Goal: Task Accomplishment & Management: Use online tool/utility

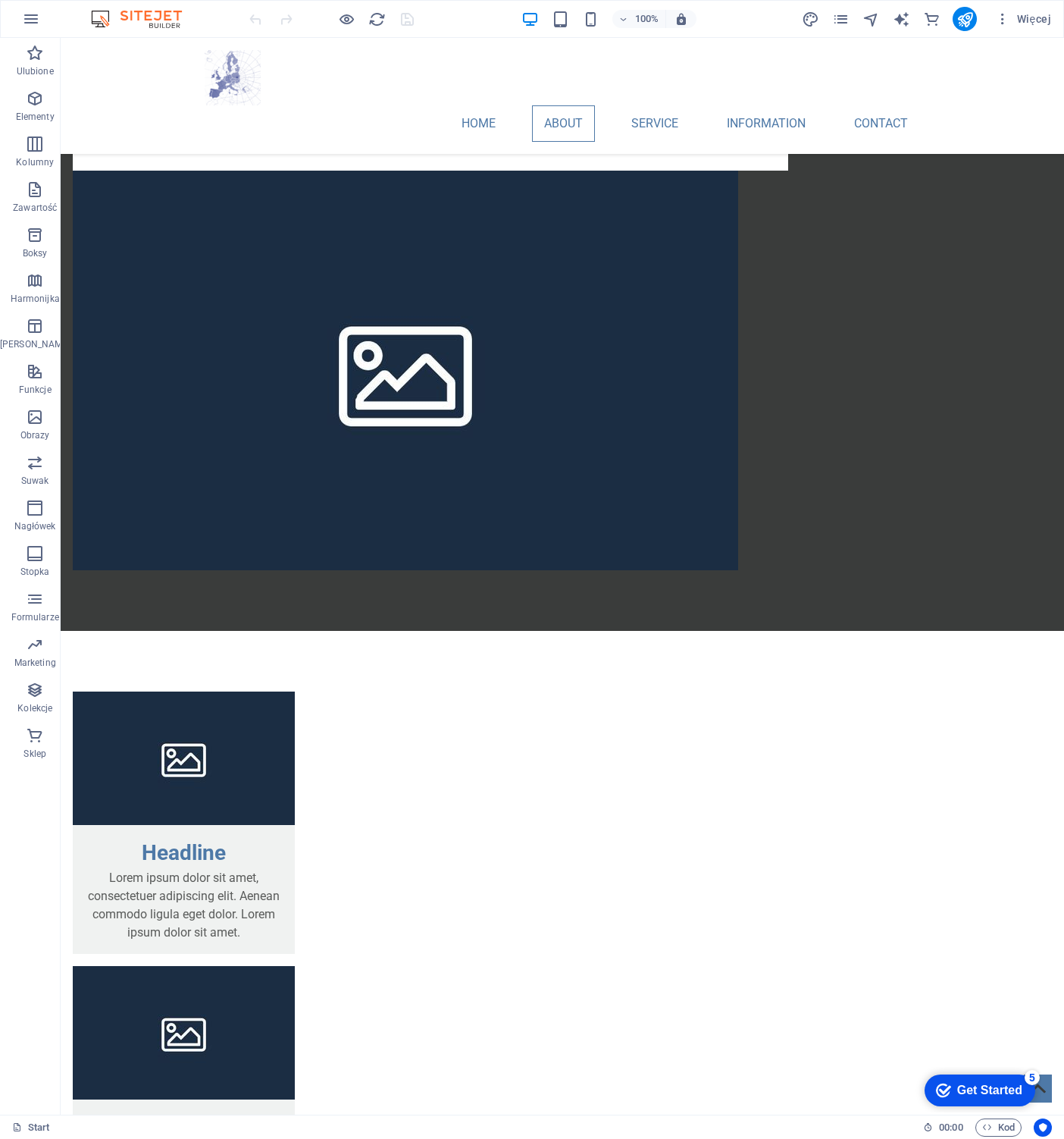
scroll to position [1142, 0]
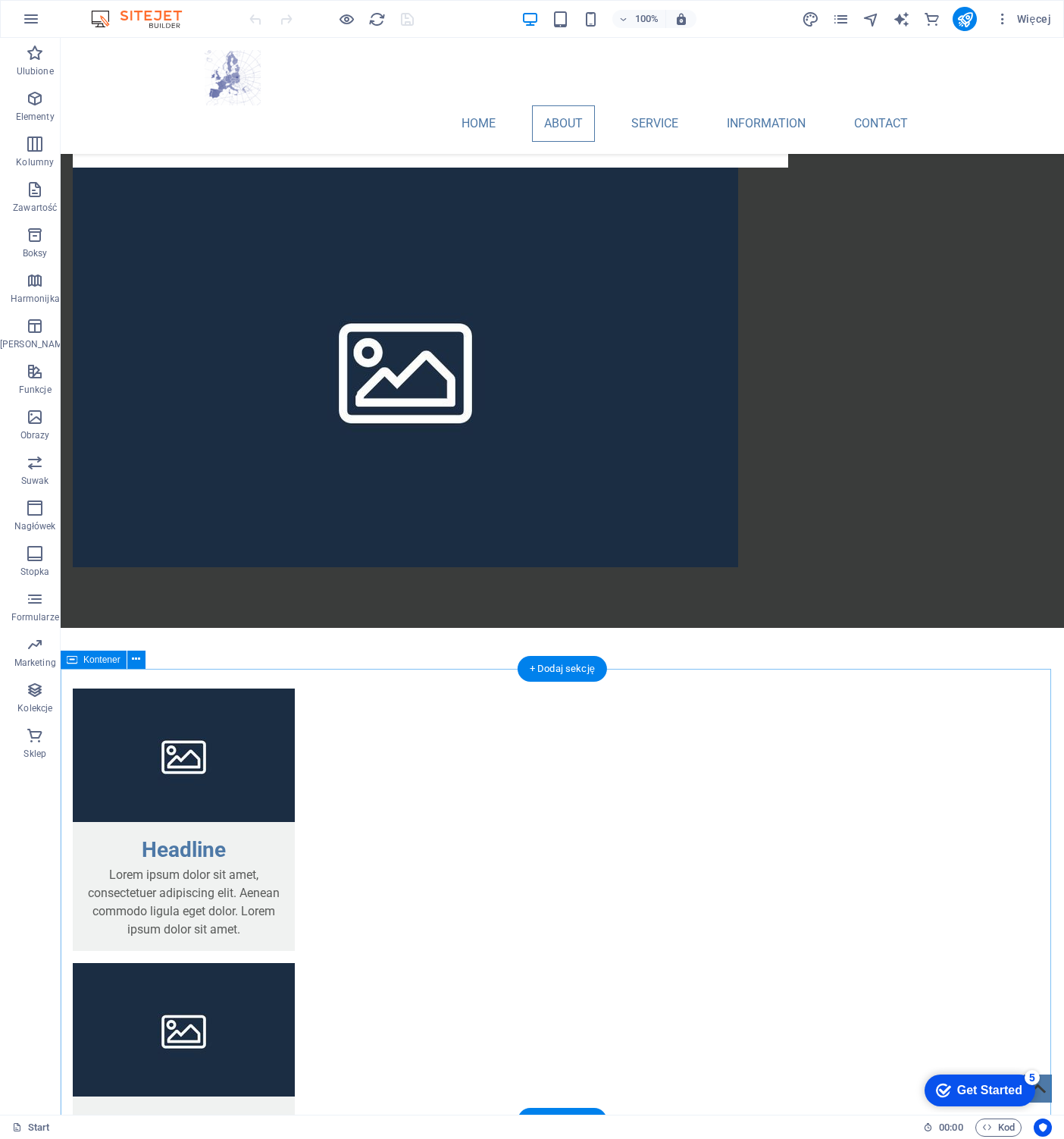
drag, startPoint x: 307, startPoint y: 745, endPoint x: 282, endPoint y: 752, distance: 26.0
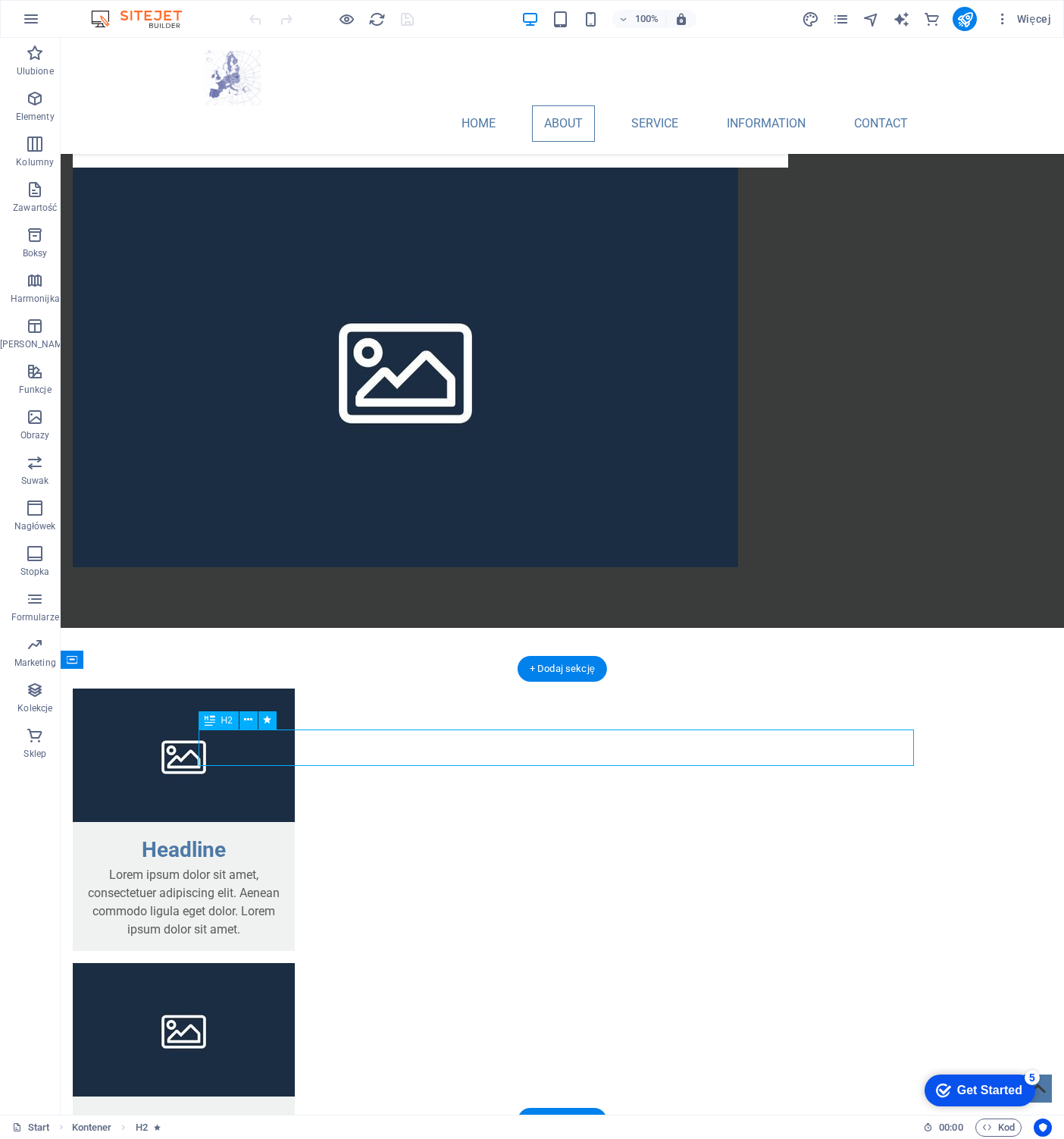
click at [249, 716] on icon at bounding box center [248, 720] width 8 height 16
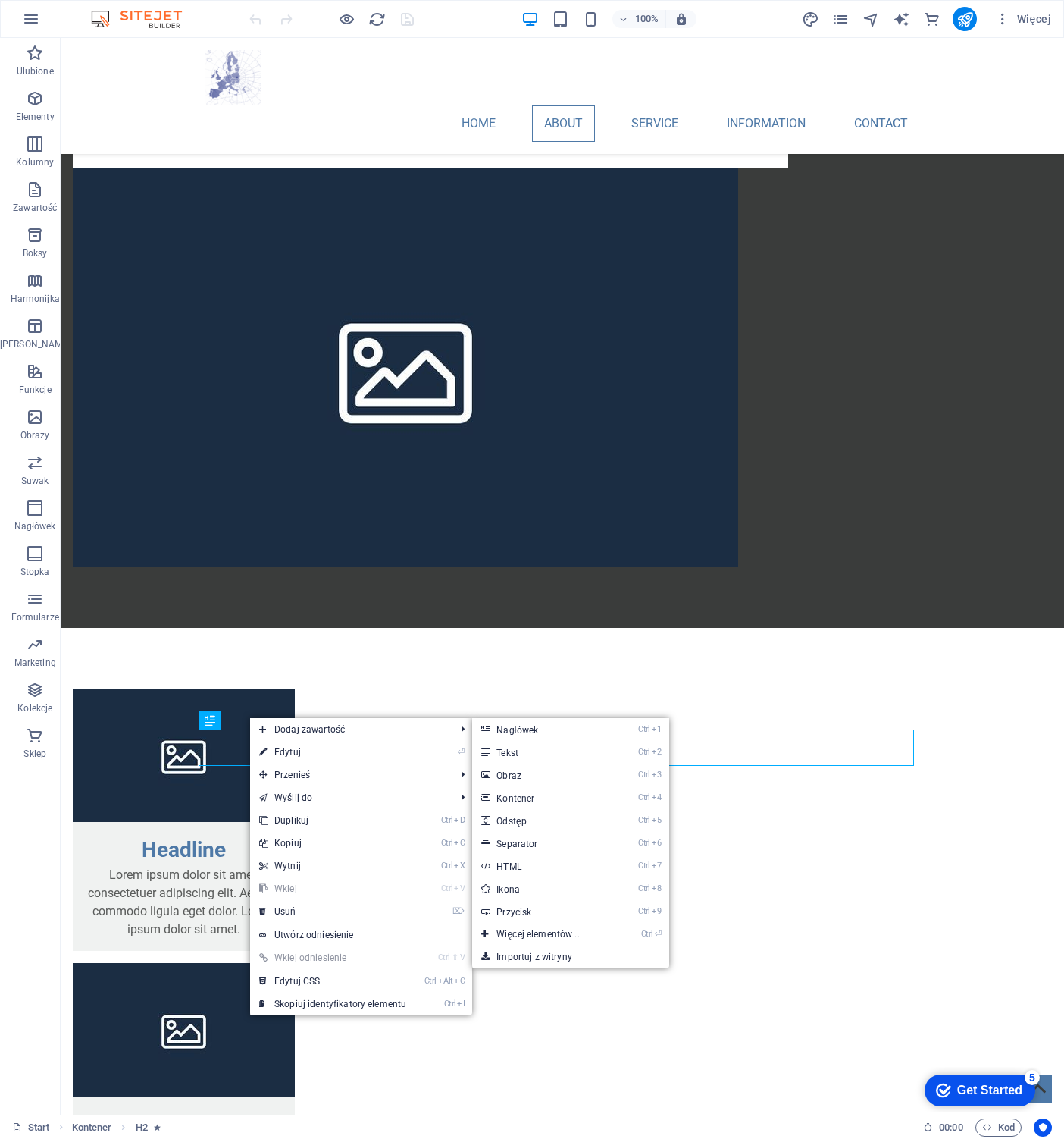
click at [307, 749] on link "⏎ Edytuj" at bounding box center [332, 752] width 165 height 23
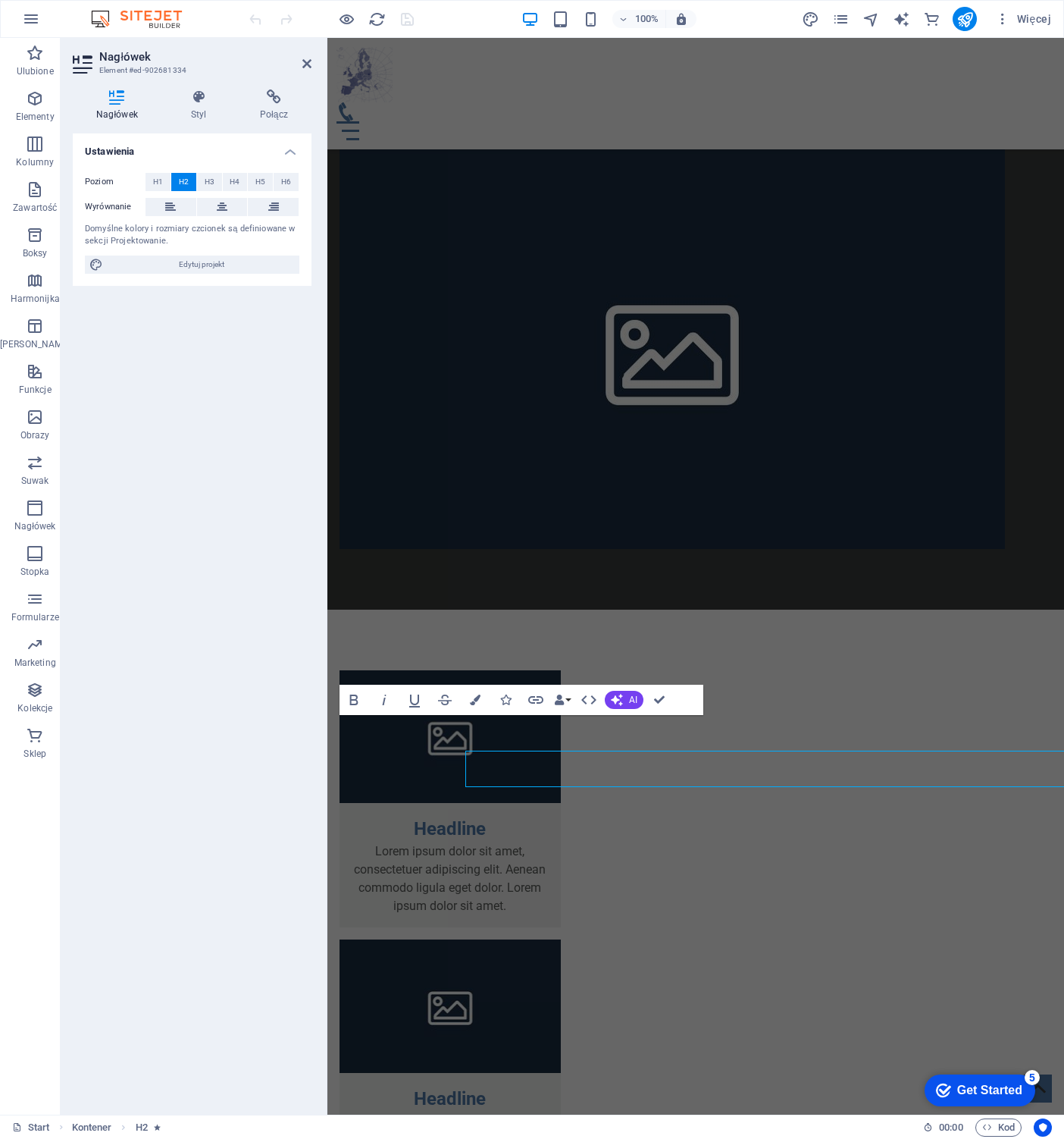
scroll to position [1120, 0]
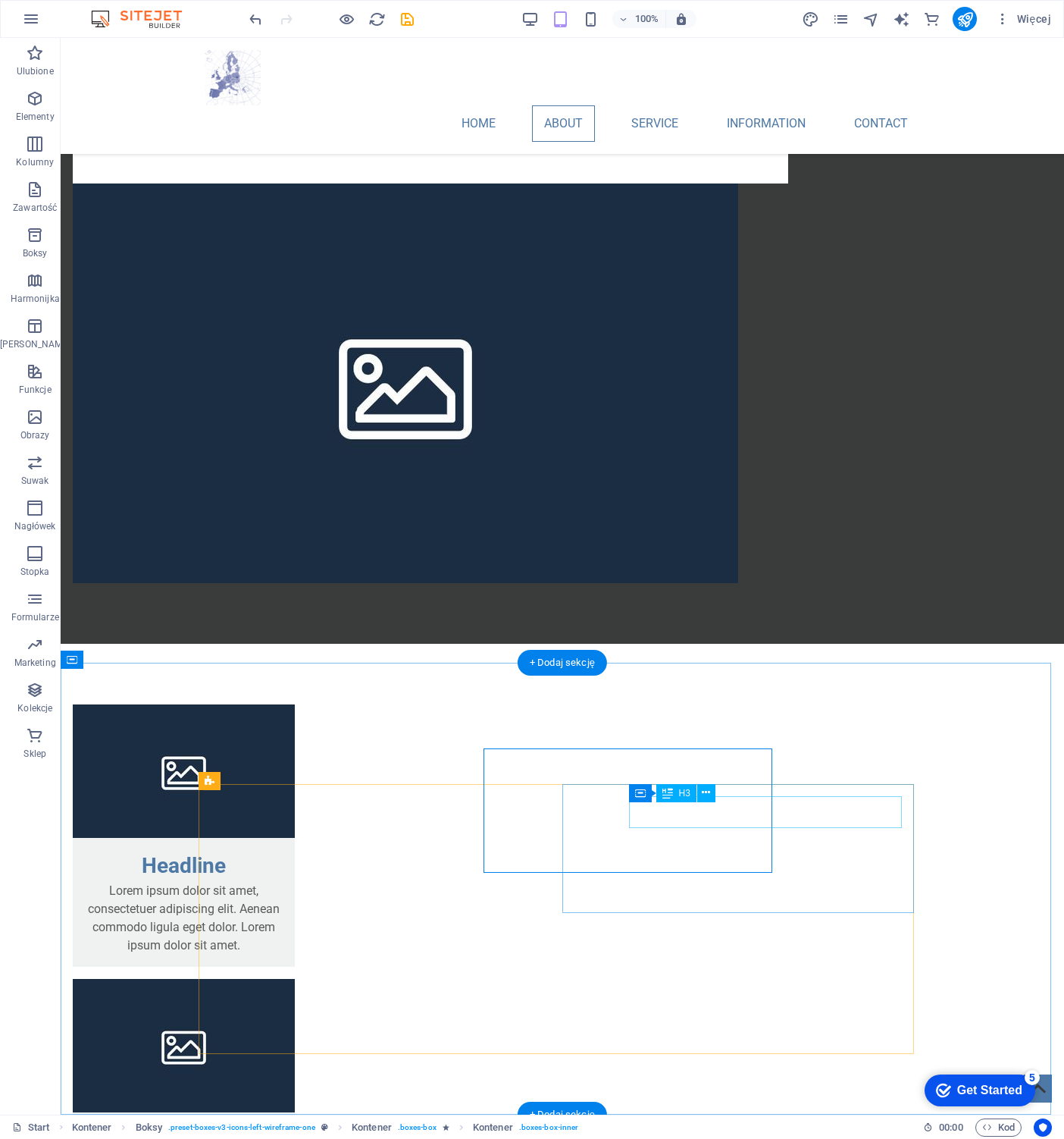
scroll to position [1142, 0]
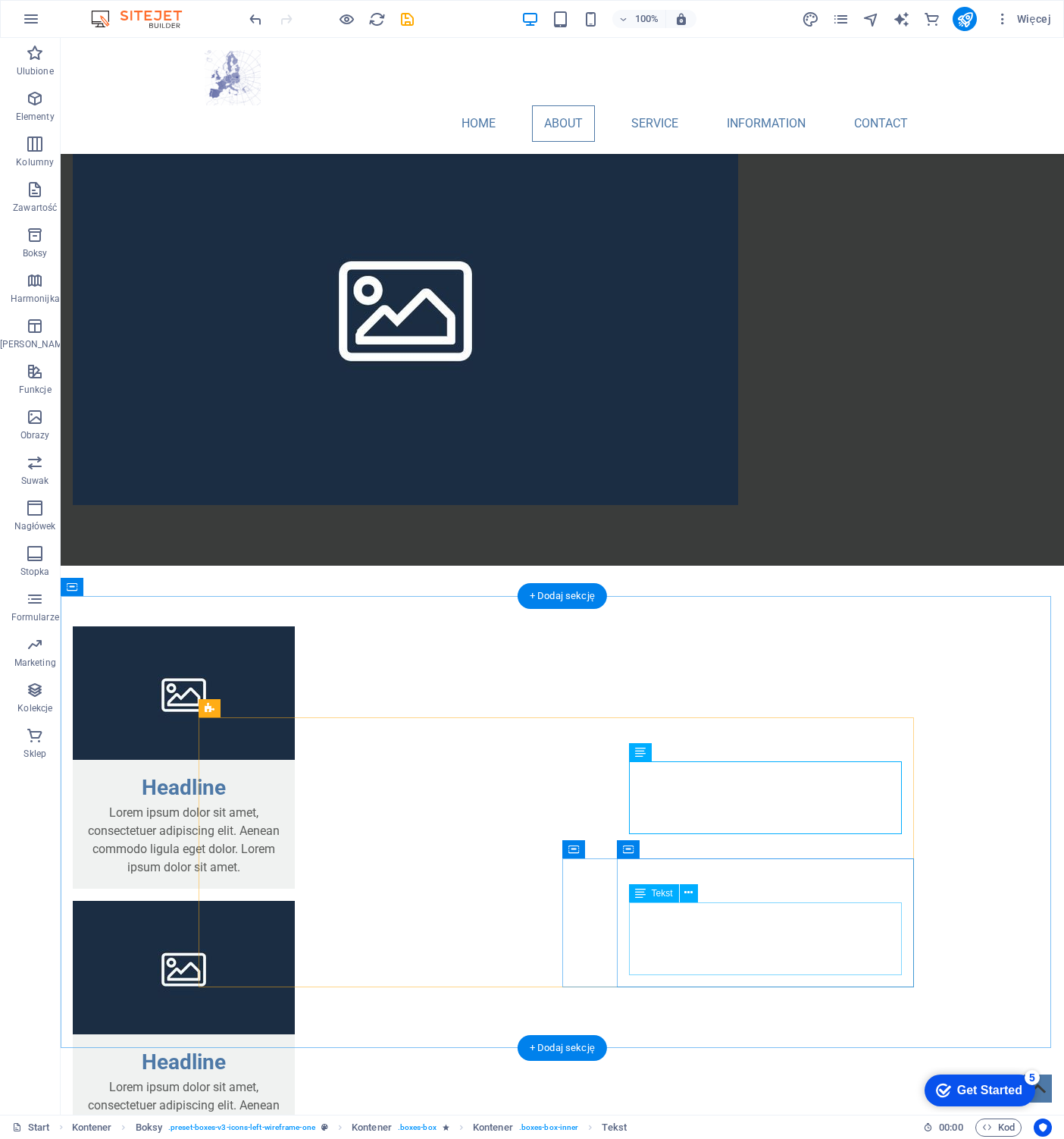
scroll to position [1445, 0]
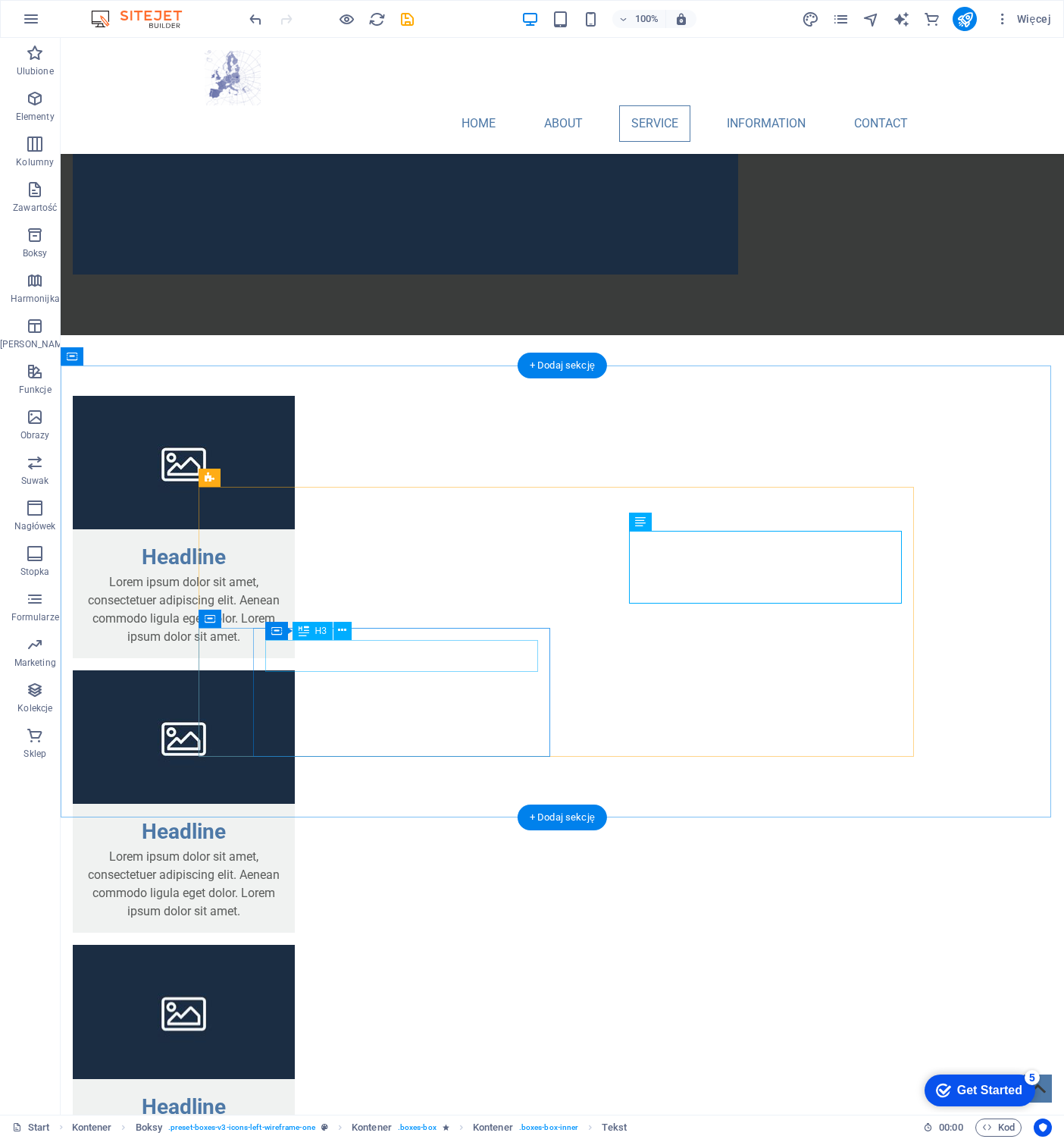
click at [338, 630] on icon at bounding box center [342, 630] width 8 height 16
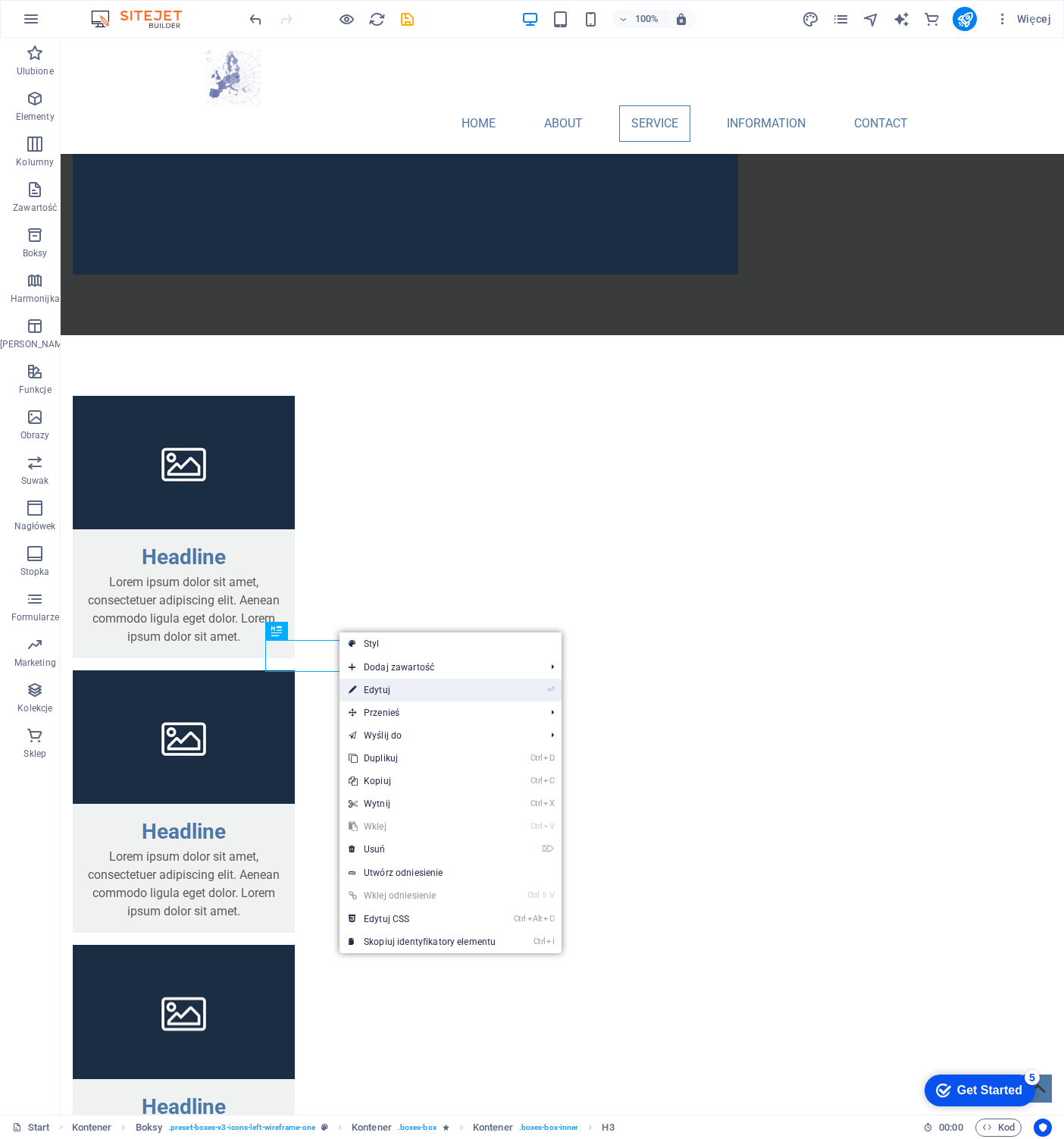
click at [388, 691] on link "⏎ Edytuj" at bounding box center [422, 689] width 165 height 23
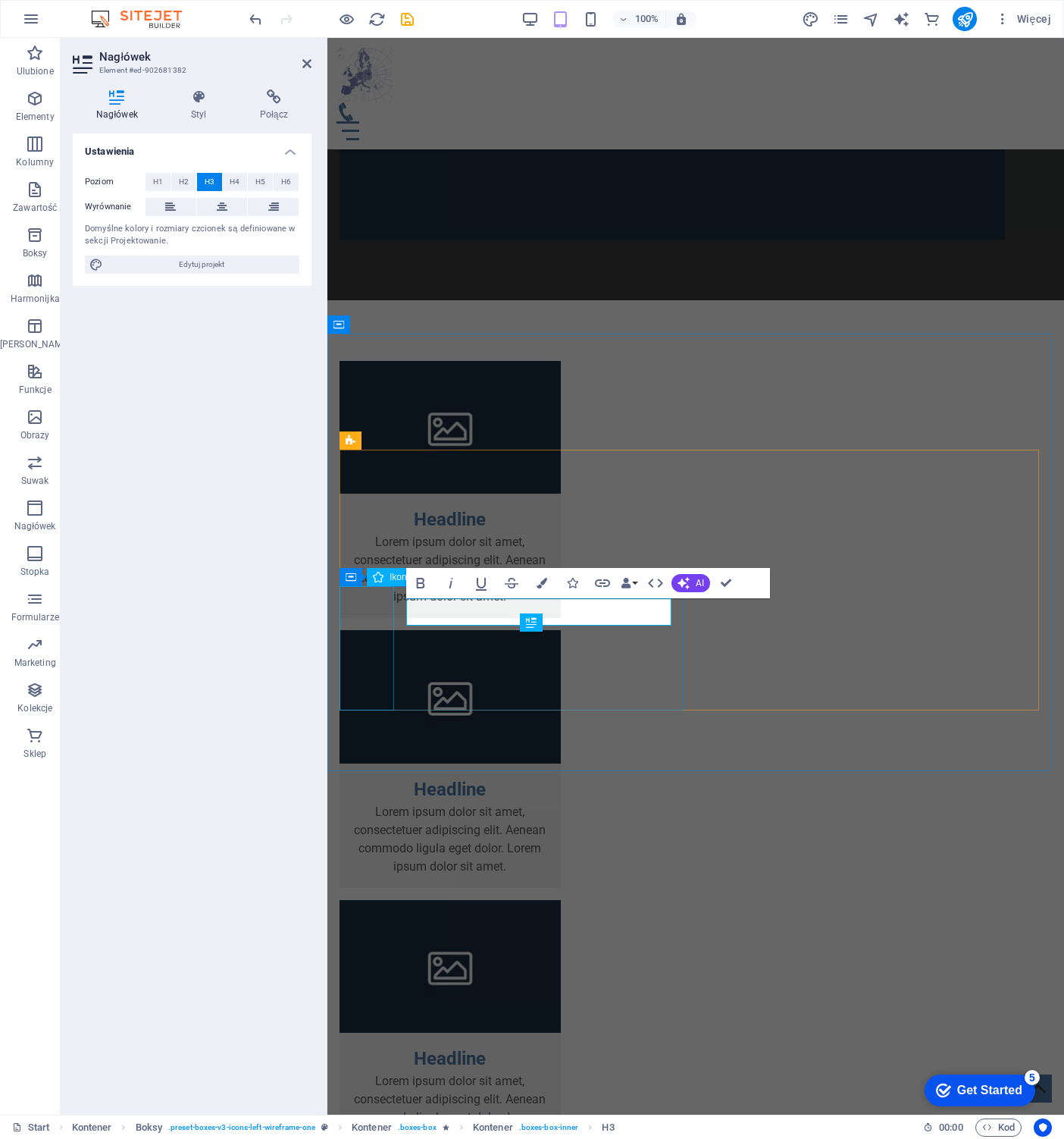
scroll to position [1441, 0]
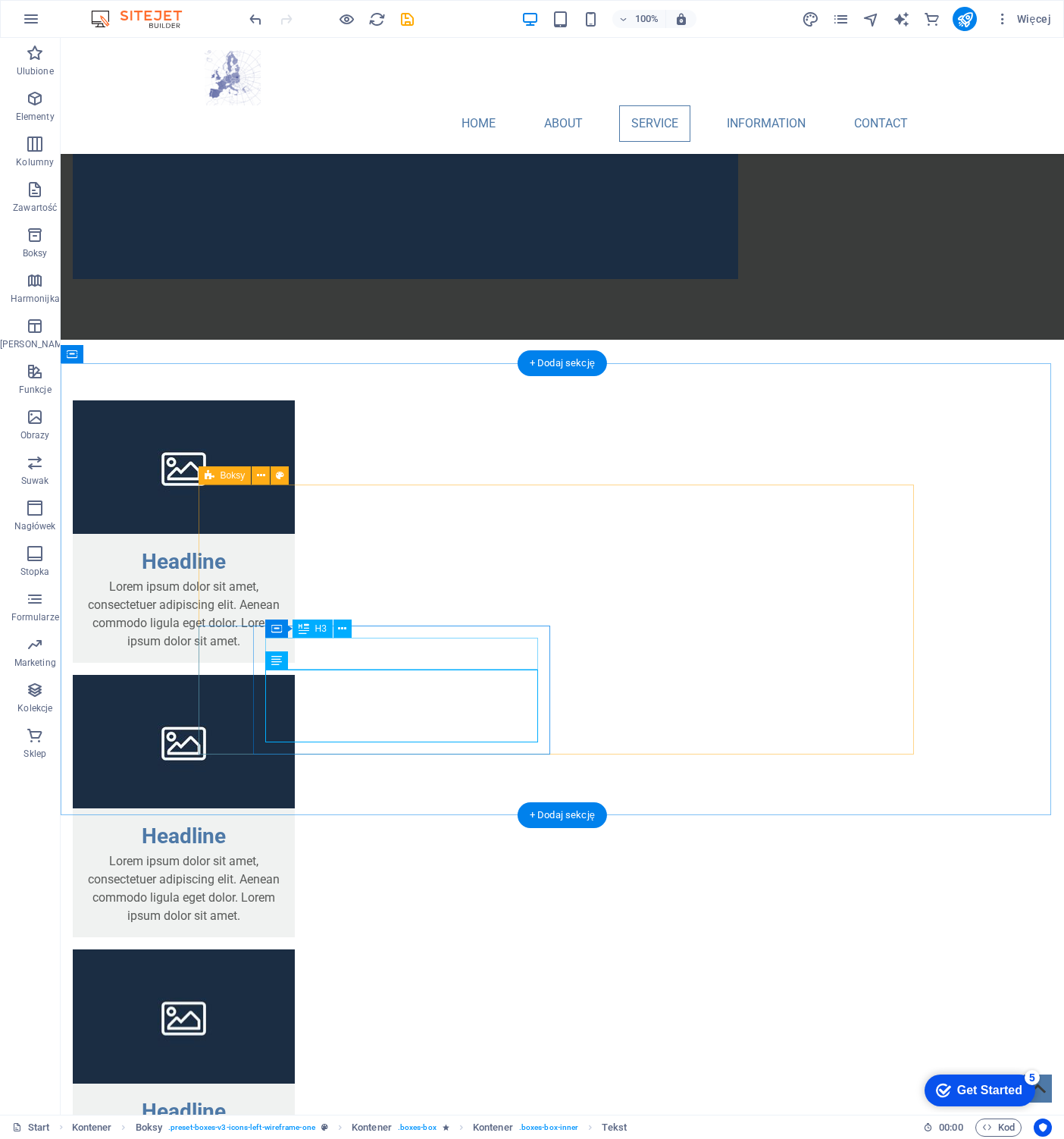
scroll to position [1447, 0]
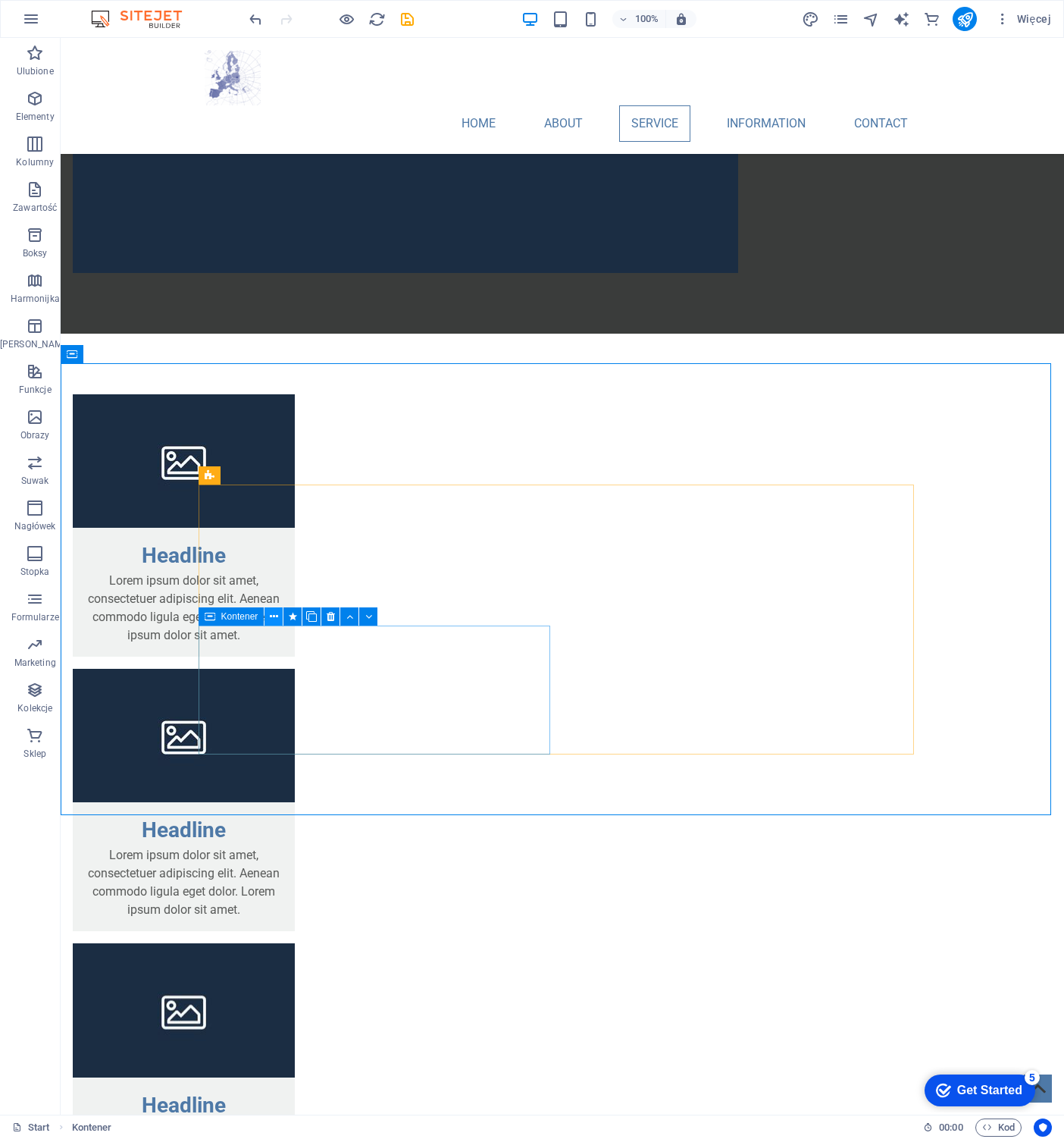
click at [278, 617] on icon at bounding box center [274, 616] width 8 height 16
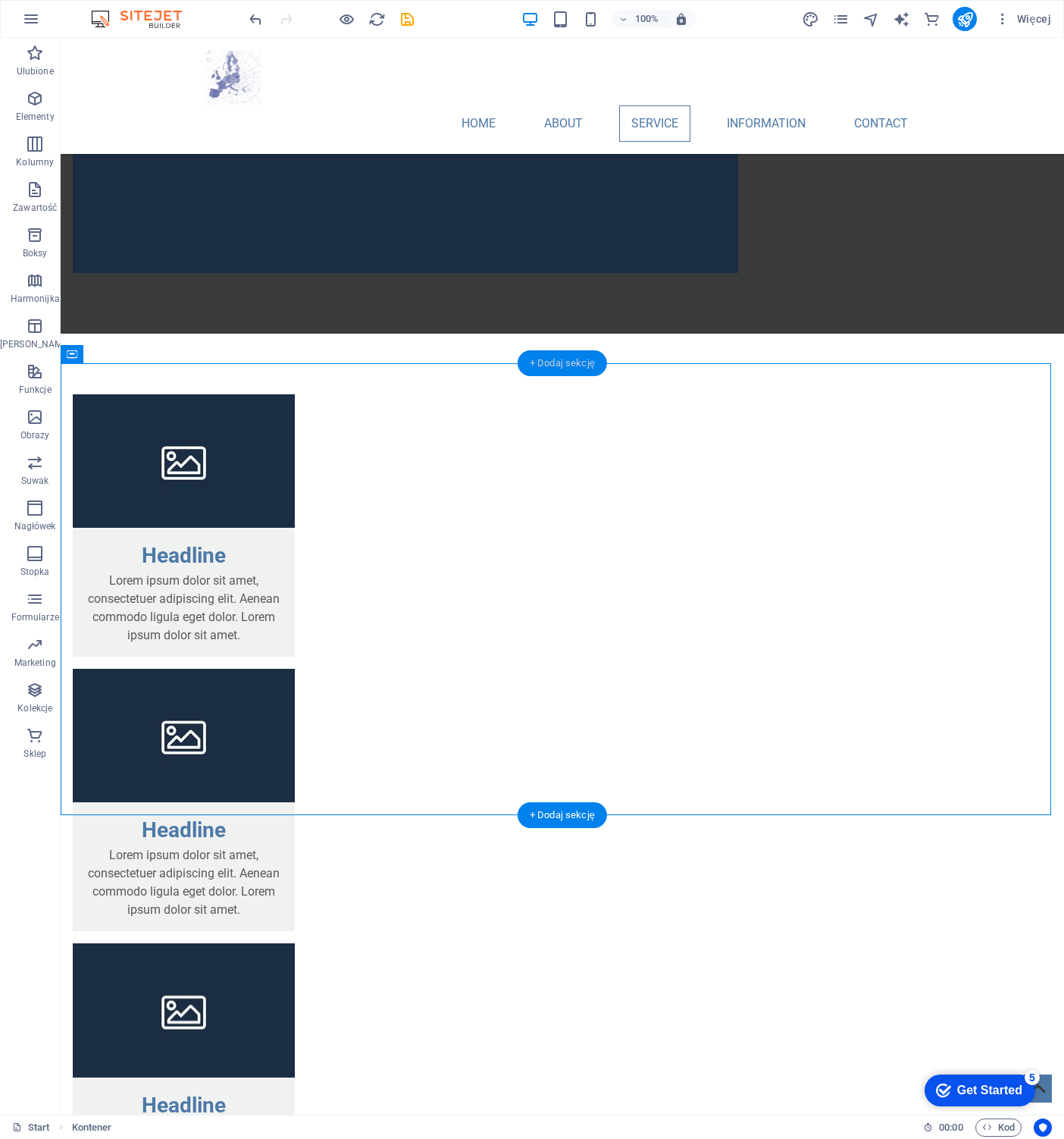
click at [560, 362] on div "+ Dodaj sekcję" at bounding box center [562, 363] width 90 height 26
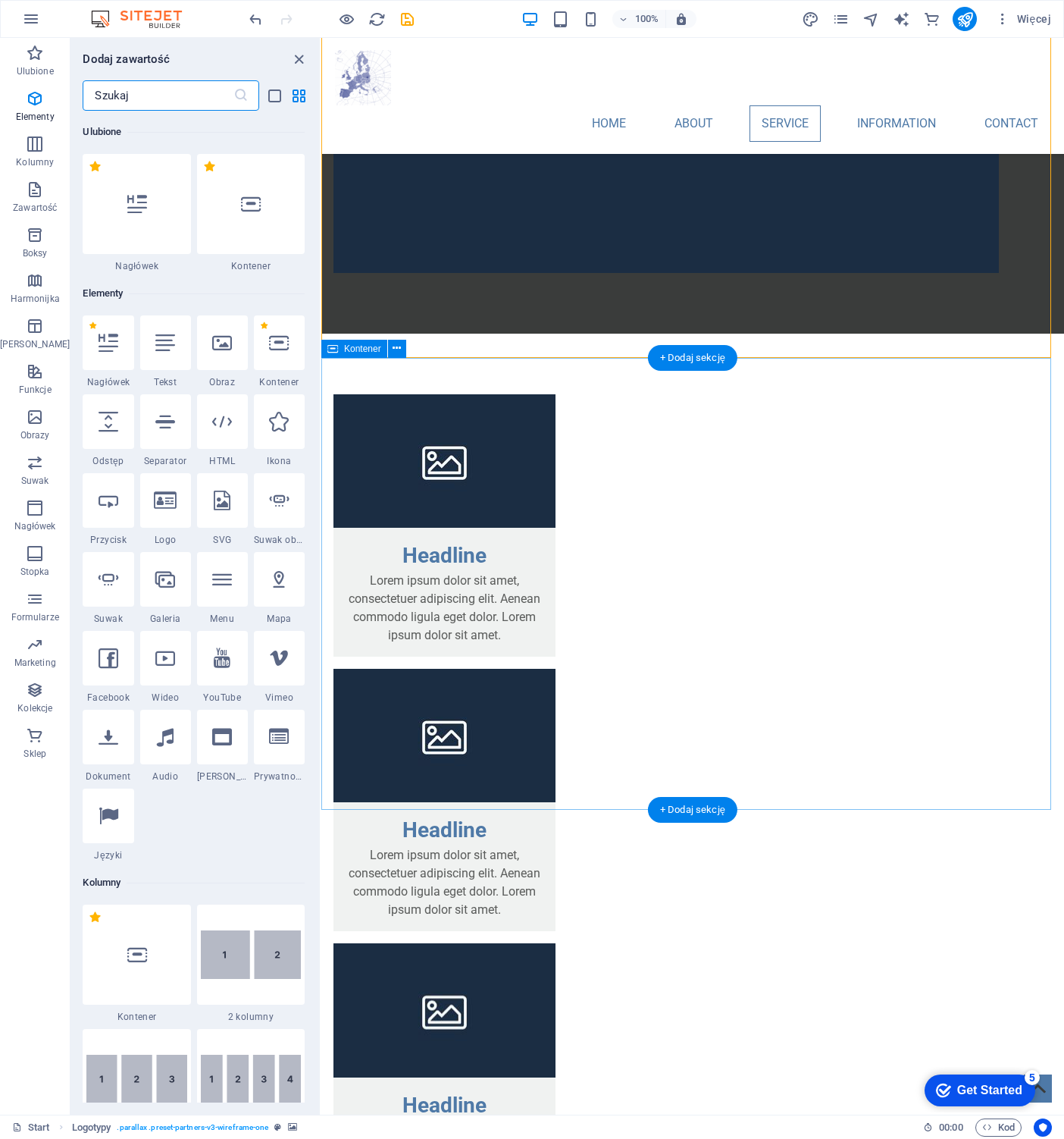
scroll to position [2651, 0]
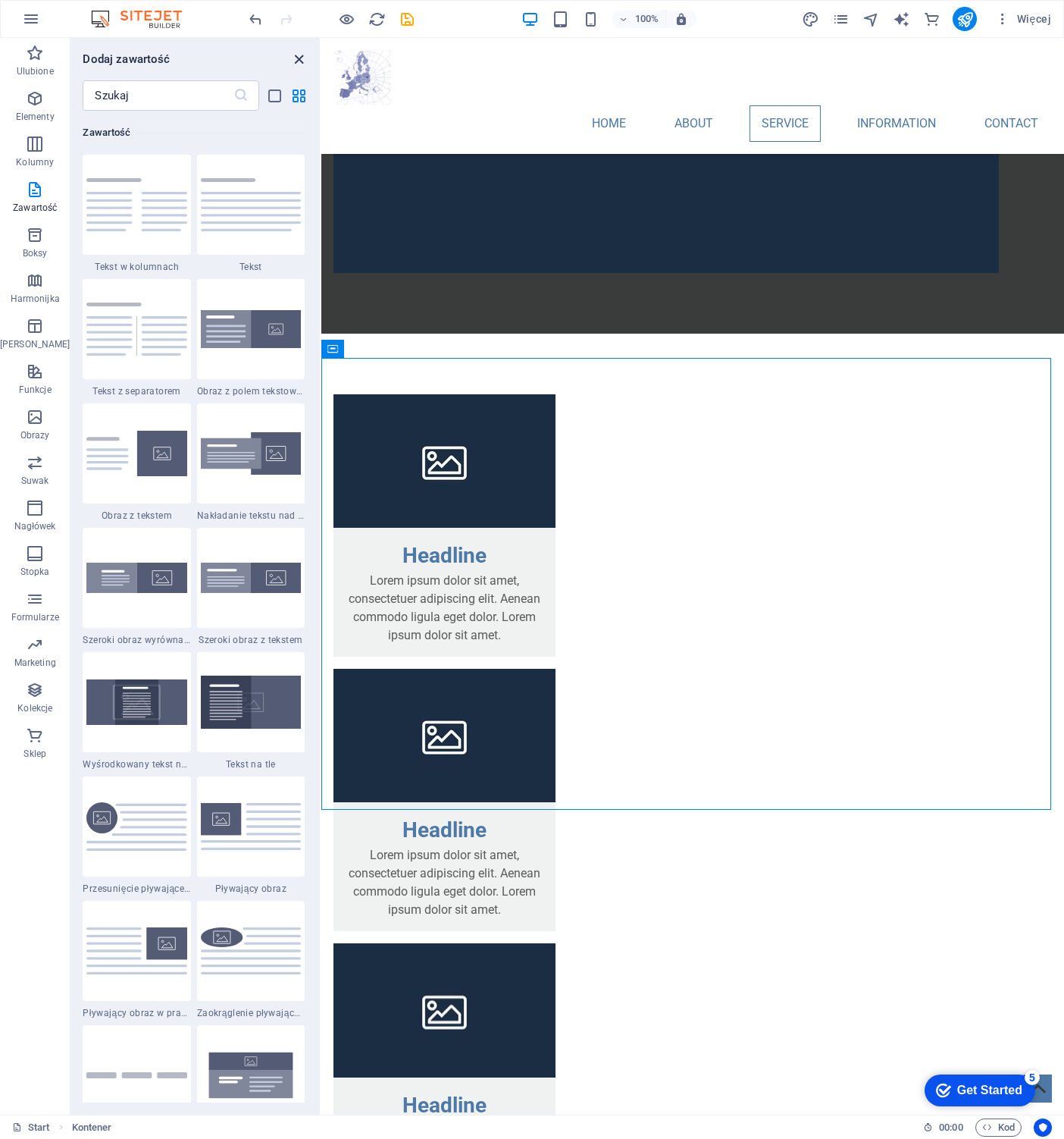
click at [301, 59] on icon "close panel" at bounding box center [300, 60] width 18 height 18
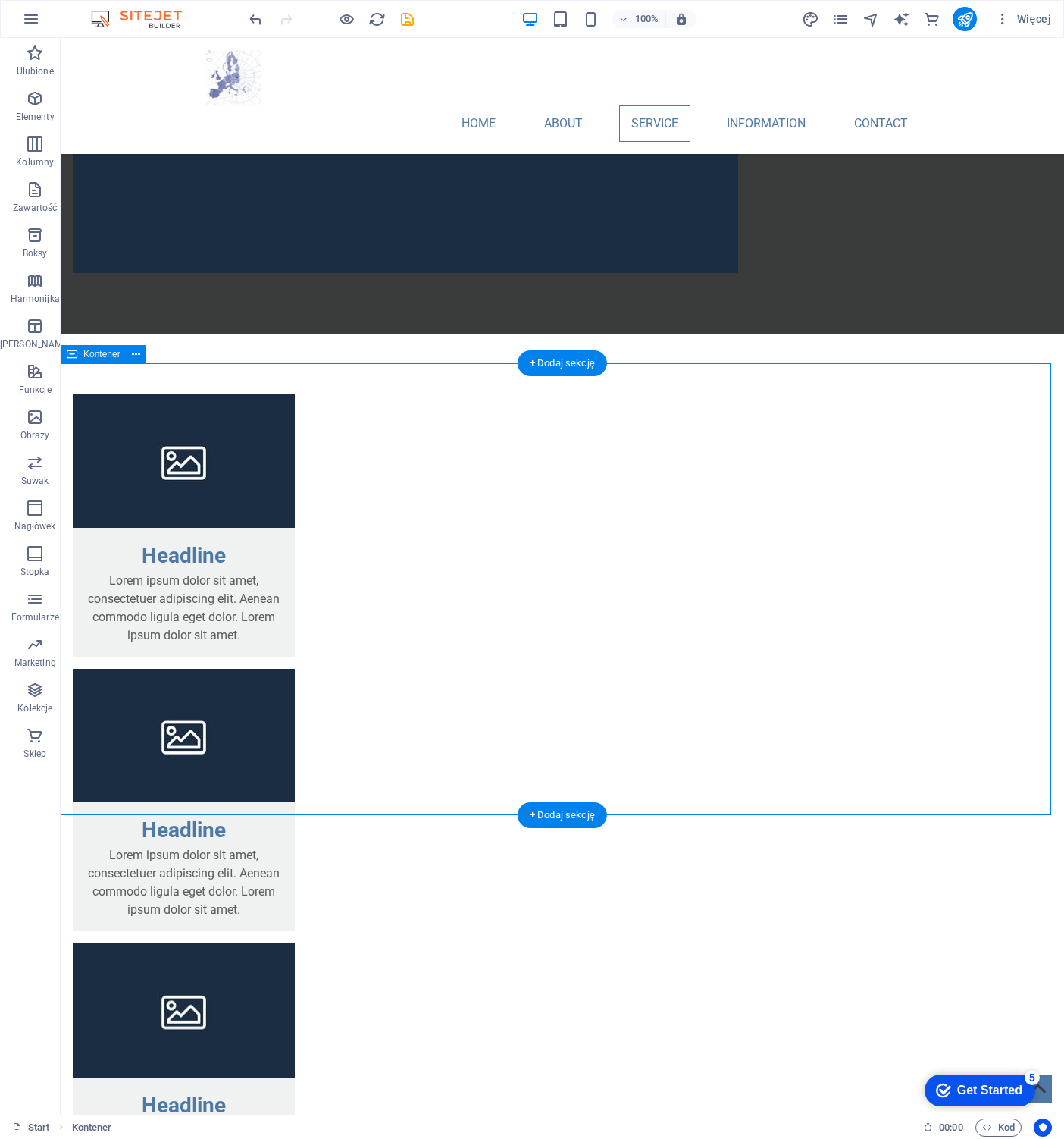
drag, startPoint x: 824, startPoint y: 795, endPoint x: 812, endPoint y: 796, distance: 12.0
click at [582, 810] on div "+ Dodaj sekcję" at bounding box center [562, 815] width 90 height 26
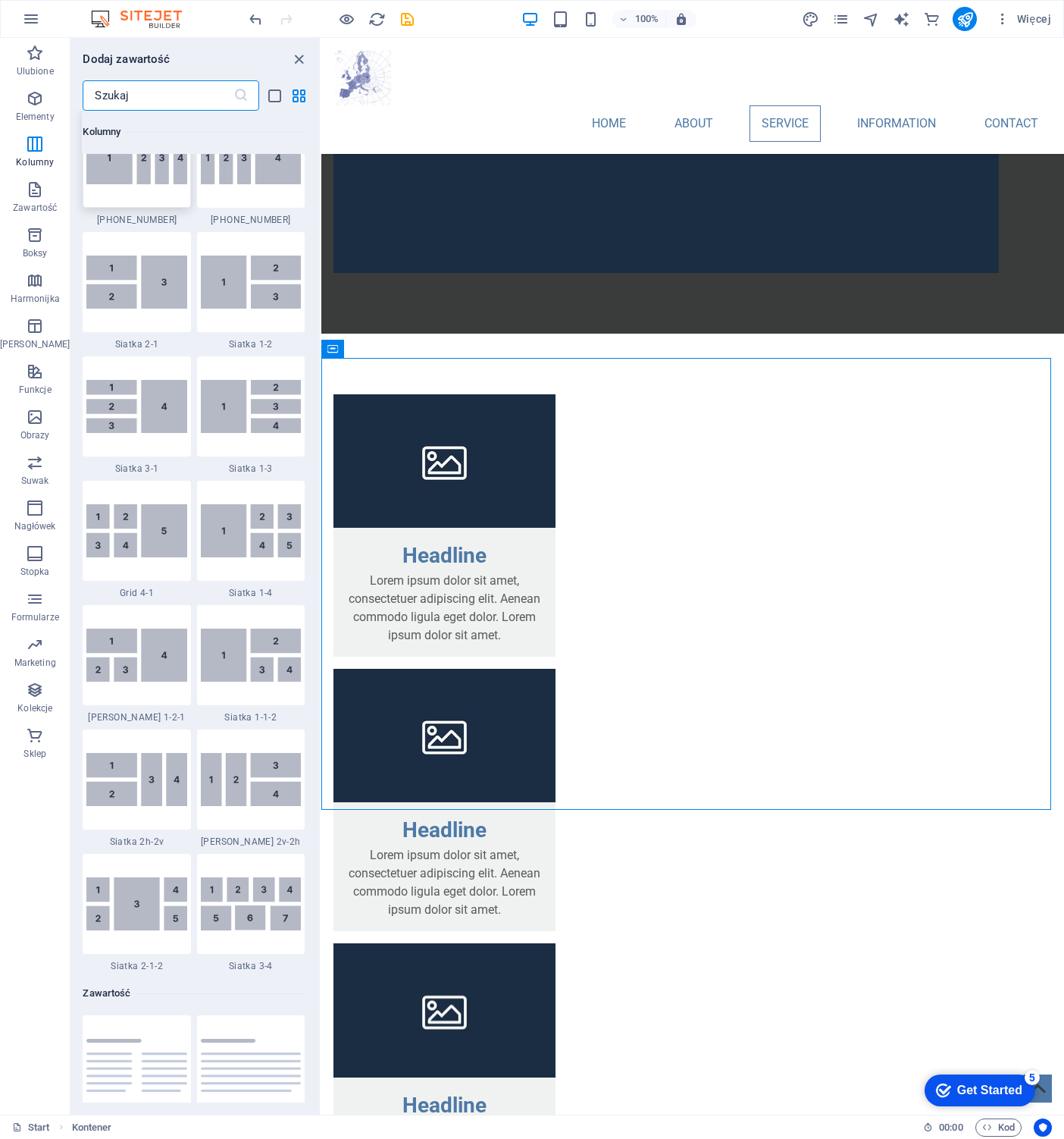
scroll to position [1666, 0]
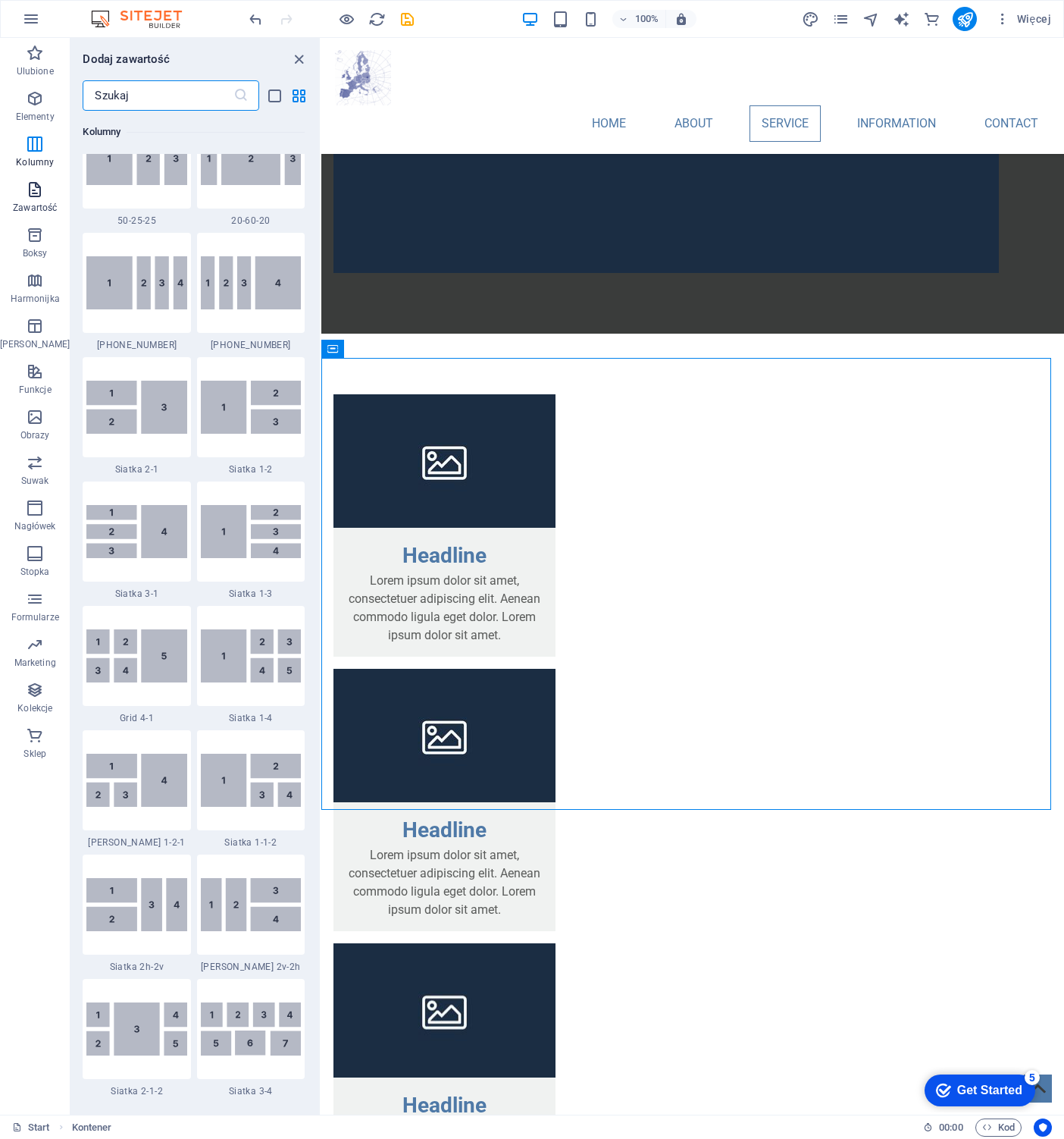
click at [34, 198] on icon "button" at bounding box center [35, 189] width 18 height 18
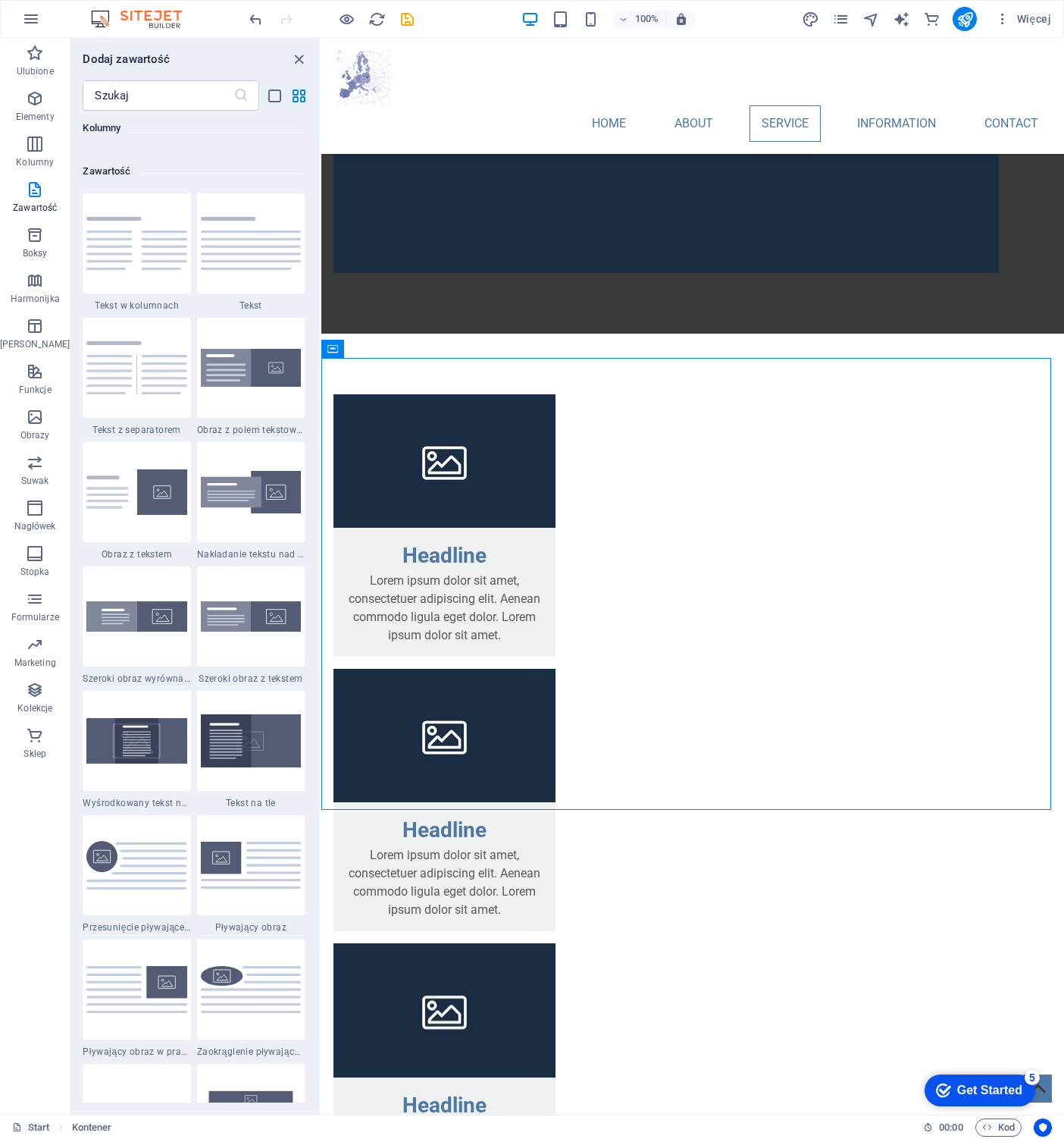
scroll to position [2652, 0]
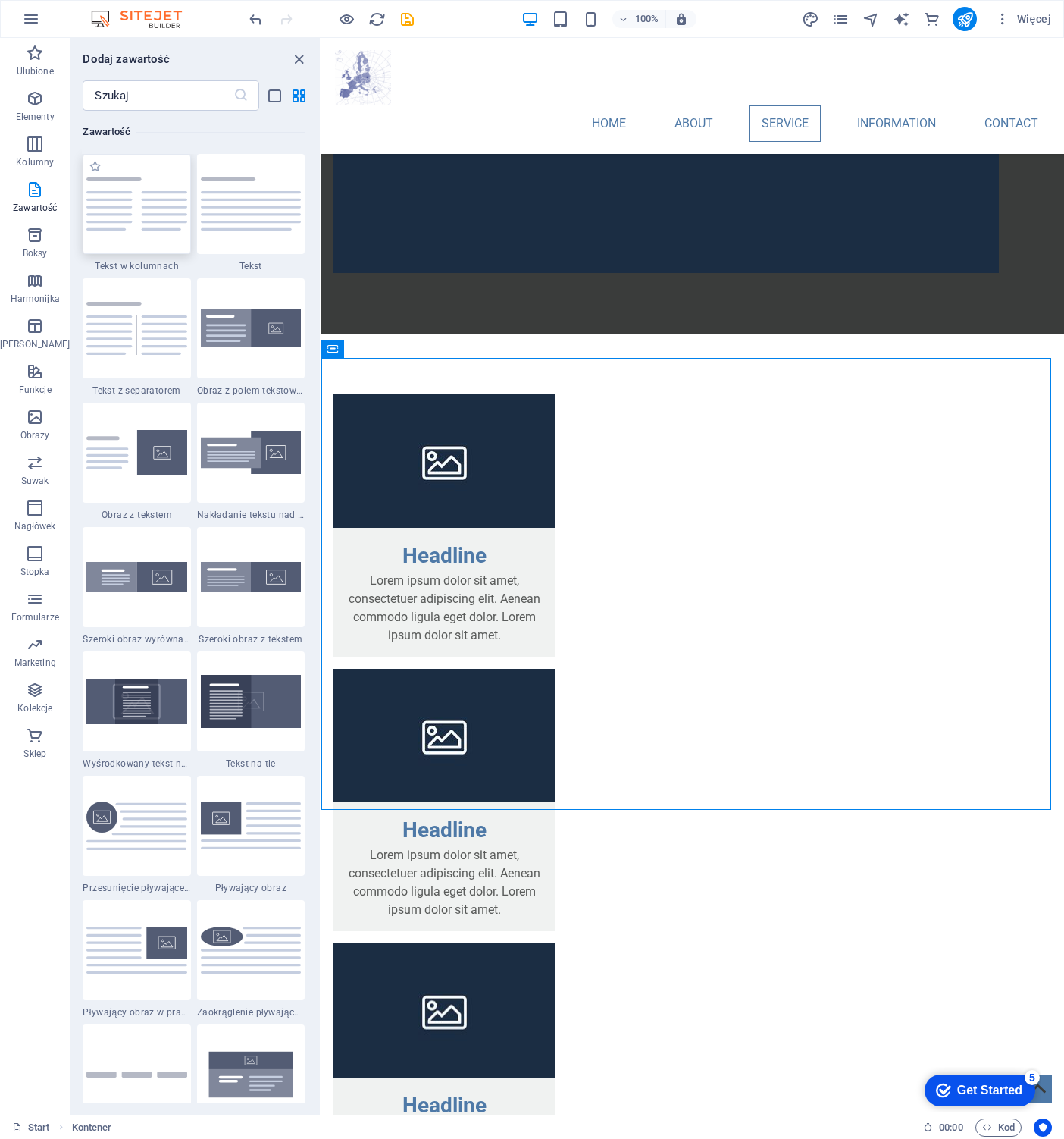
click at [128, 197] on img at bounding box center [136, 204] width 101 height 54
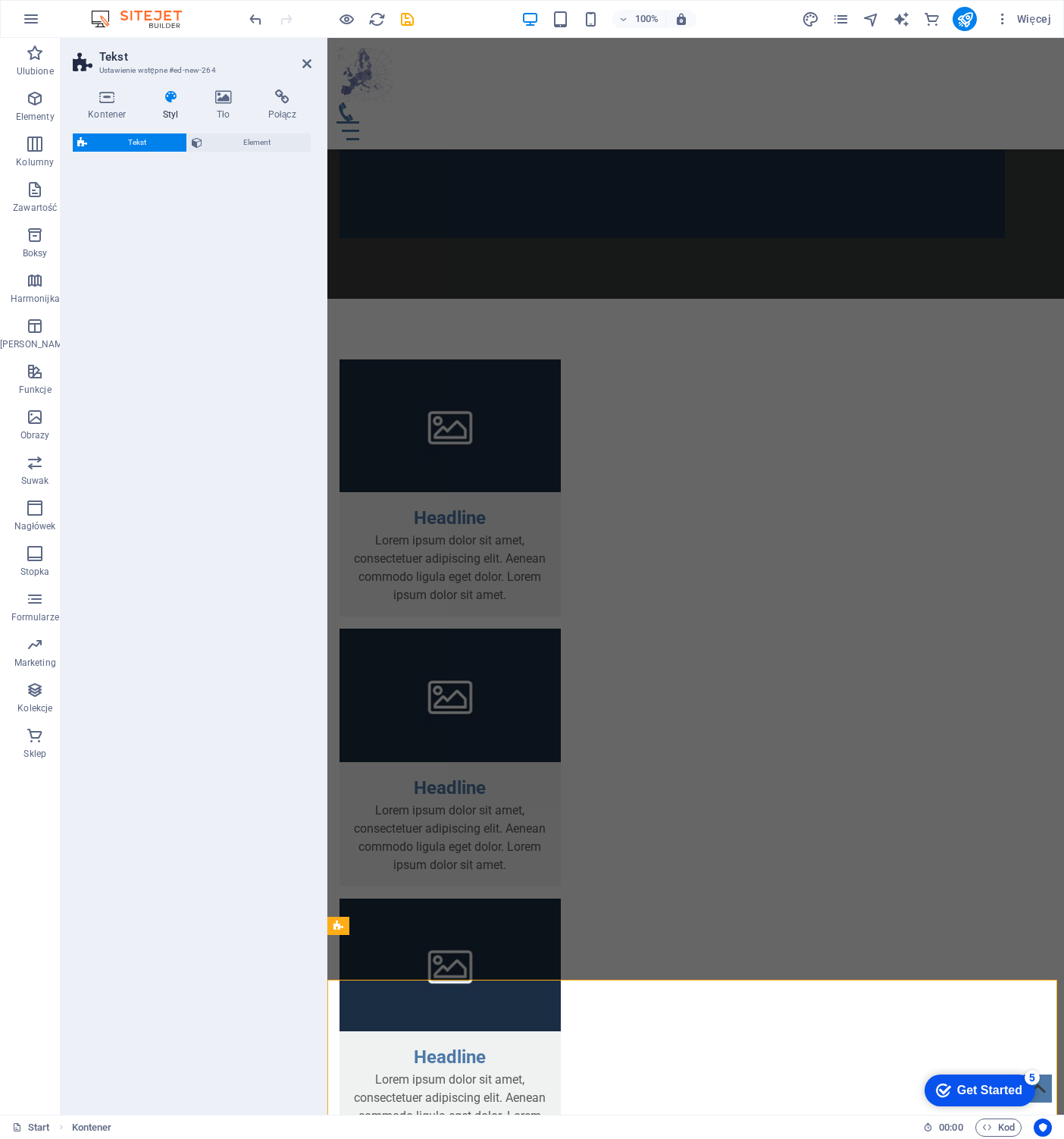
click at [128, 198] on div "Tekst Element" at bounding box center [192, 617] width 239 height 969
select select "rem"
select select "preset-text-v2-columns"
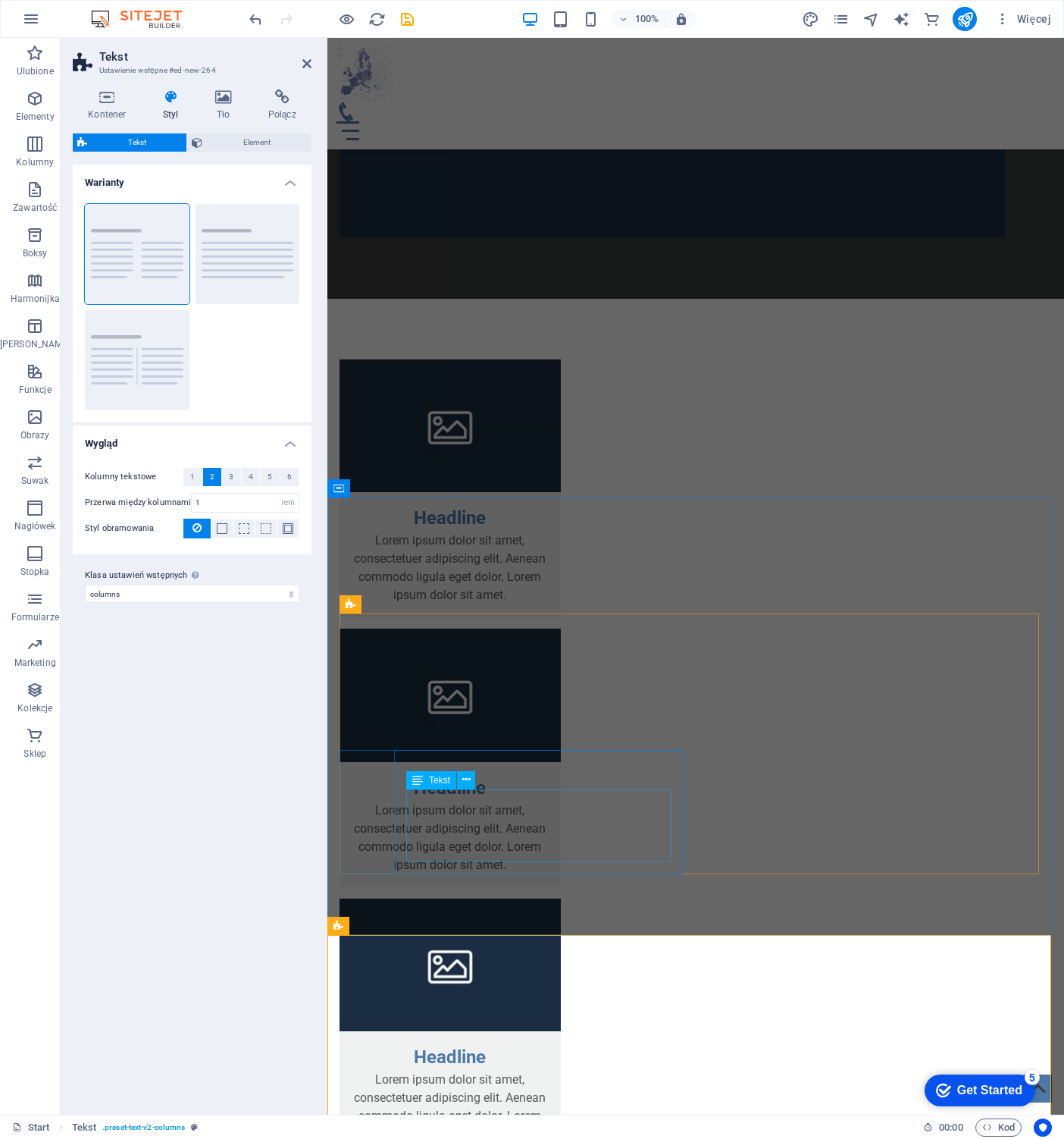
scroll to position [1276, 0]
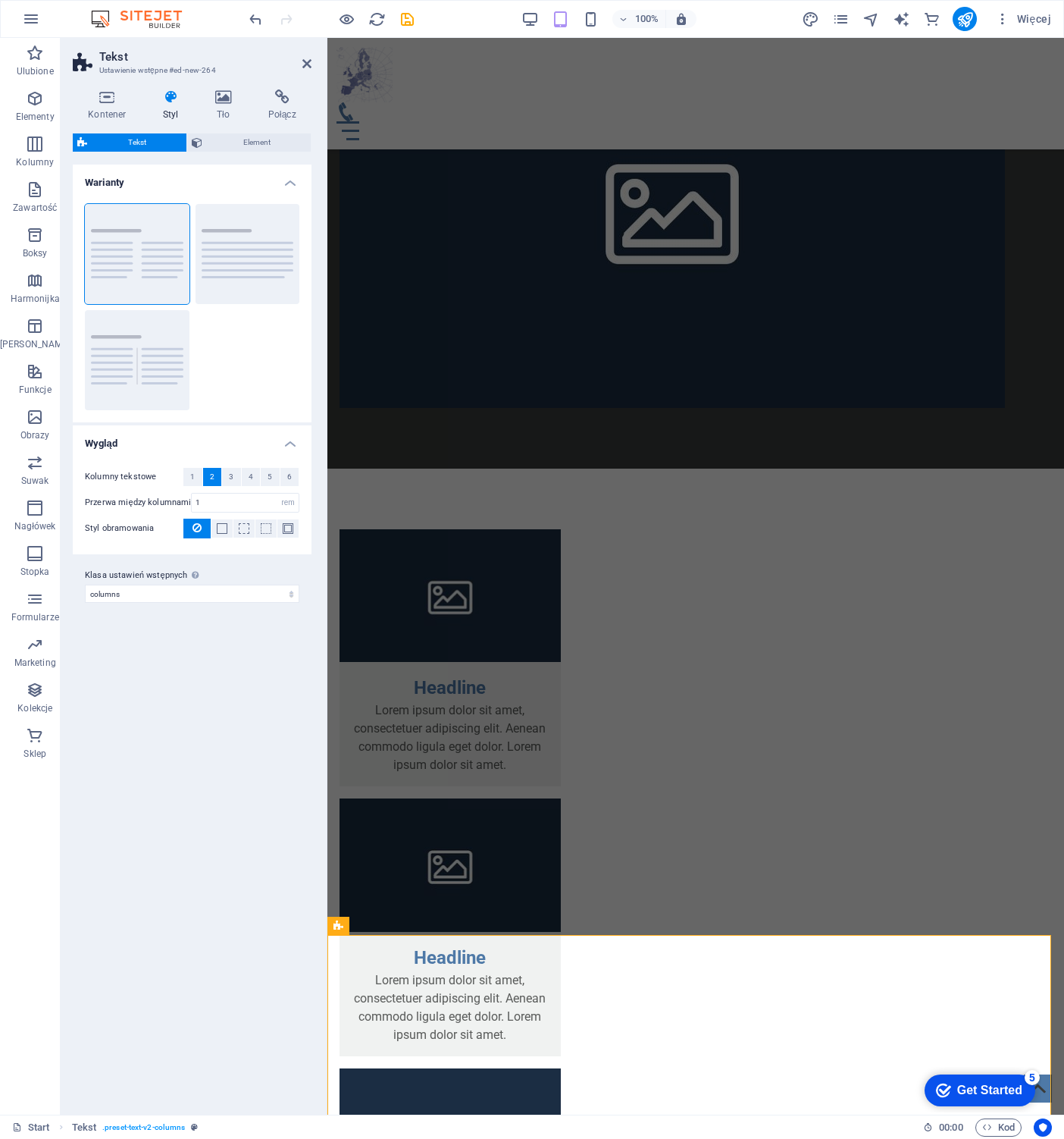
click at [181, 714] on div "Warianty Kolumny Domyślny Separator Wygląd Kolumny tekstowe 1 2 3 4 5 6 Przerwa…" at bounding box center [192, 633] width 239 height 938
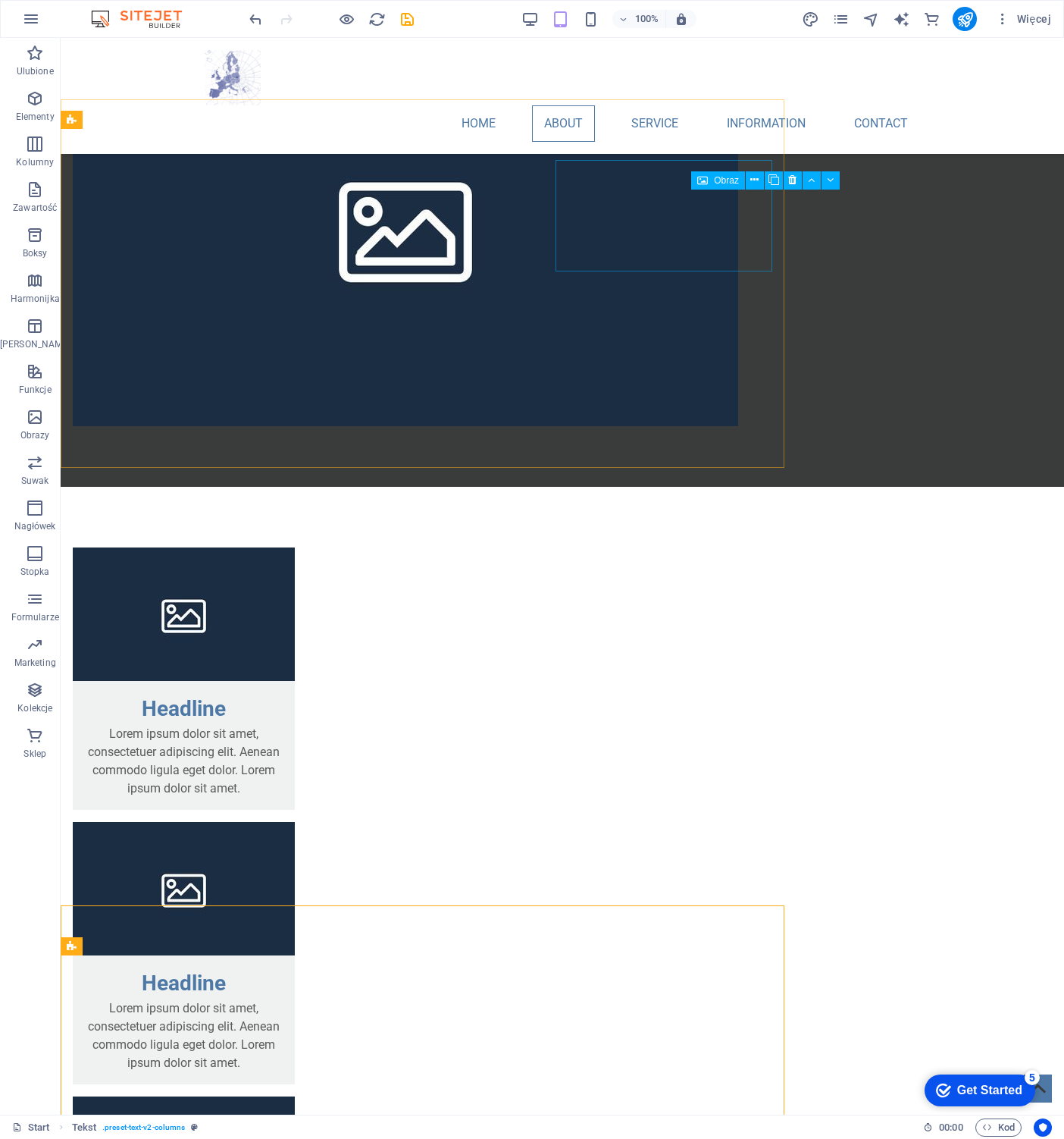
scroll to position [1307, 0]
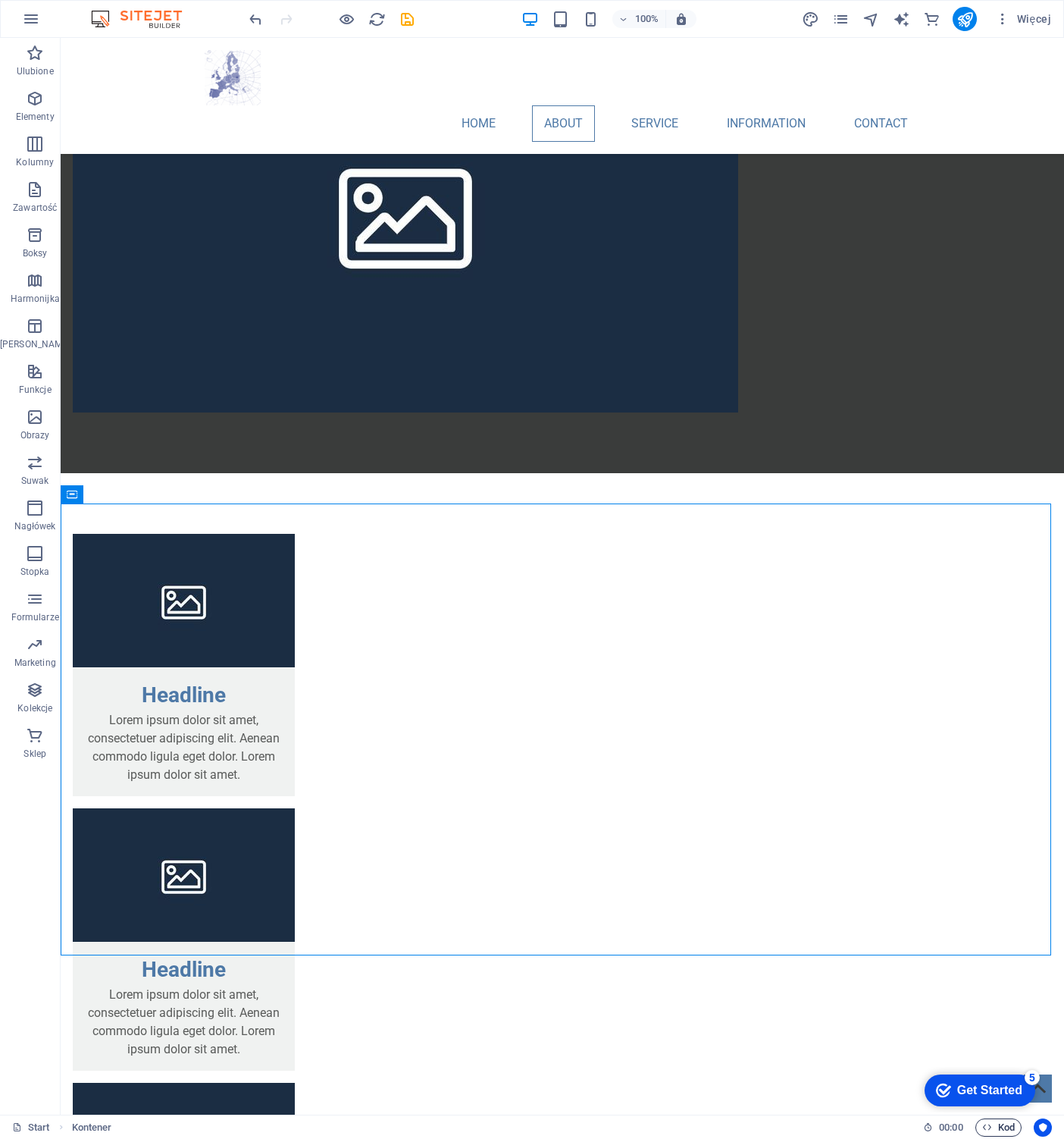
click at [990, 1120] on span "Kod" at bounding box center [998, 1127] width 33 height 18
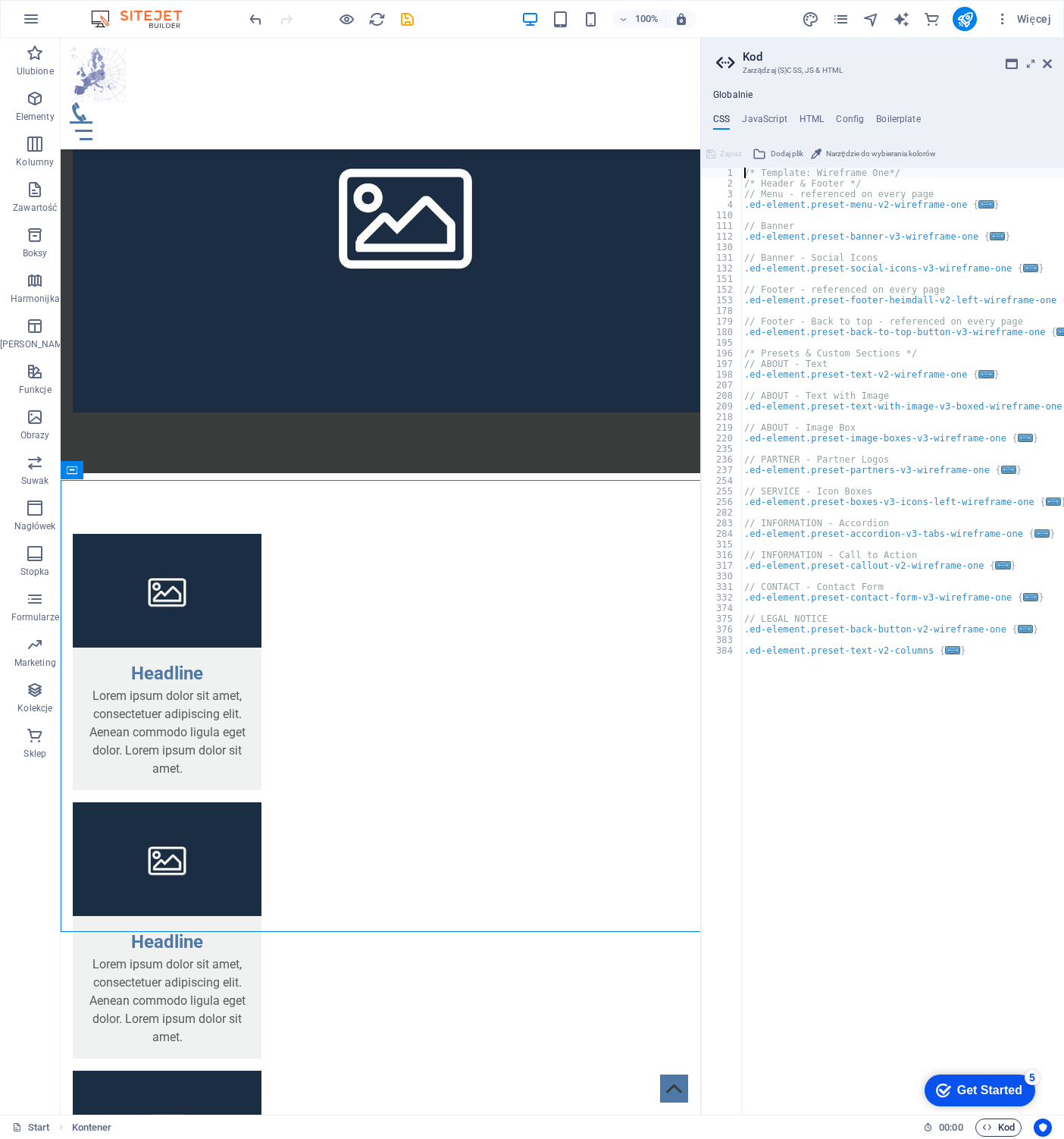
scroll to position [1330, 0]
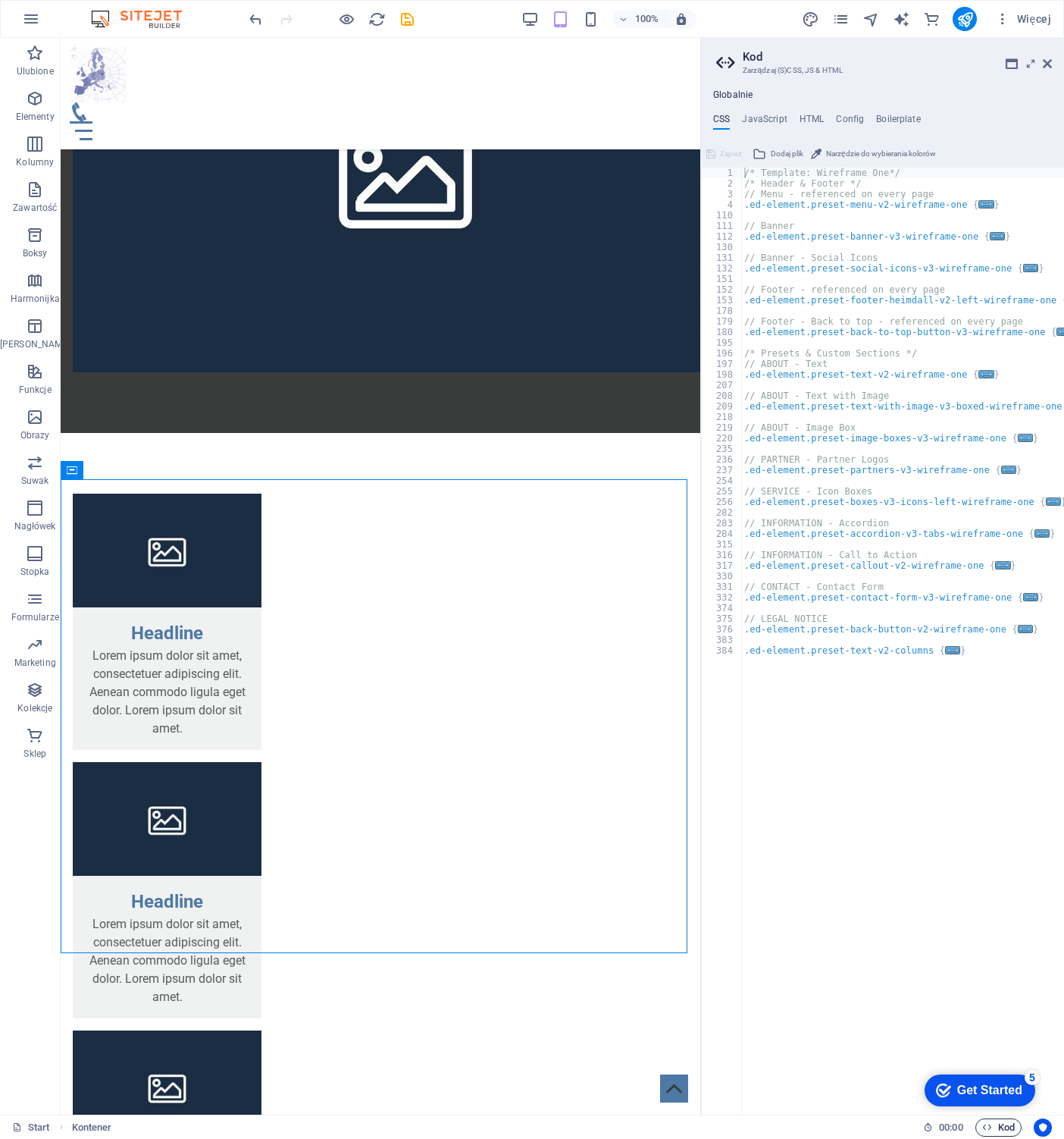
click at [994, 1124] on span "Kod" at bounding box center [998, 1127] width 33 height 18
click at [1046, 62] on icon at bounding box center [1047, 64] width 9 height 12
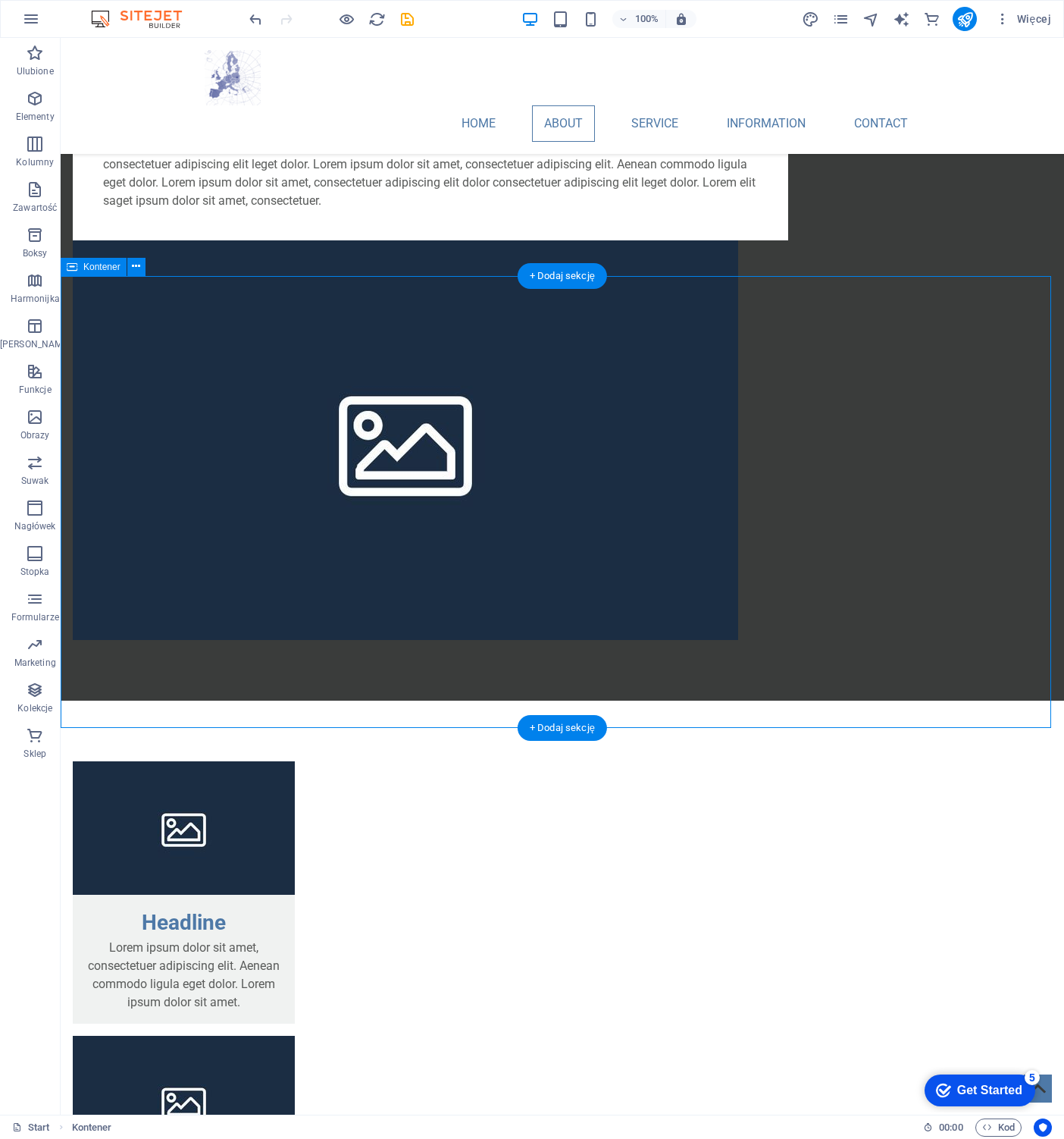
scroll to position [1534, 0]
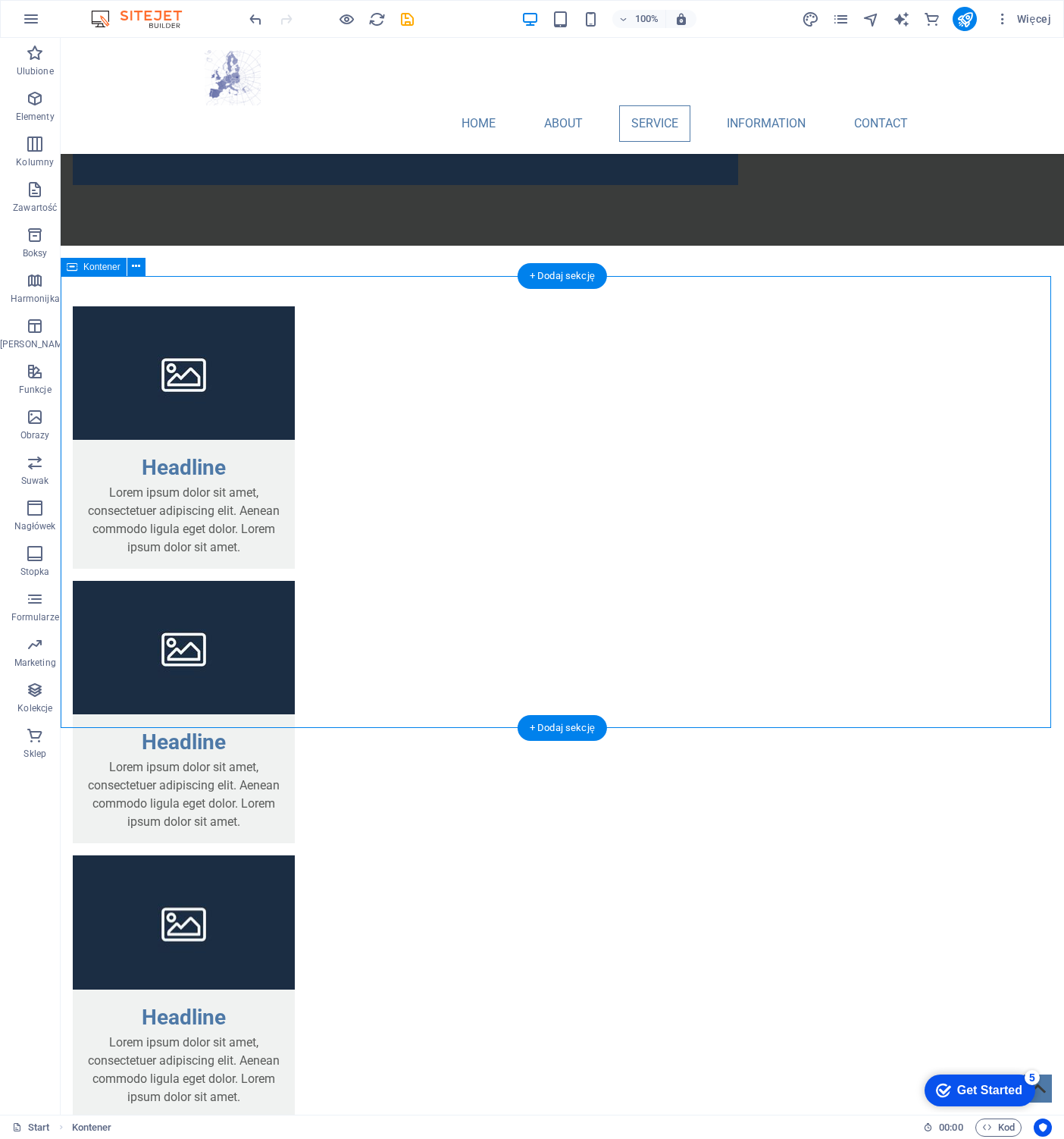
drag, startPoint x: 419, startPoint y: 310, endPoint x: 430, endPoint y: 370, distance: 61.0
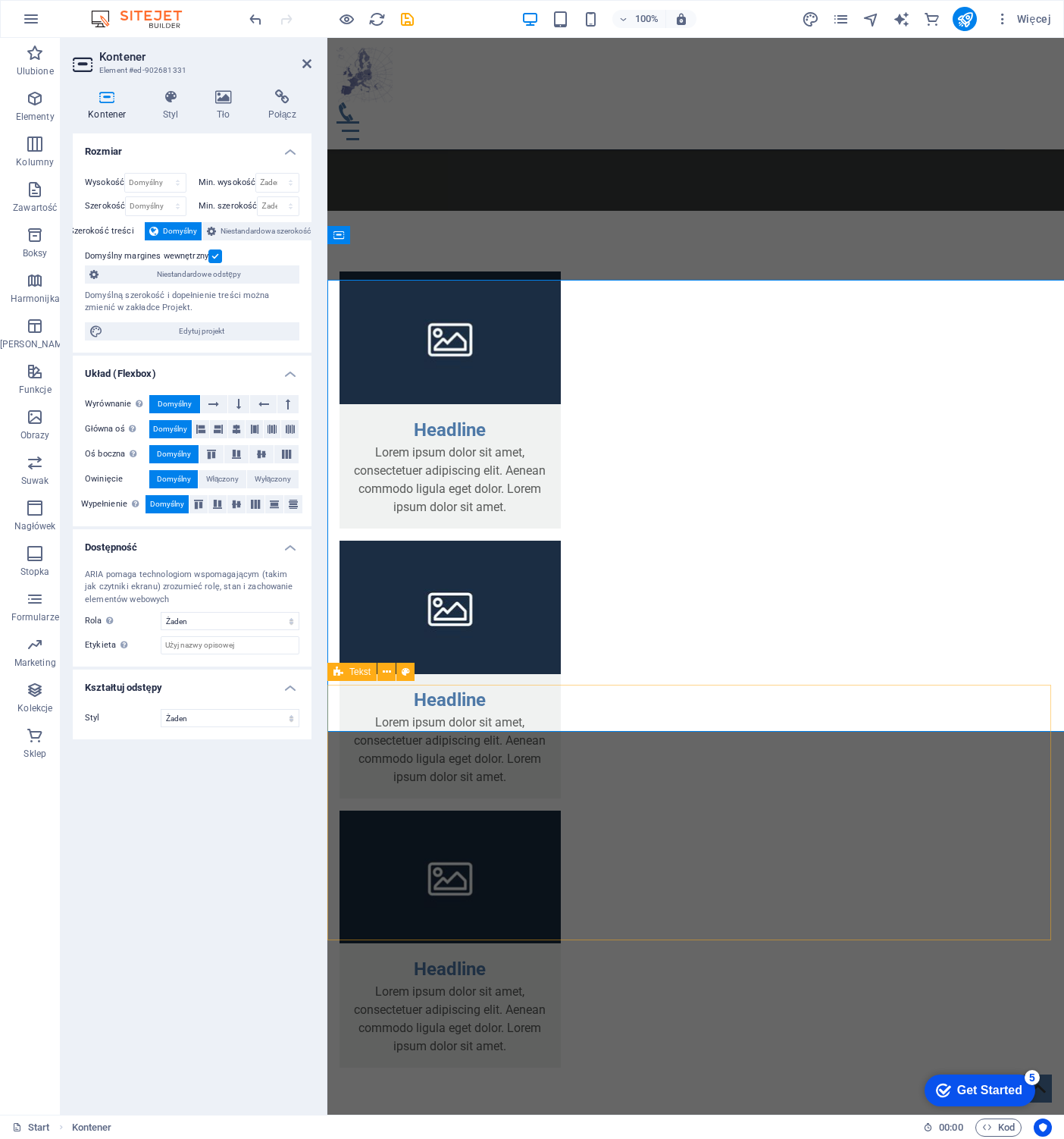
scroll to position [1530, 0]
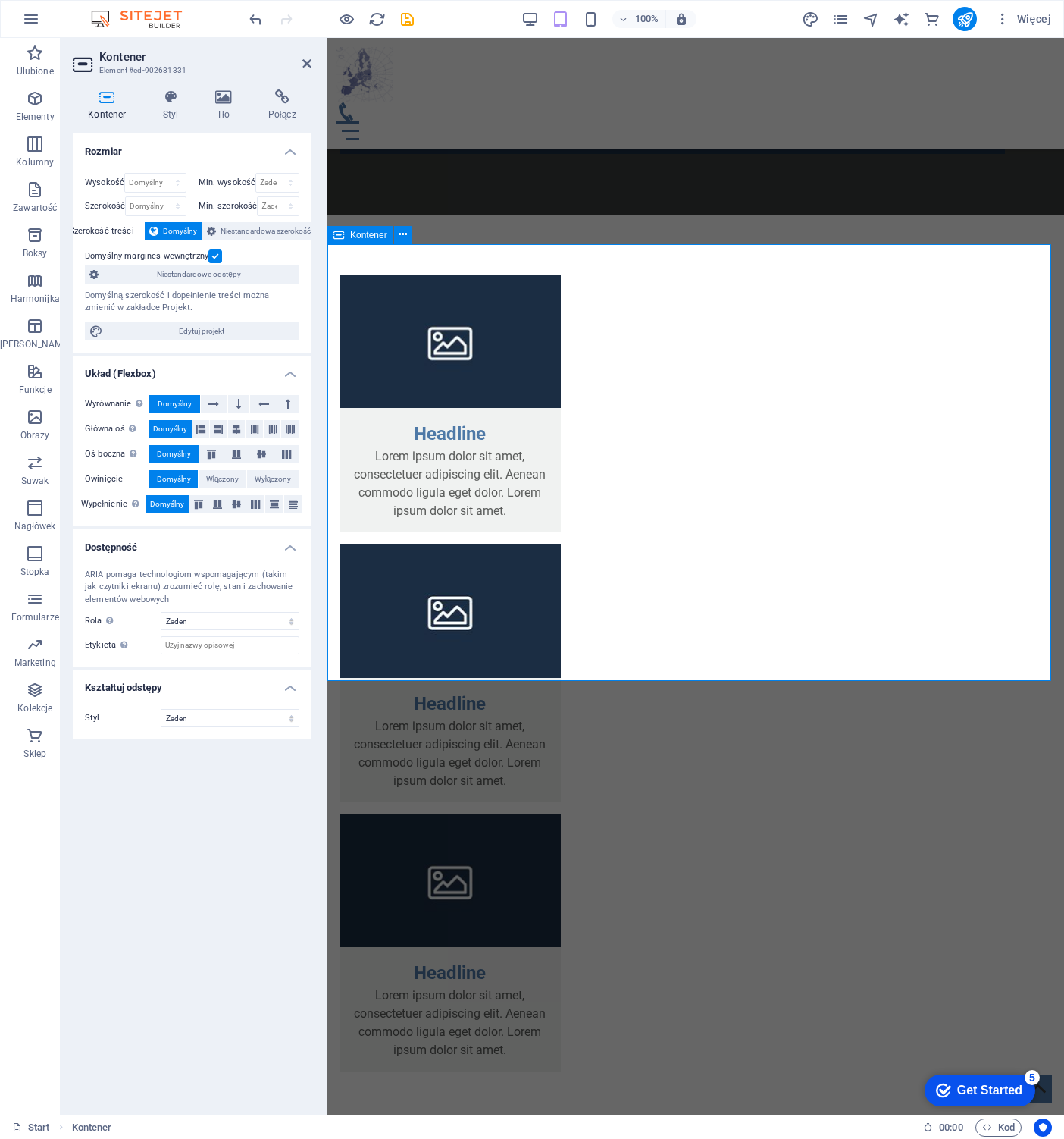
click at [309, 61] on icon at bounding box center [307, 64] width 9 height 12
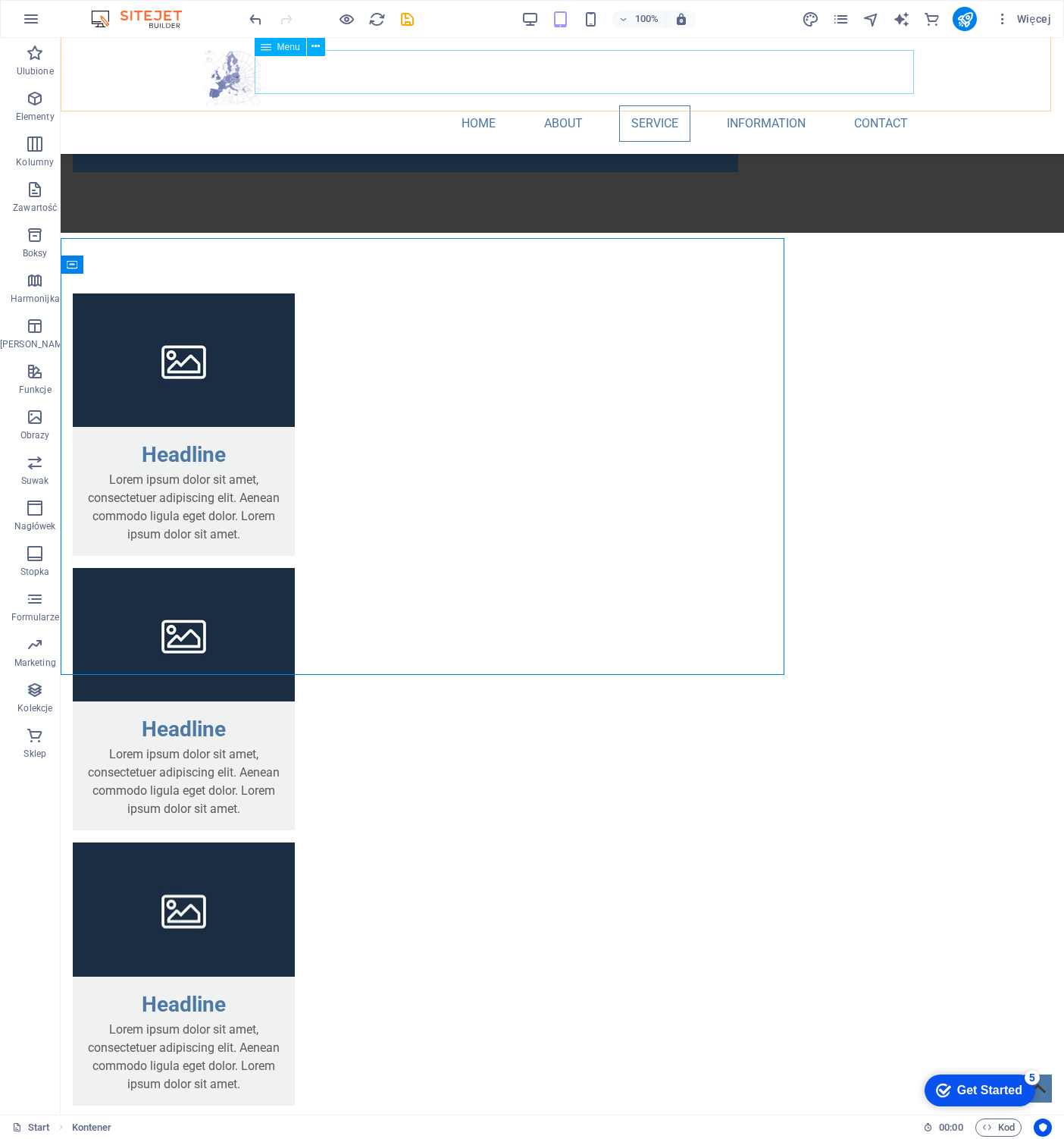
scroll to position [1536, 0]
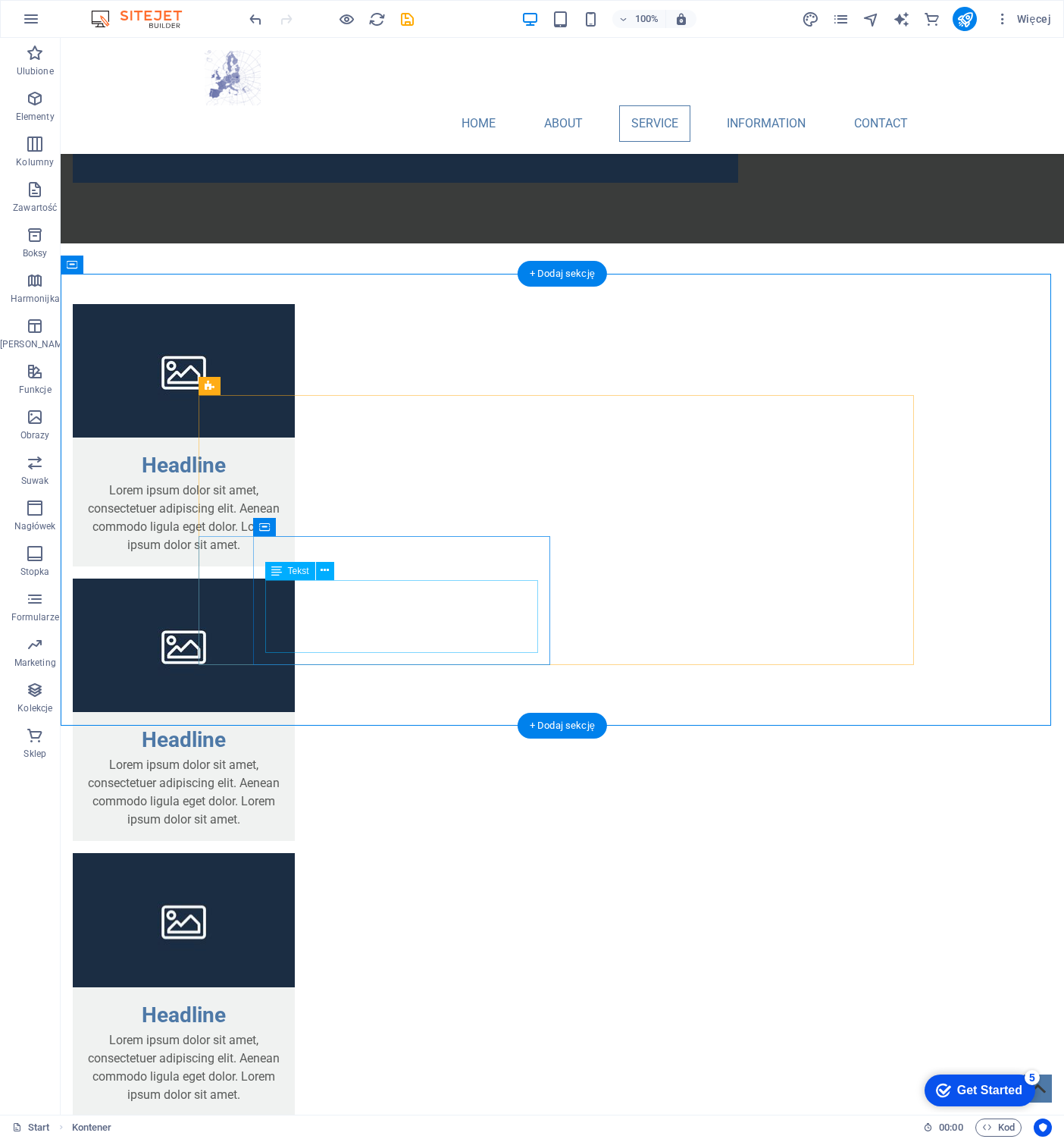
drag, startPoint x: 382, startPoint y: 545, endPoint x: 384, endPoint y: 555, distance: 10.2
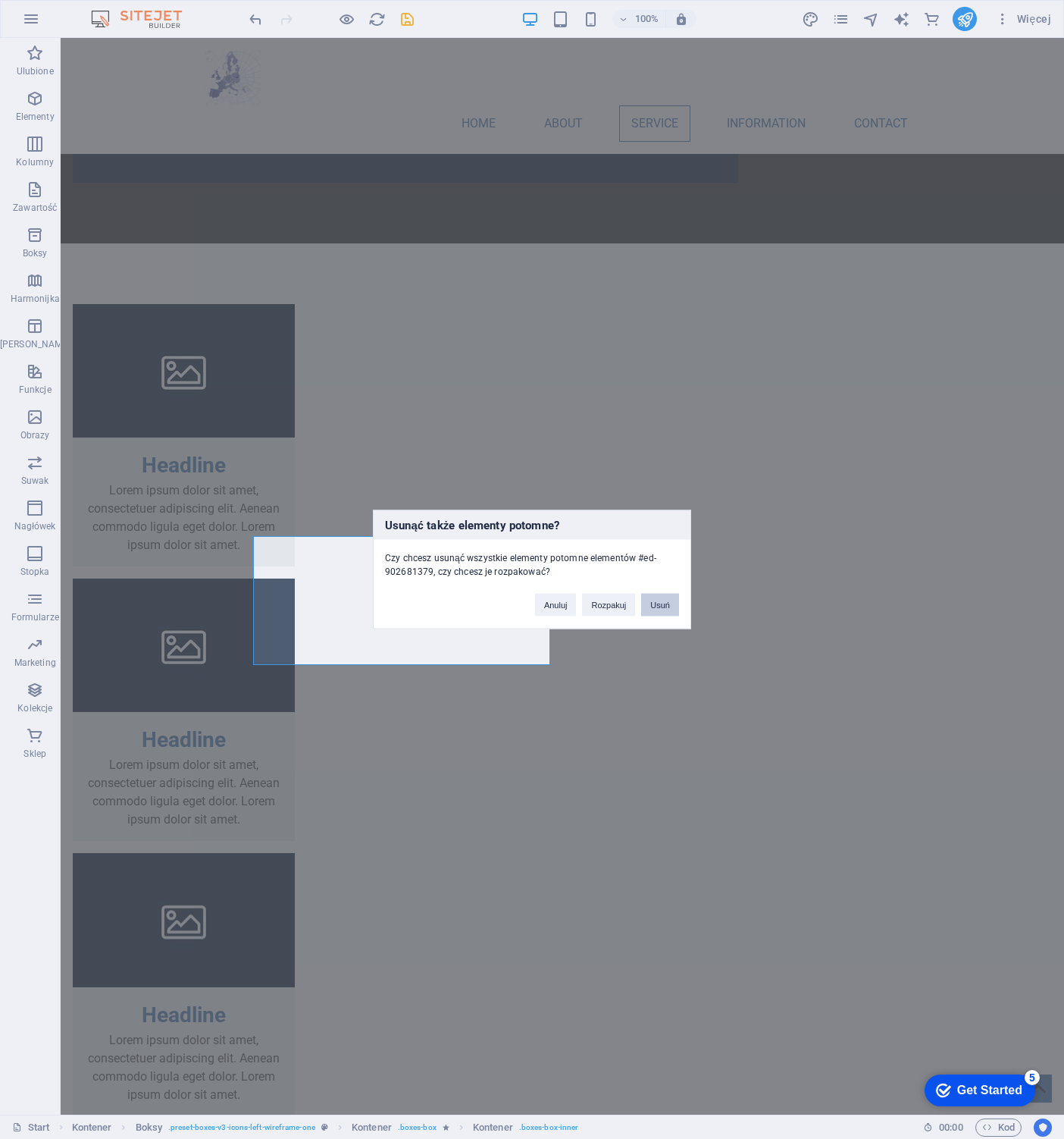
click at [659, 603] on button "Usuń" at bounding box center [660, 604] width 38 height 23
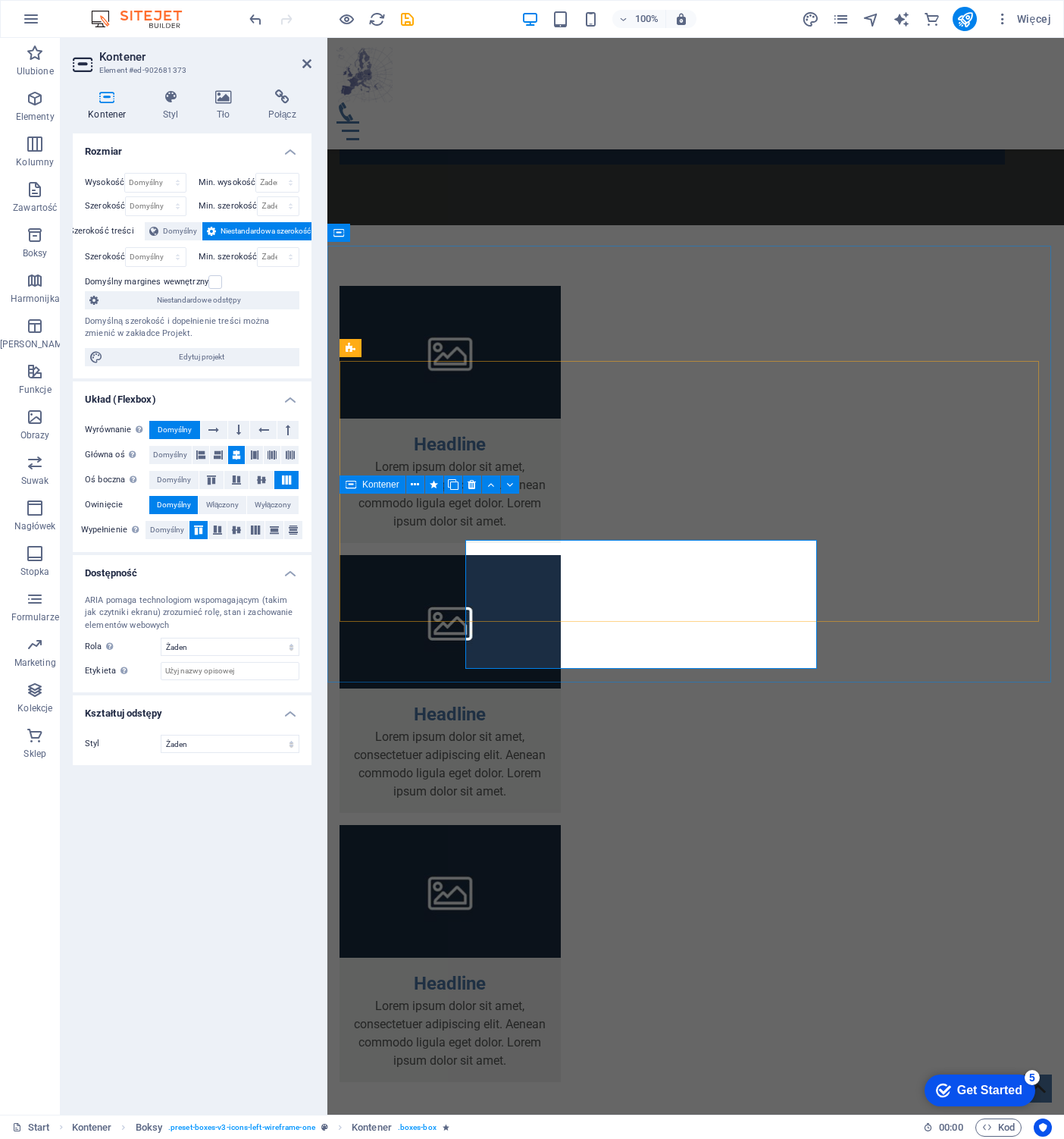
scroll to position [1532, 0]
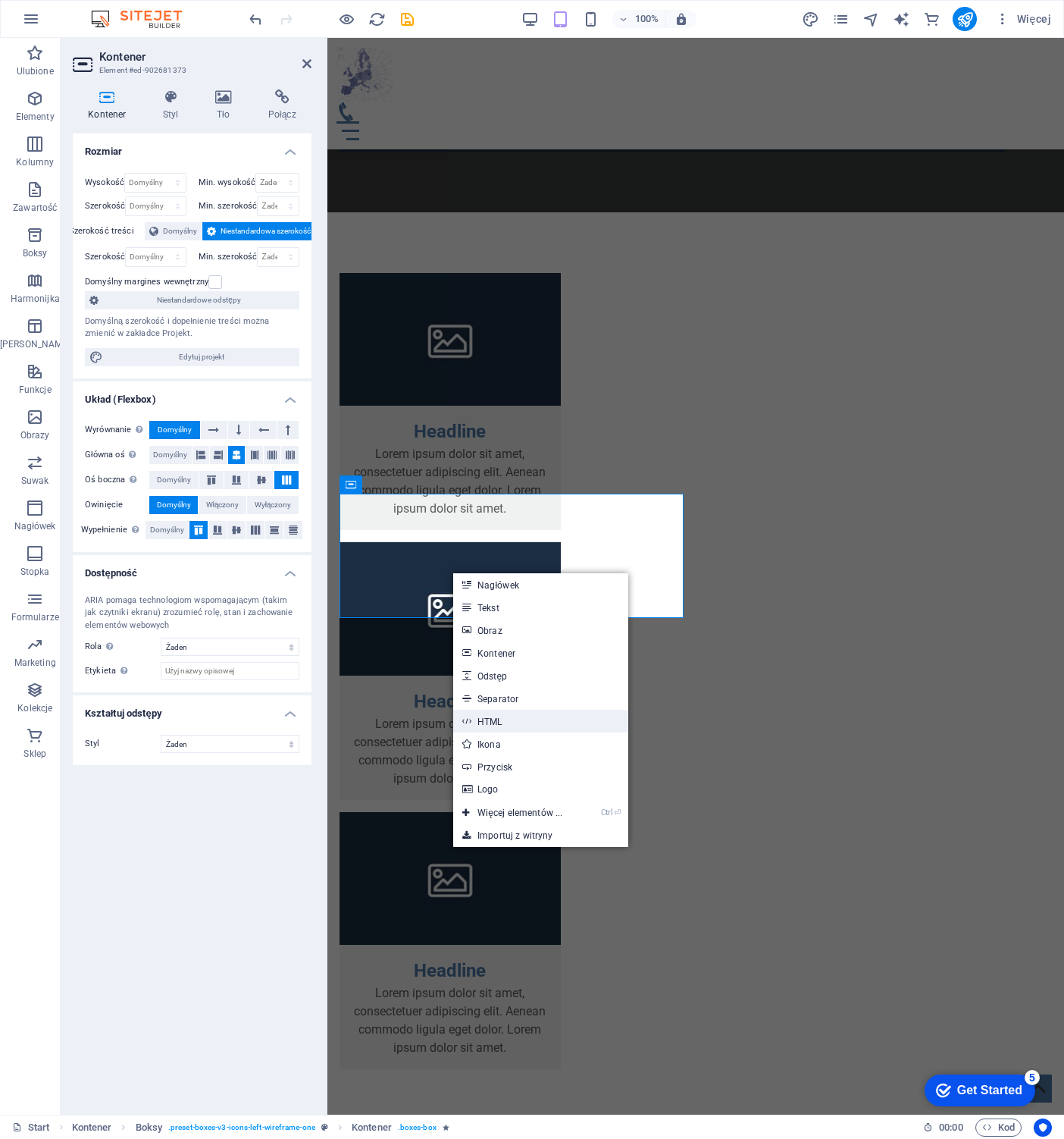
click at [507, 721] on link "HTML" at bounding box center [540, 721] width 175 height 23
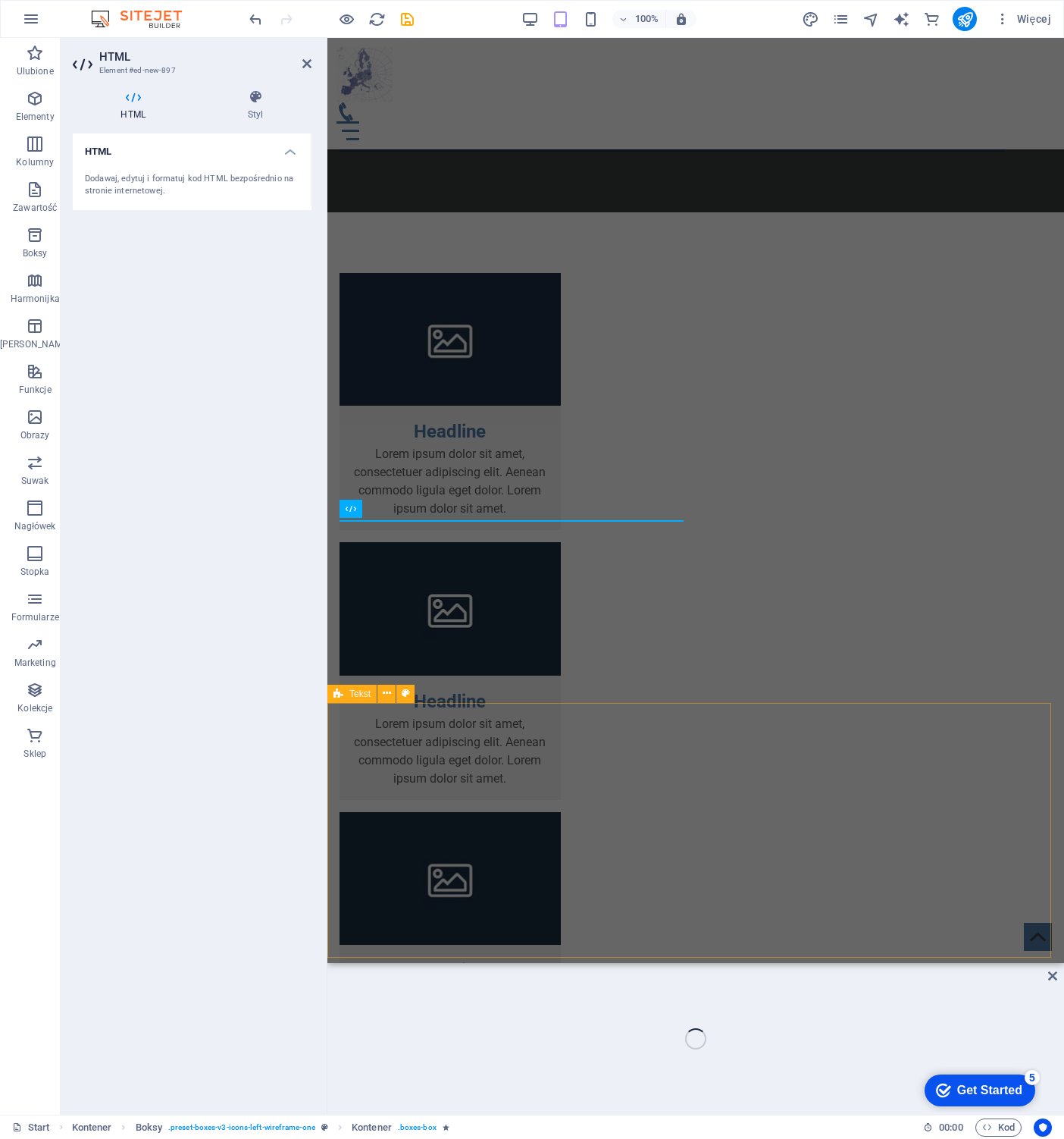
scroll to position [1507, 0]
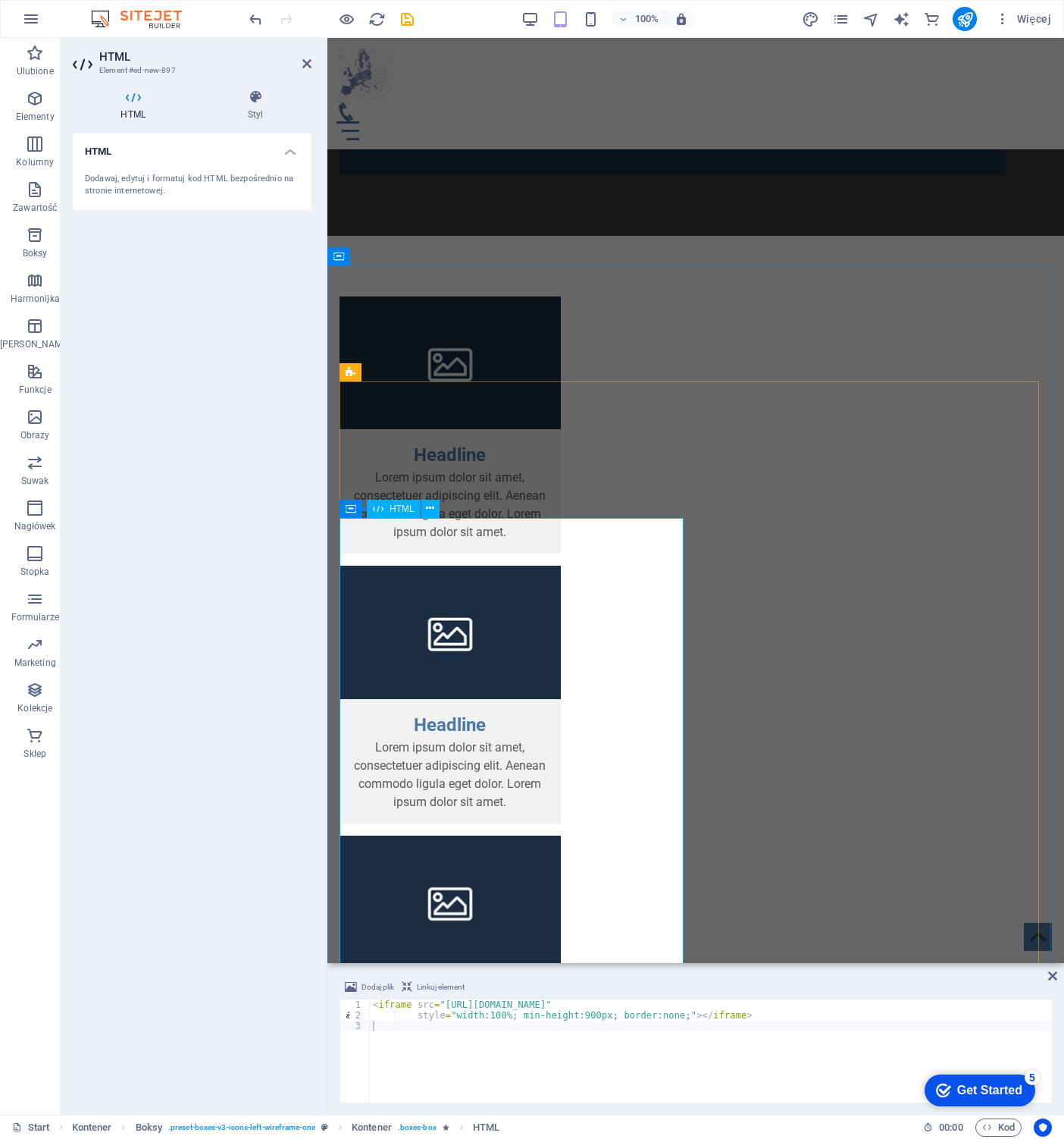
click at [429, 513] on icon at bounding box center [430, 509] width 8 height 16
click at [430, 507] on icon at bounding box center [430, 509] width 8 height 16
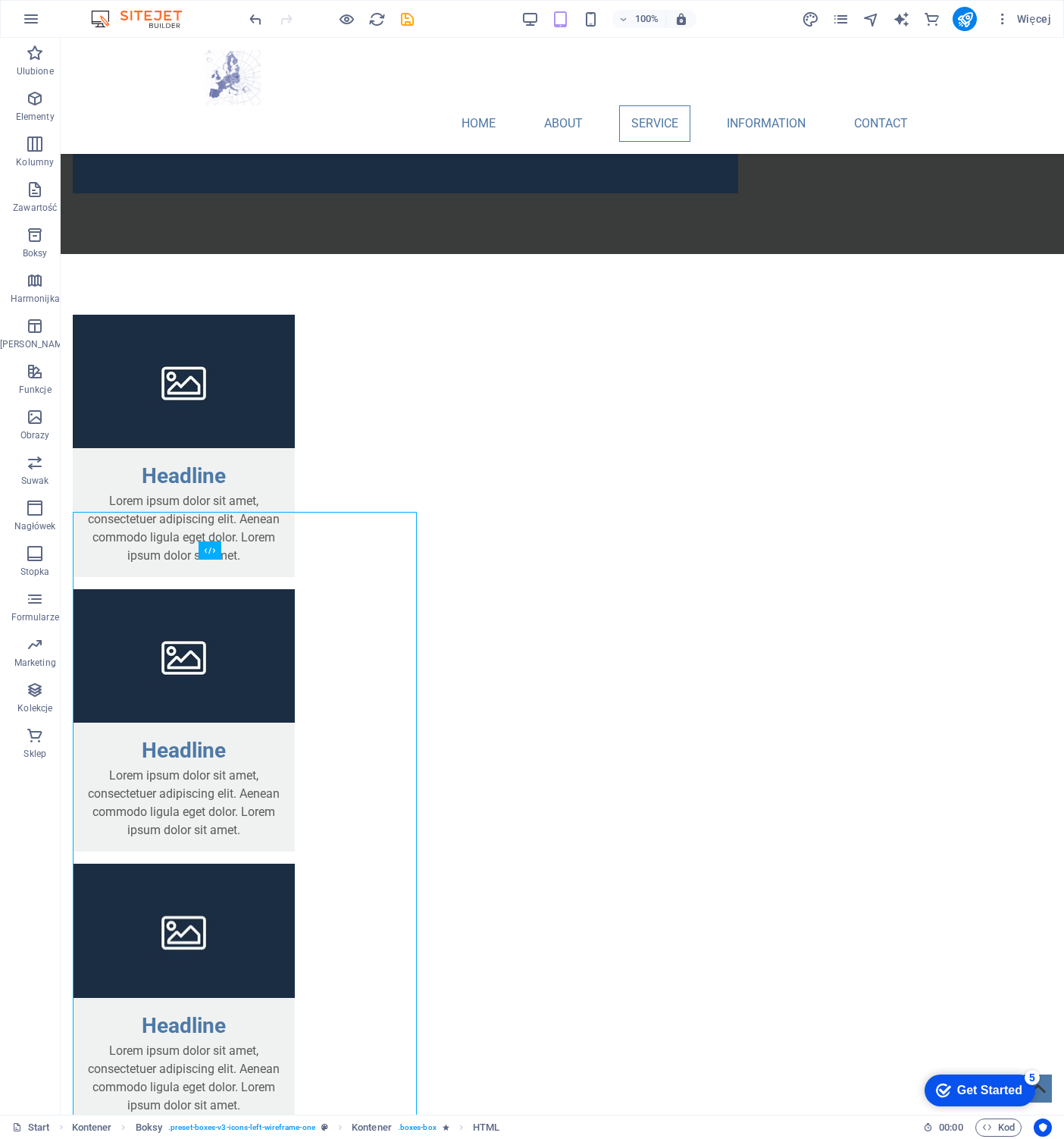
scroll to position [1513, 0]
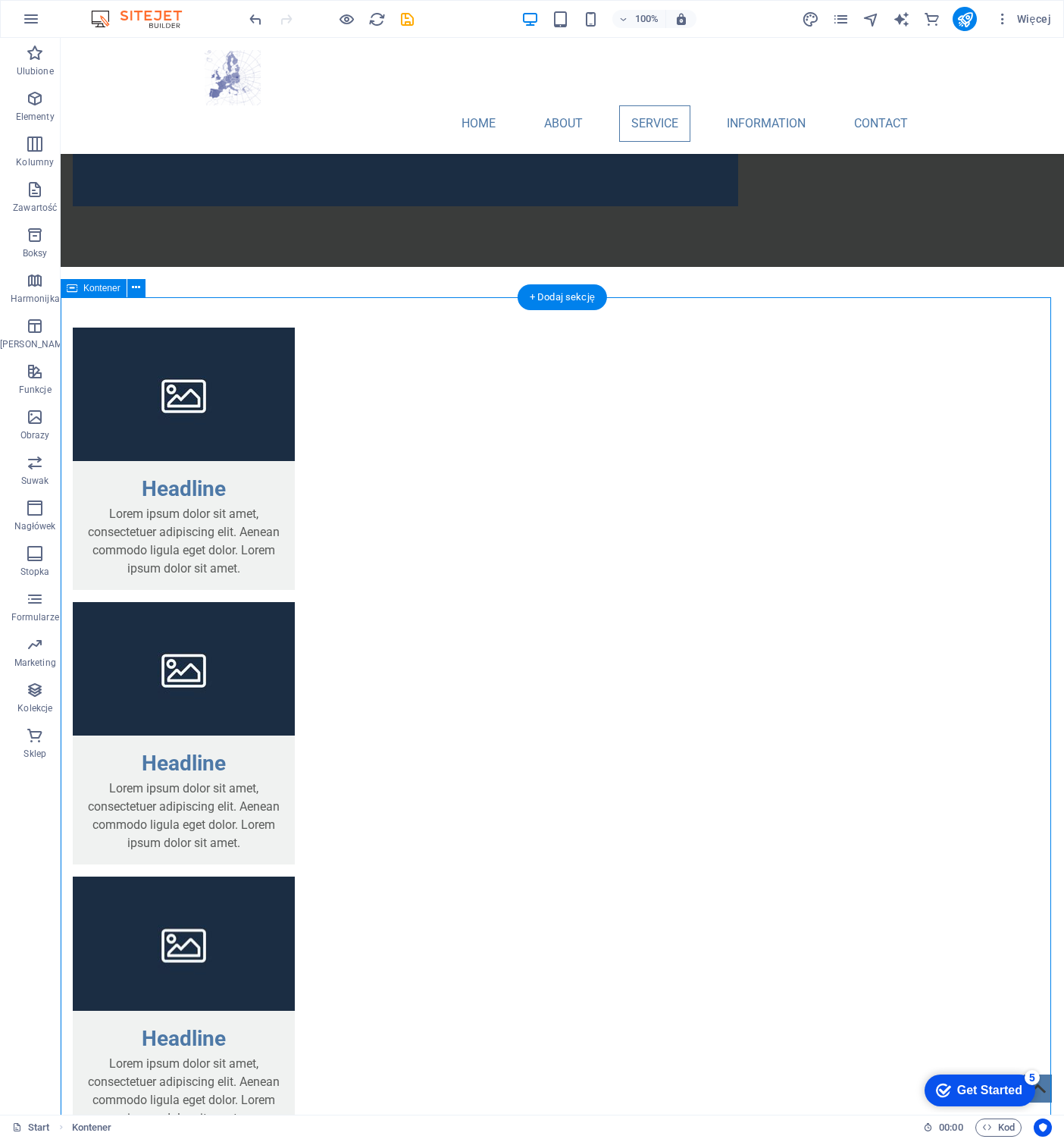
drag, startPoint x: 935, startPoint y: 371, endPoint x: 919, endPoint y: 373, distance: 16.1
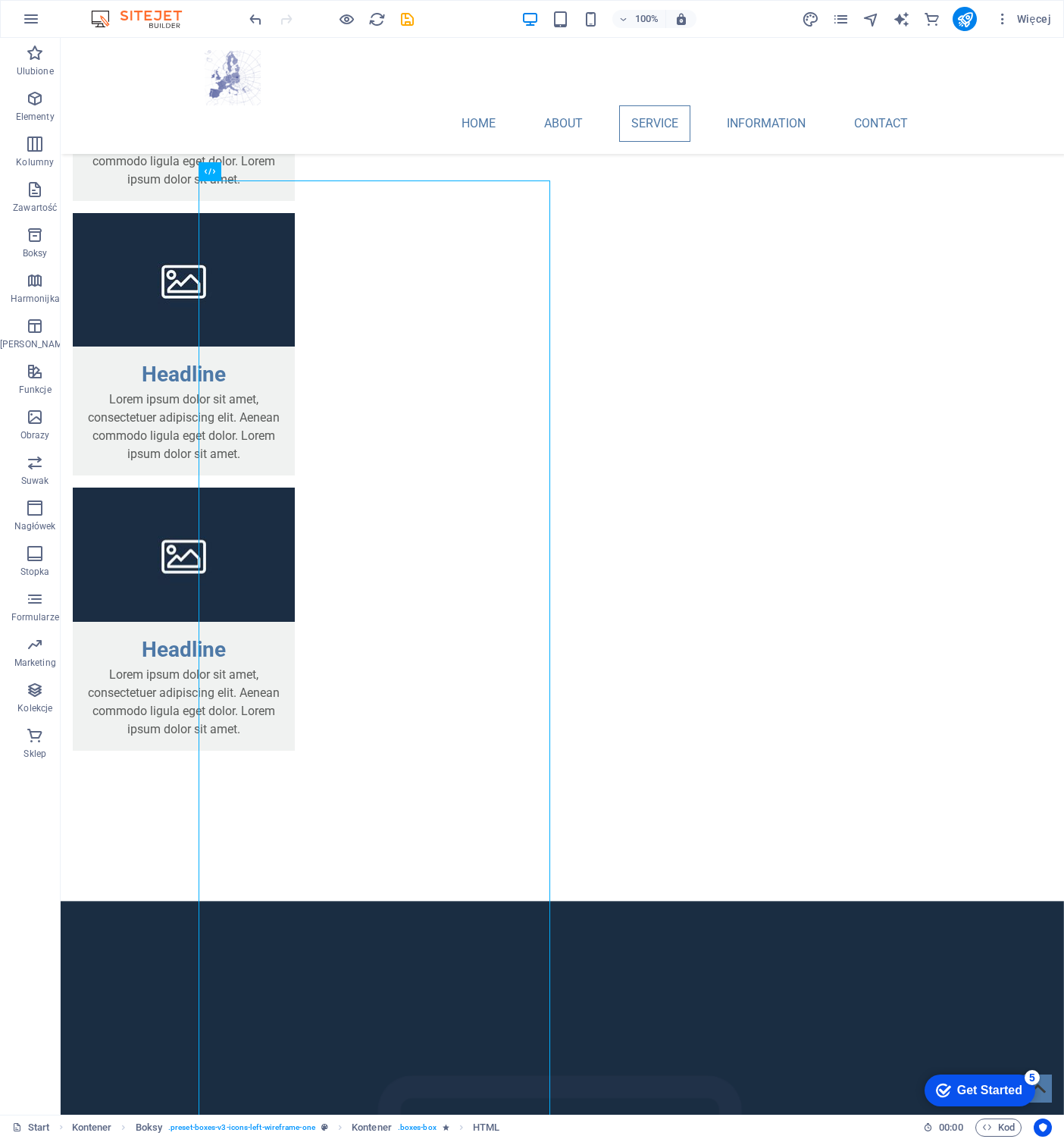
scroll to position [1892, 0]
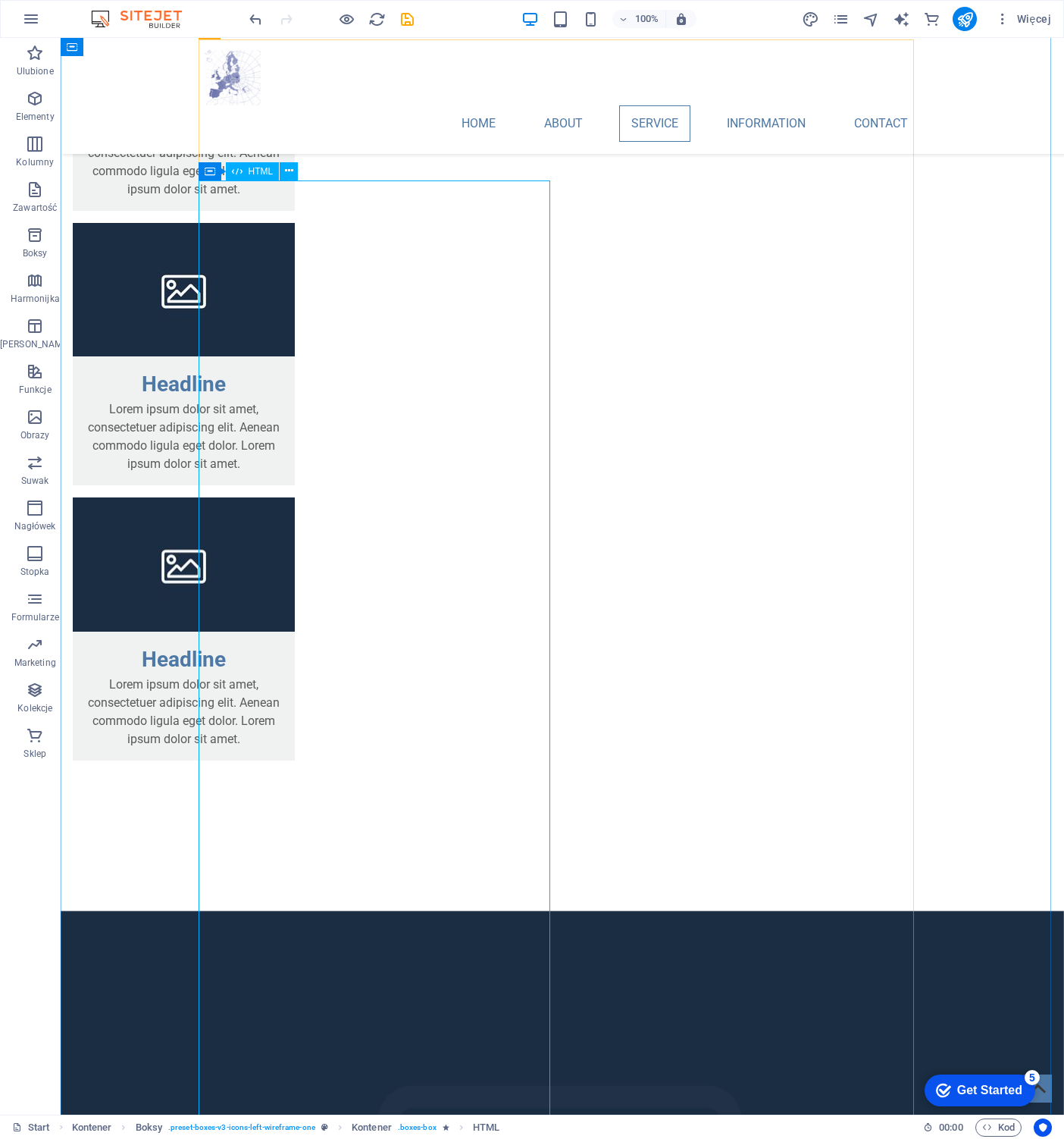
click at [285, 170] on icon at bounding box center [289, 171] width 8 height 16
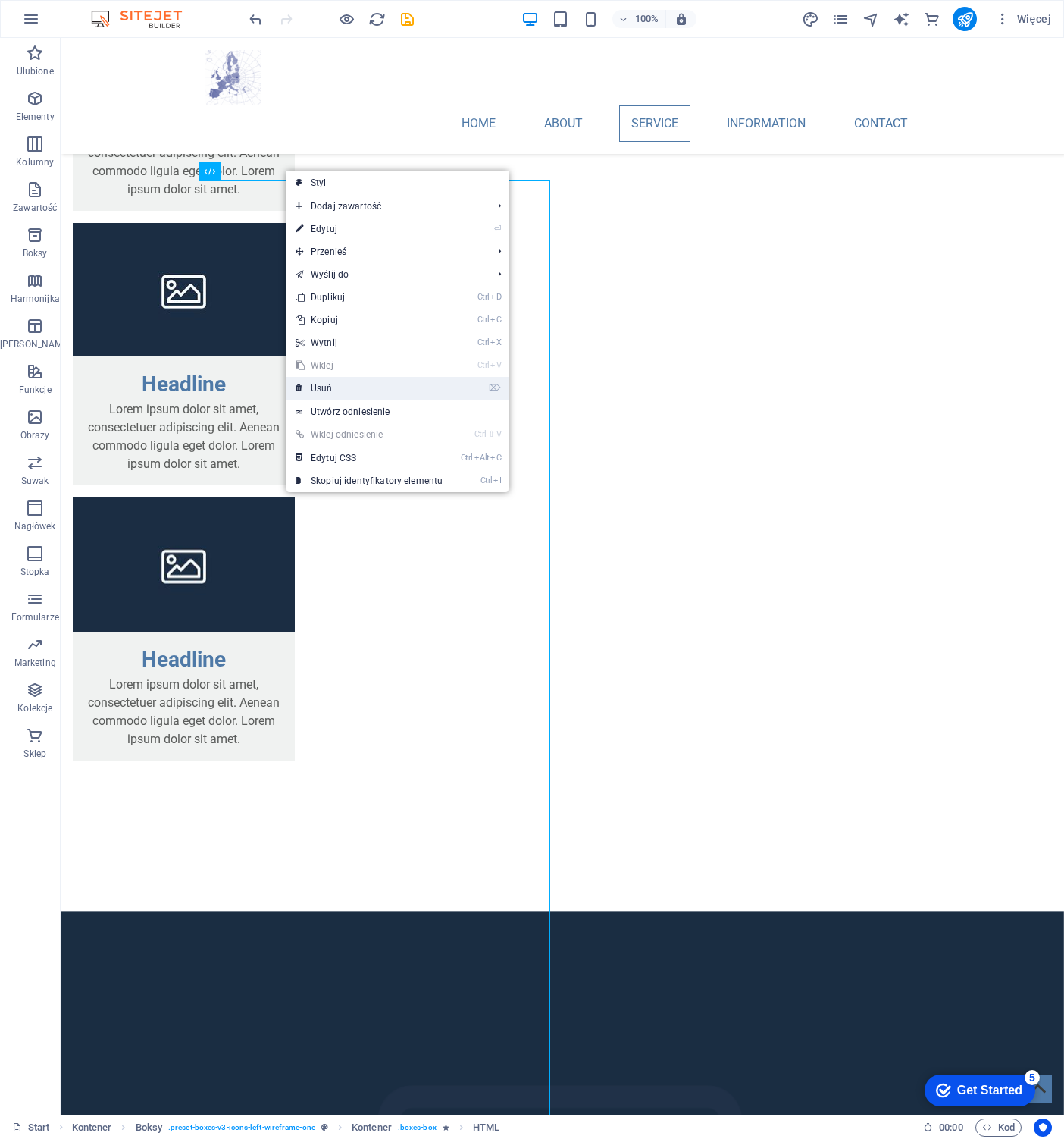
click at [329, 379] on link "⌦ Usuń" at bounding box center [369, 387] width 165 height 23
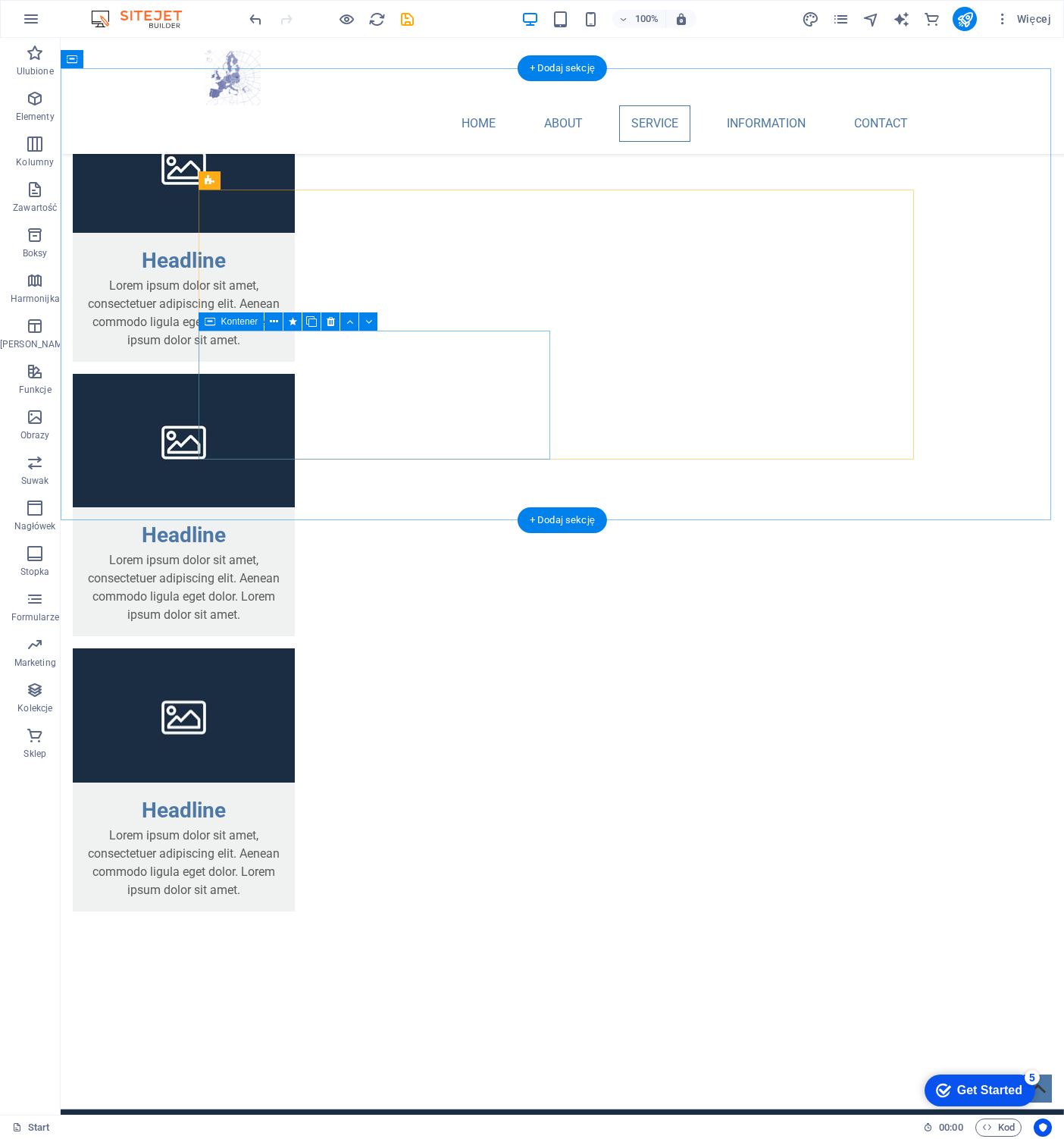
scroll to position [1740, 0]
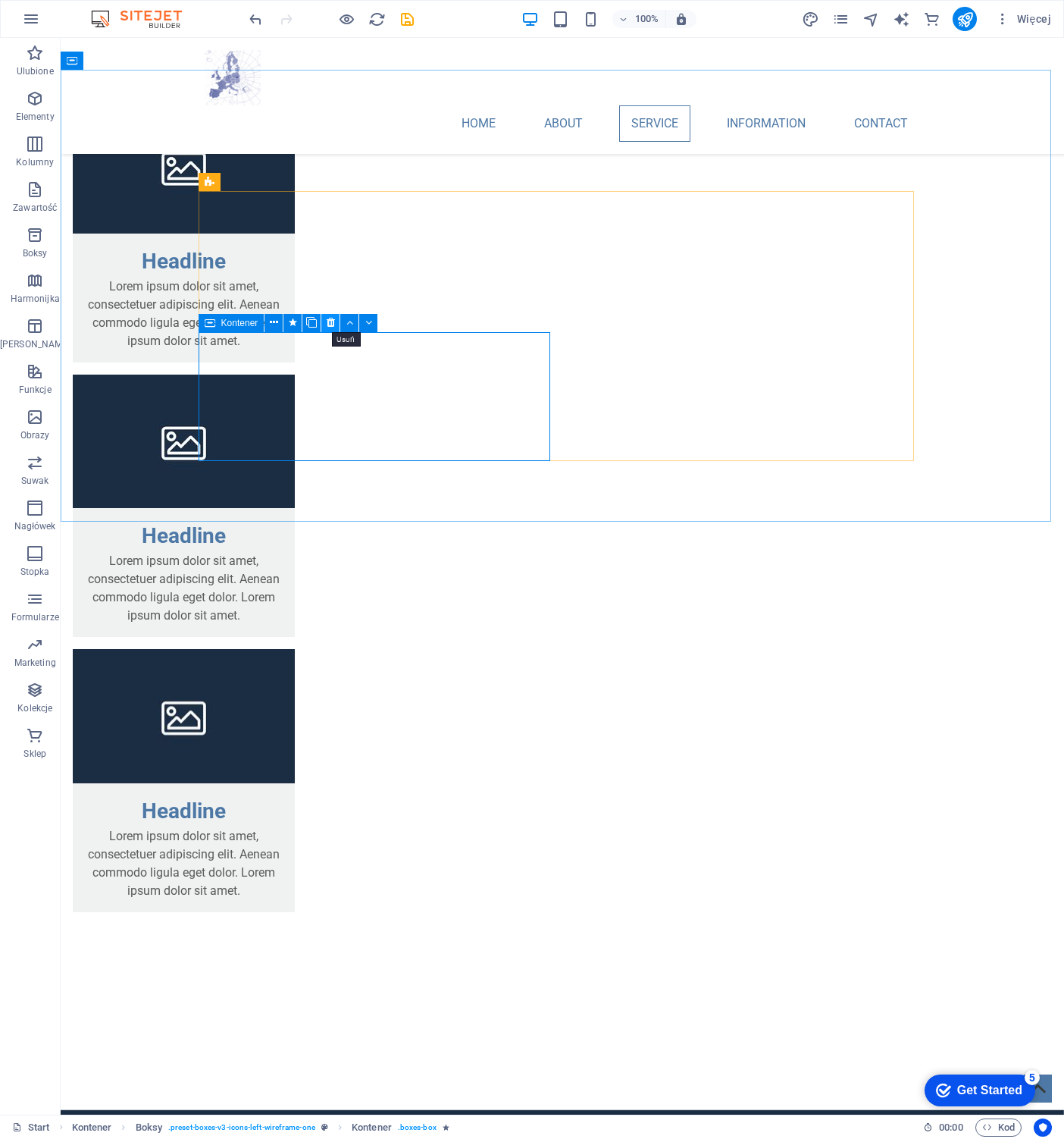
click at [327, 320] on icon at bounding box center [330, 323] width 8 height 16
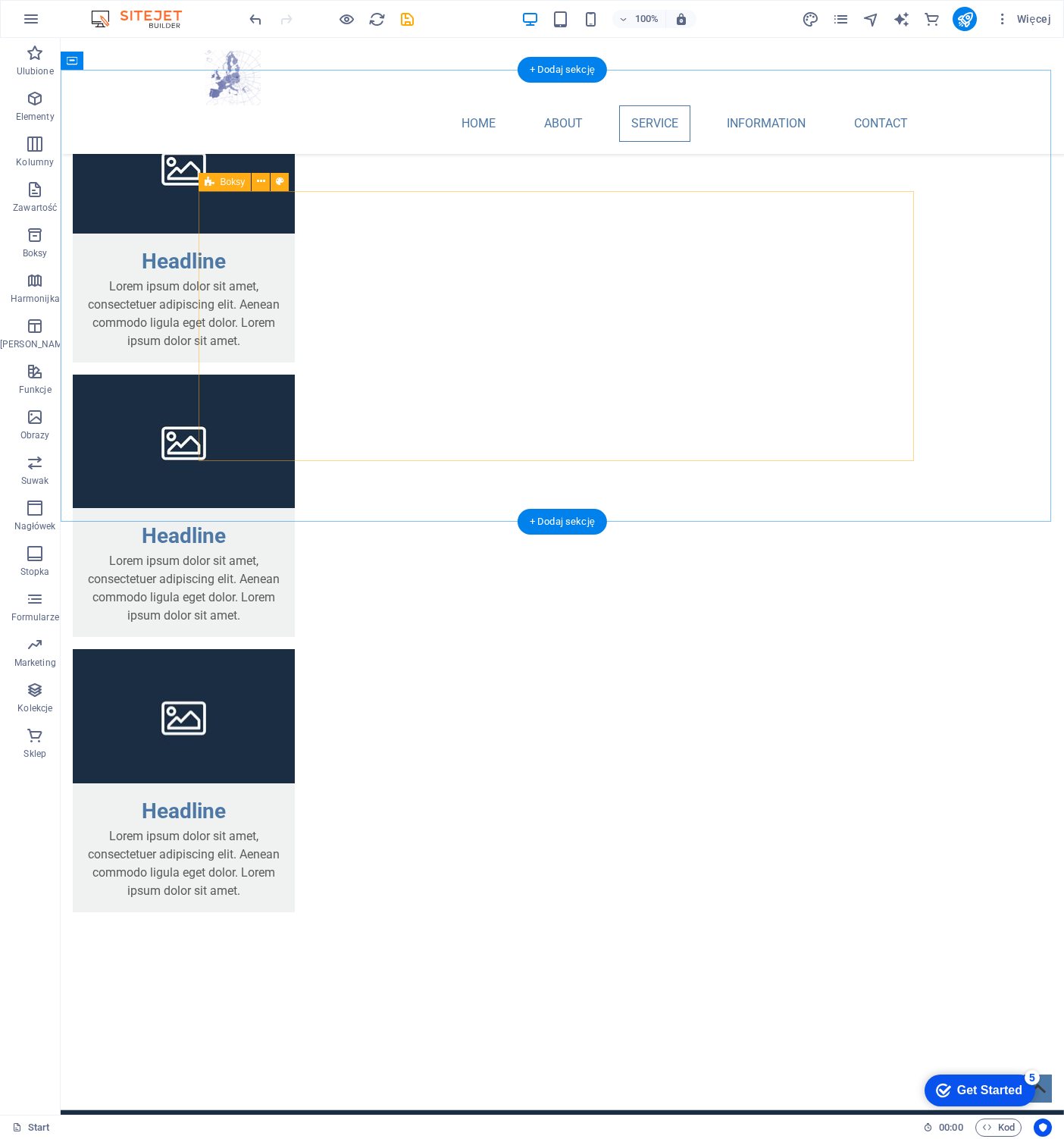
click at [32, 154] on span "Kolumny" at bounding box center [35, 153] width 70 height 37
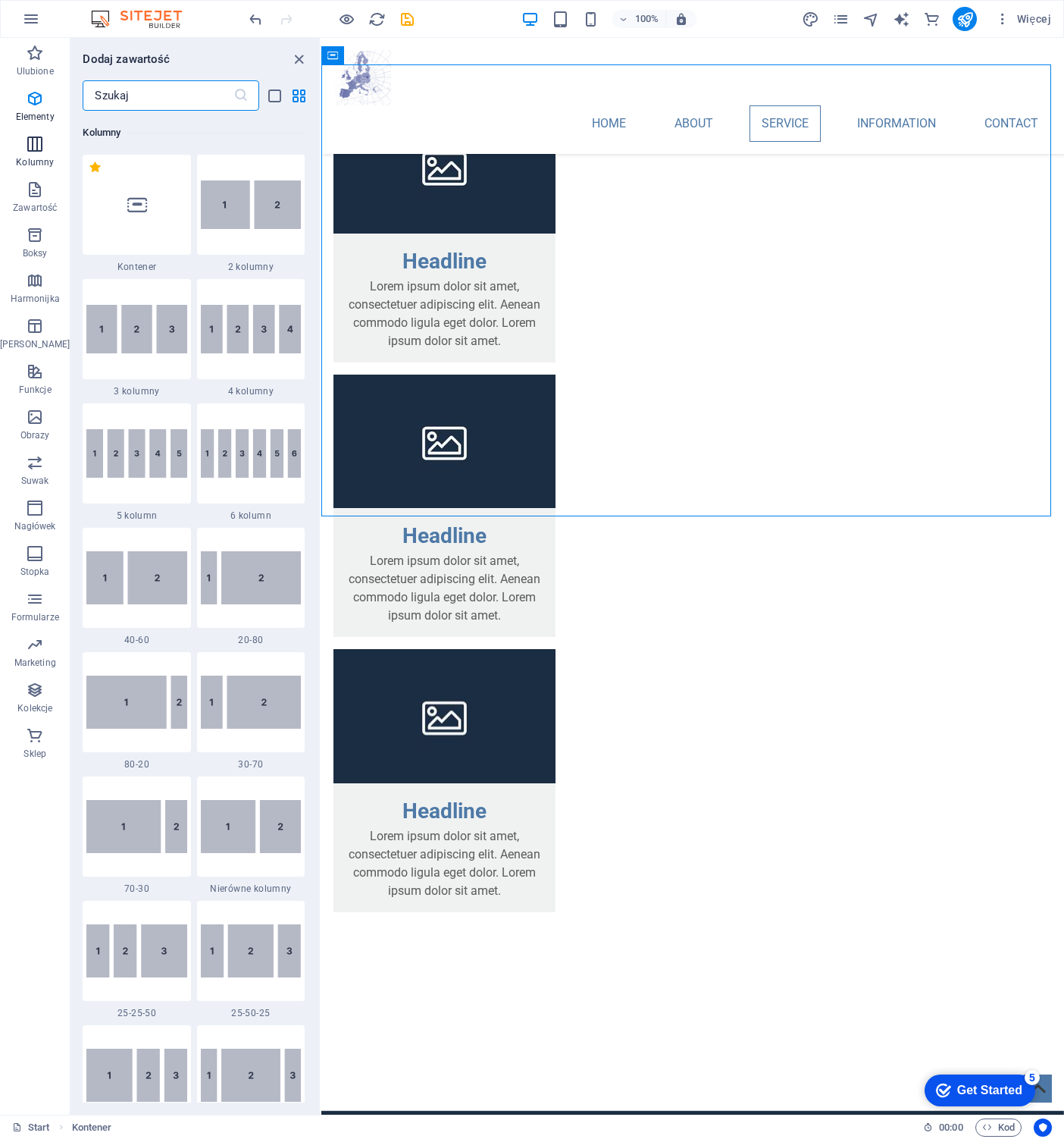
scroll to position [750, 0]
click at [128, 211] on icon at bounding box center [137, 205] width 20 height 20
click at [321, 211] on div "Przeciągnij tutaj, aby zastąpić istniejącą zawartość. Naciśnij „Ctrl”, jeśli ch…" at bounding box center [693, 575] width 743 height 1076
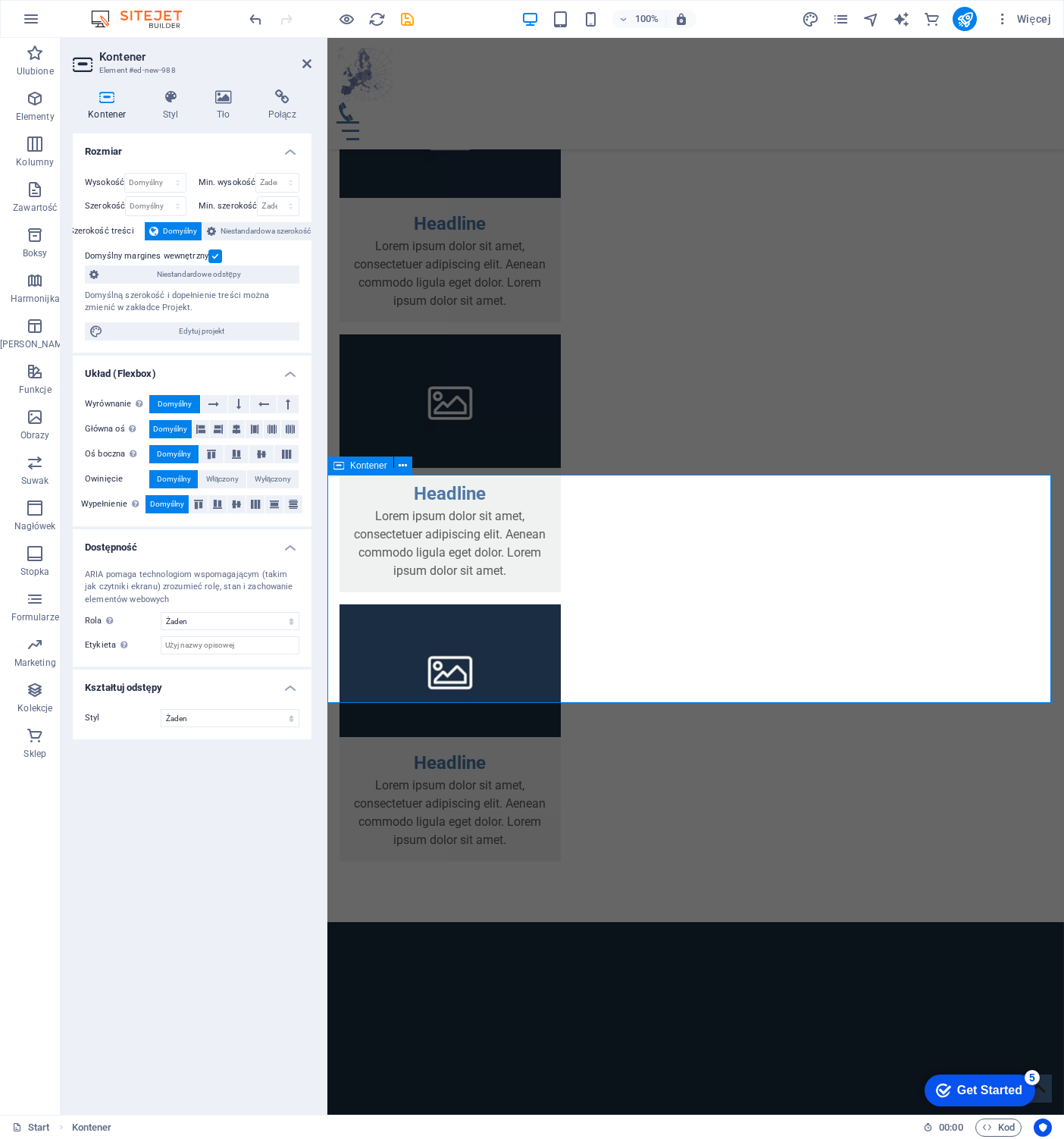
scroll to position [1736, 0]
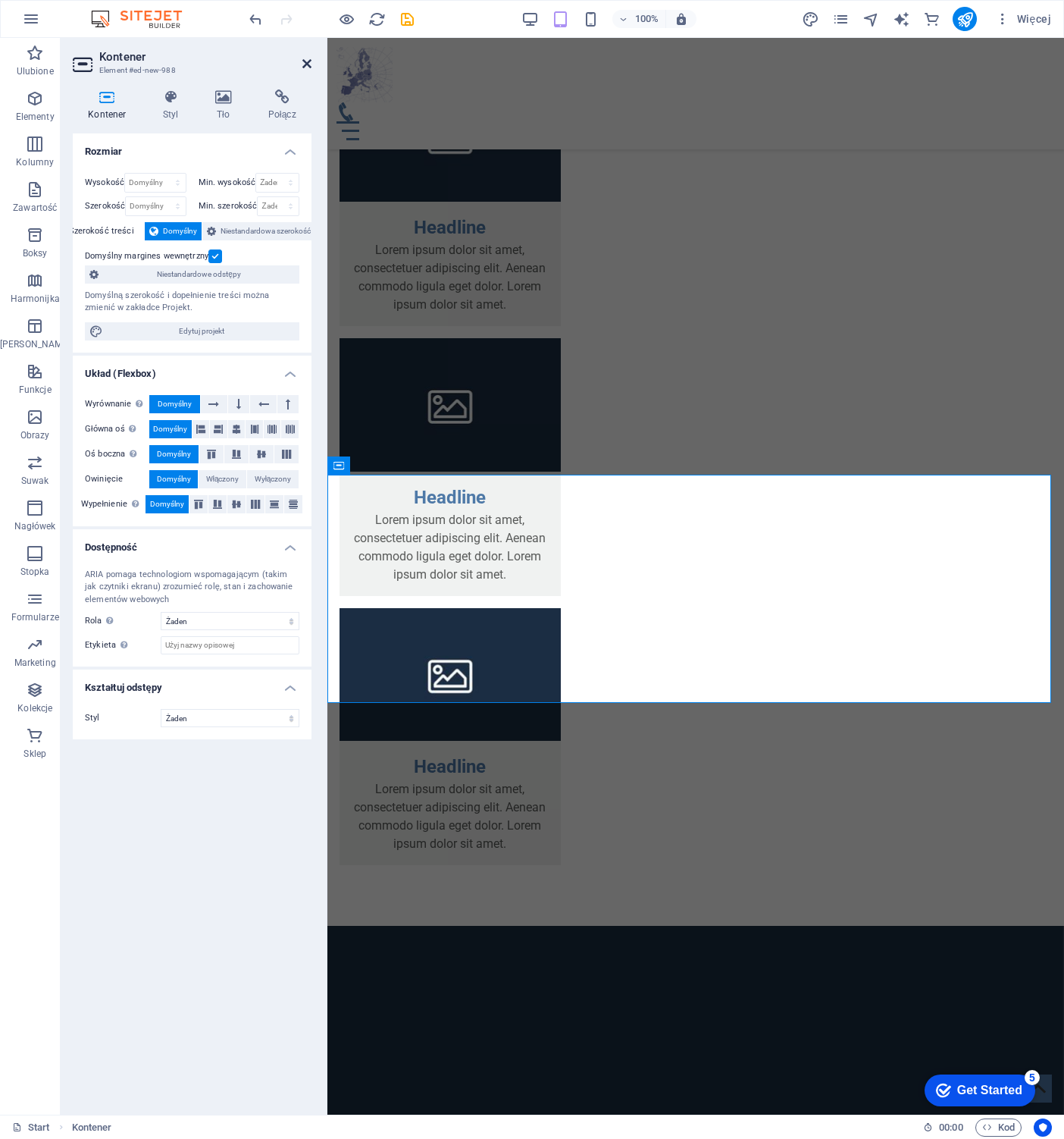
click at [308, 59] on icon at bounding box center [307, 64] width 9 height 12
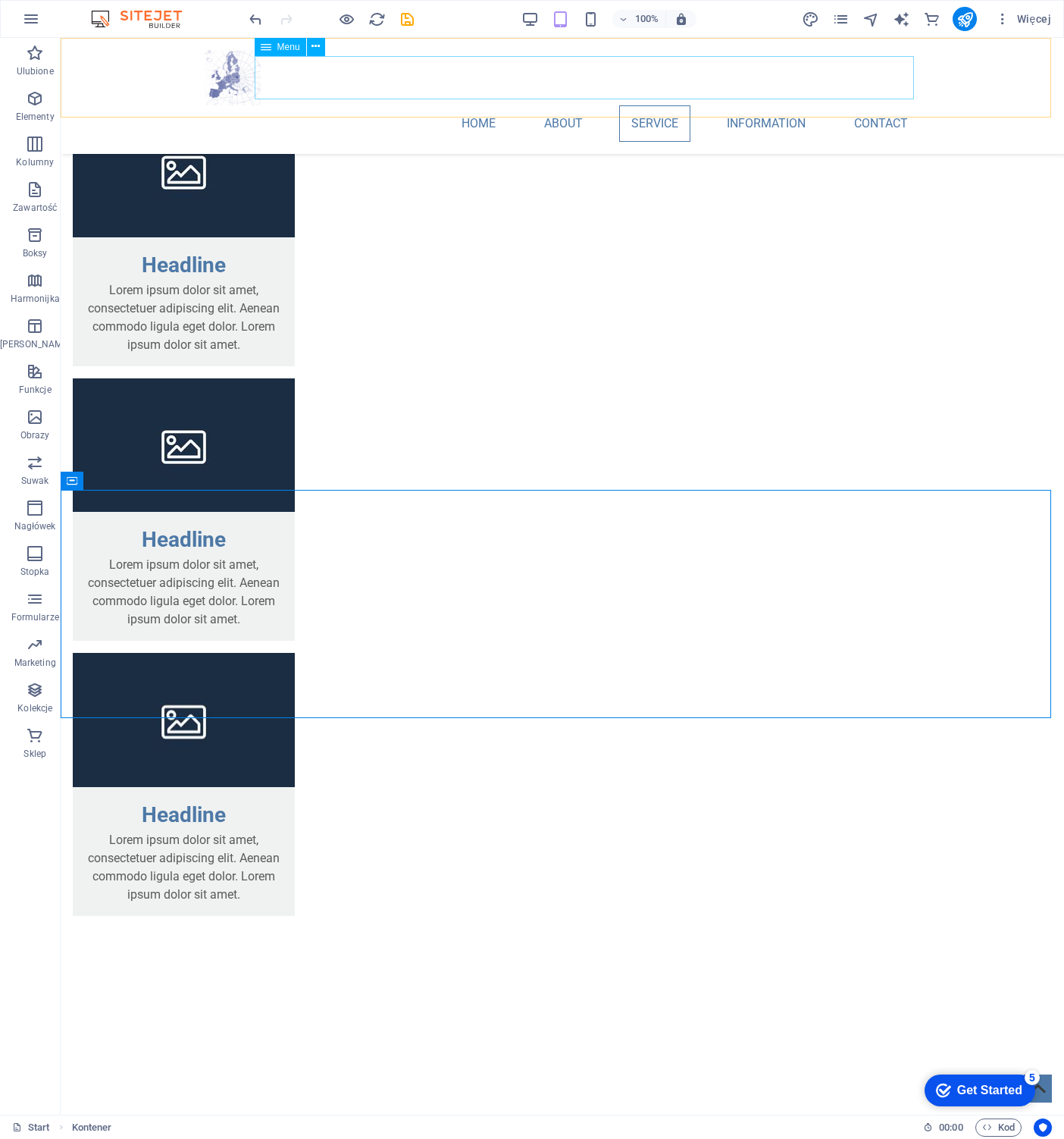
scroll to position [1771, 0]
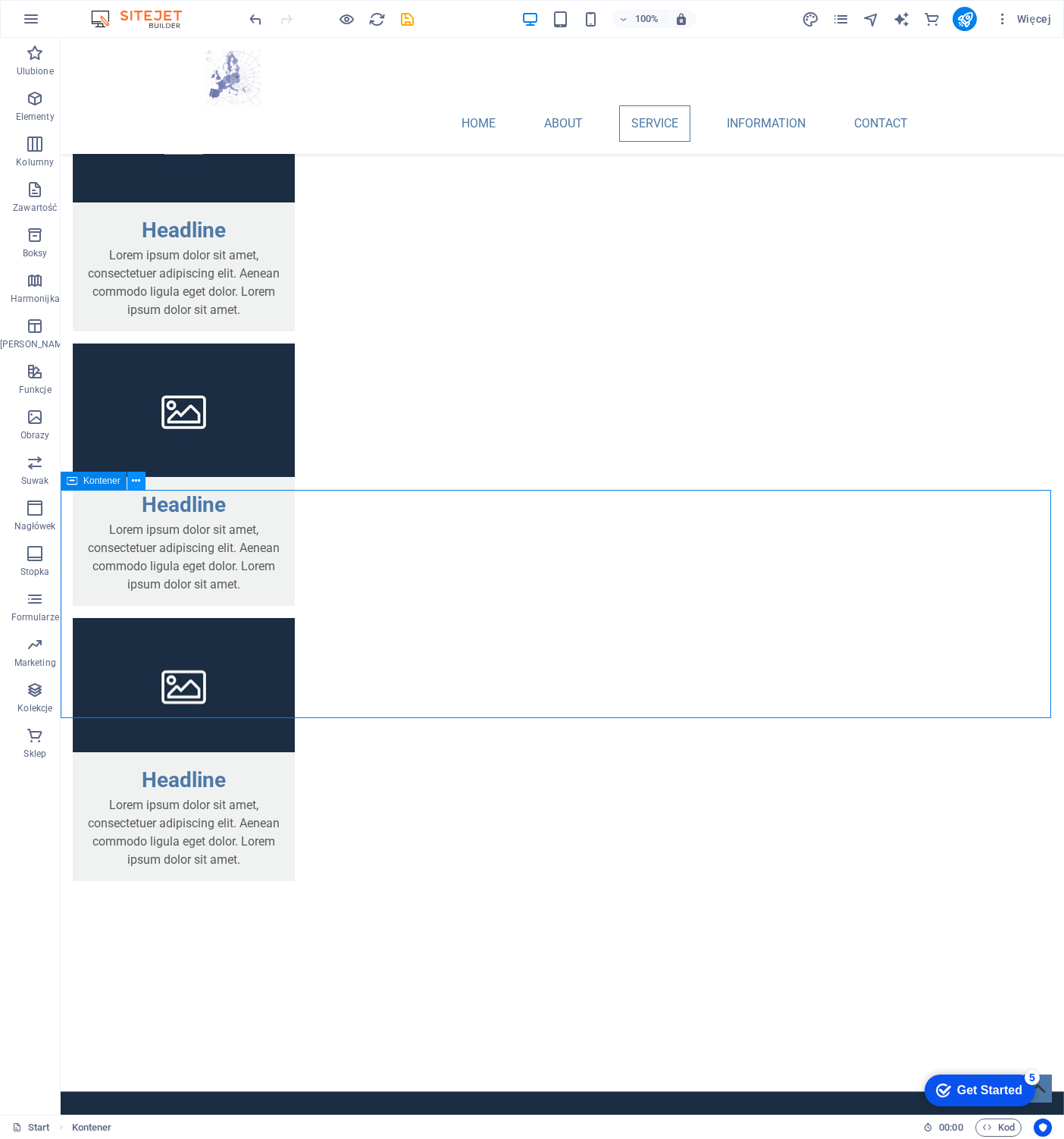
click at [139, 478] on icon at bounding box center [135, 481] width 8 height 16
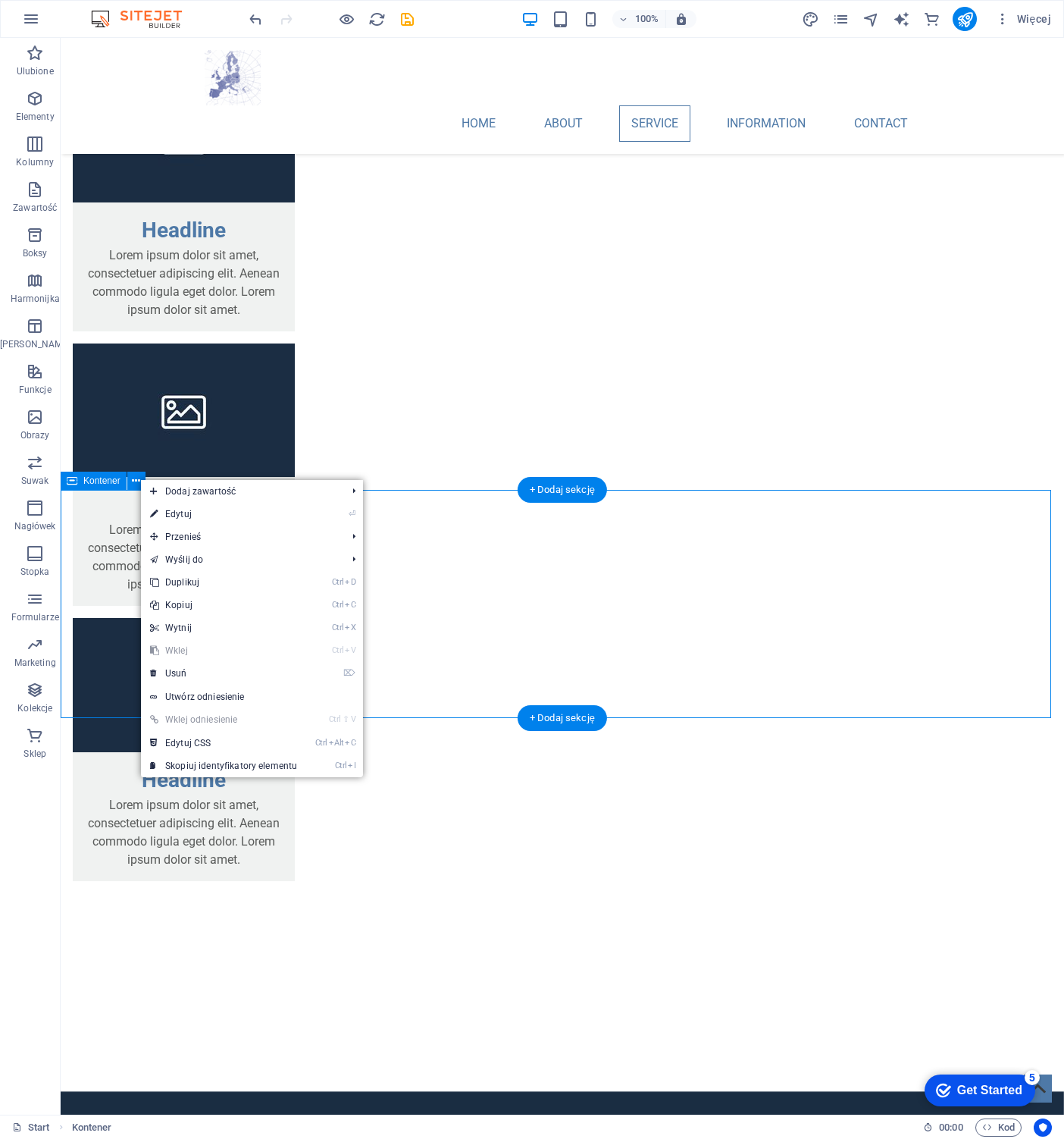
drag, startPoint x: 497, startPoint y: 579, endPoint x: 499, endPoint y: 595, distance: 16.1
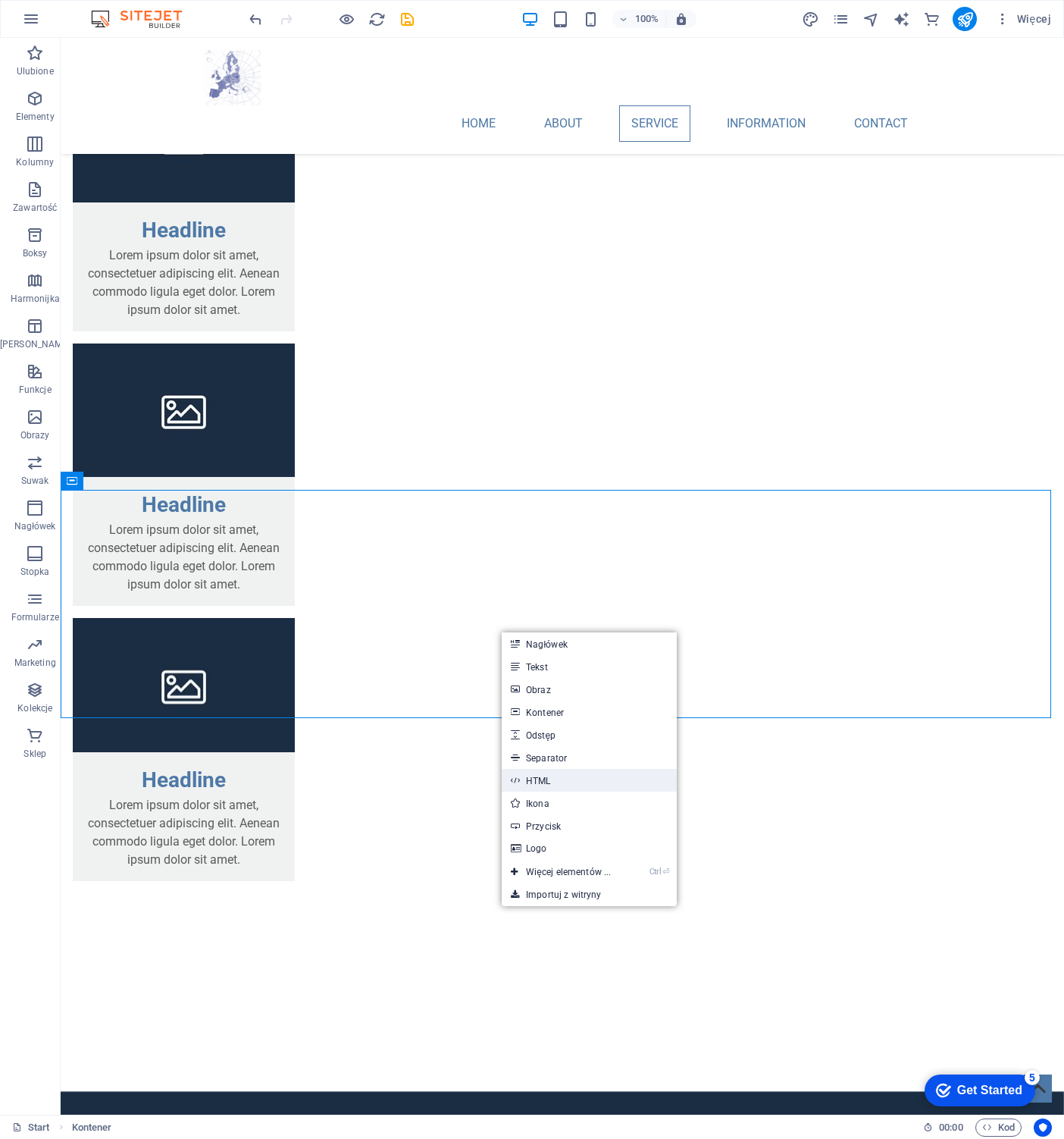
click at [547, 777] on link "HTML" at bounding box center [589, 780] width 175 height 23
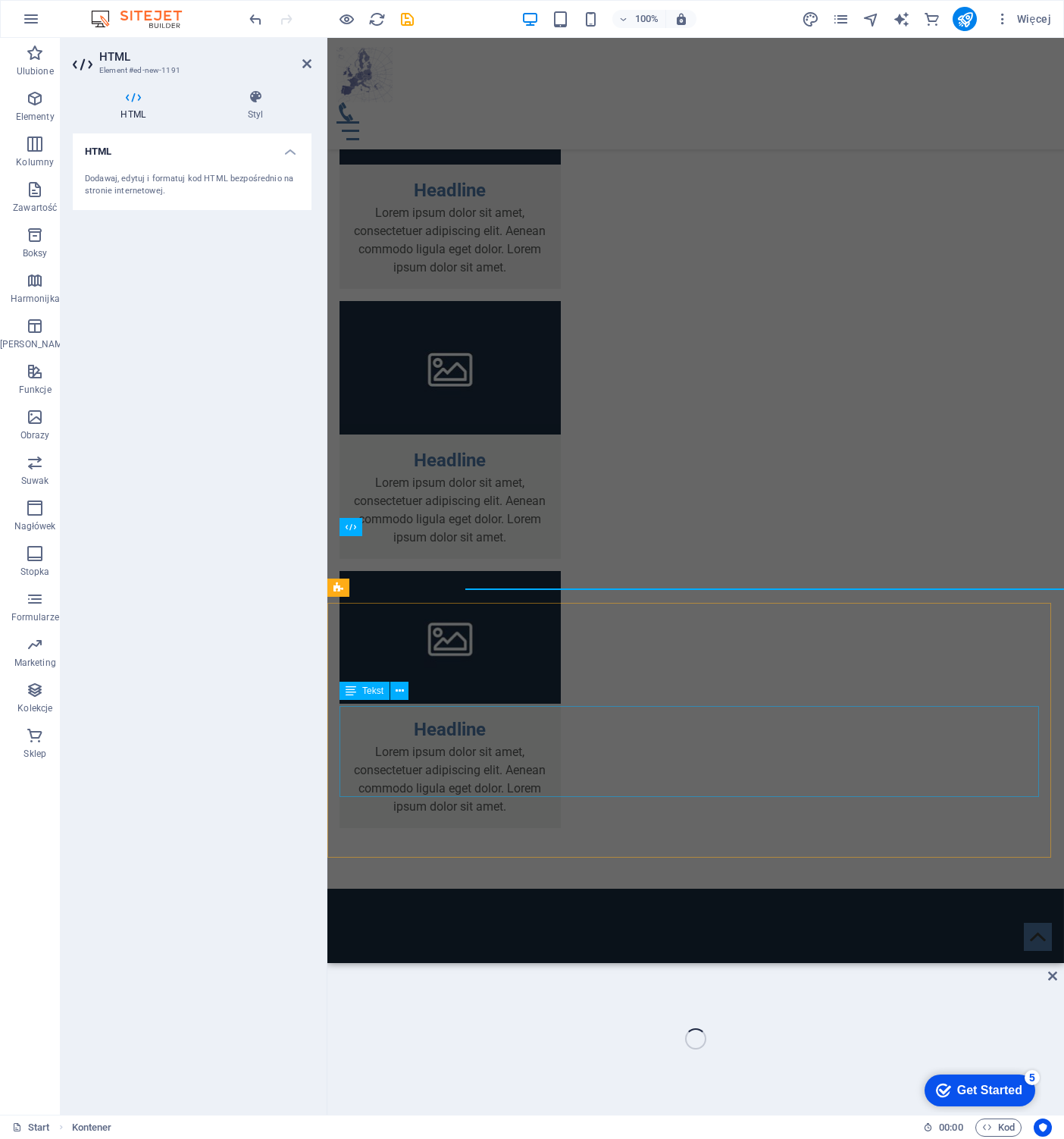
scroll to position [1734, 0]
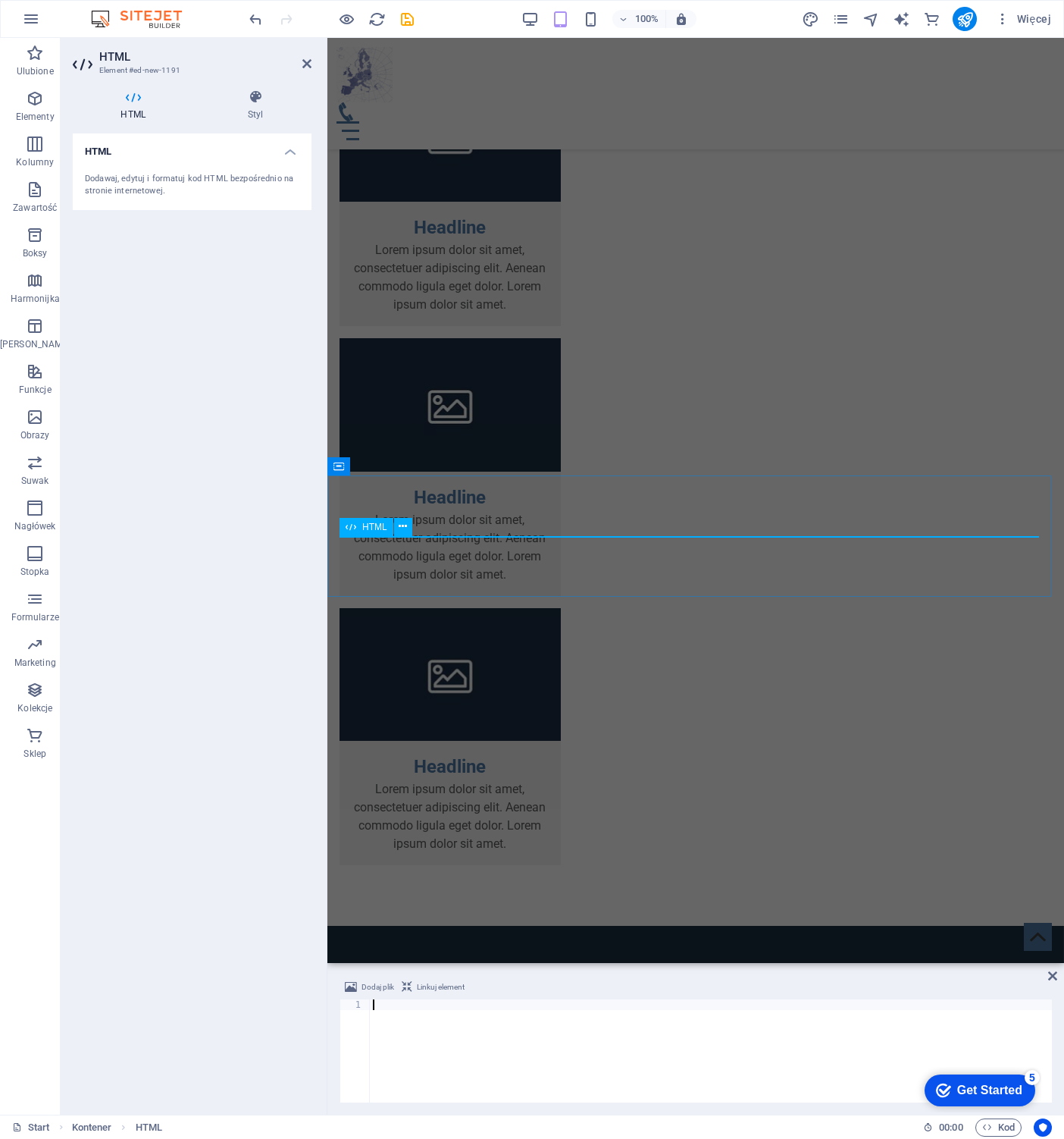
click at [351, 526] on icon at bounding box center [350, 527] width 11 height 18
click at [352, 525] on icon at bounding box center [350, 527] width 11 height 18
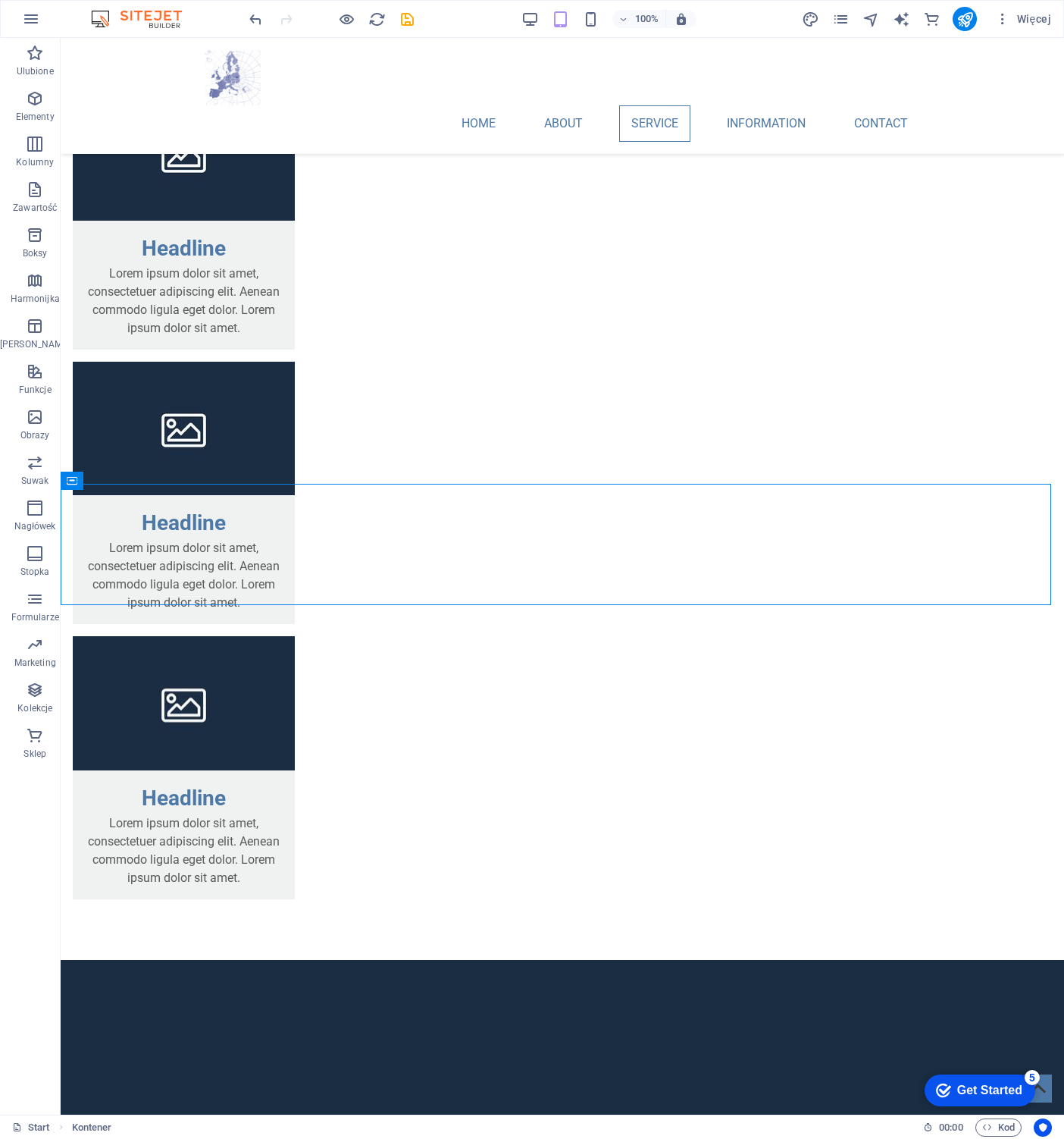
scroll to position [1771, 0]
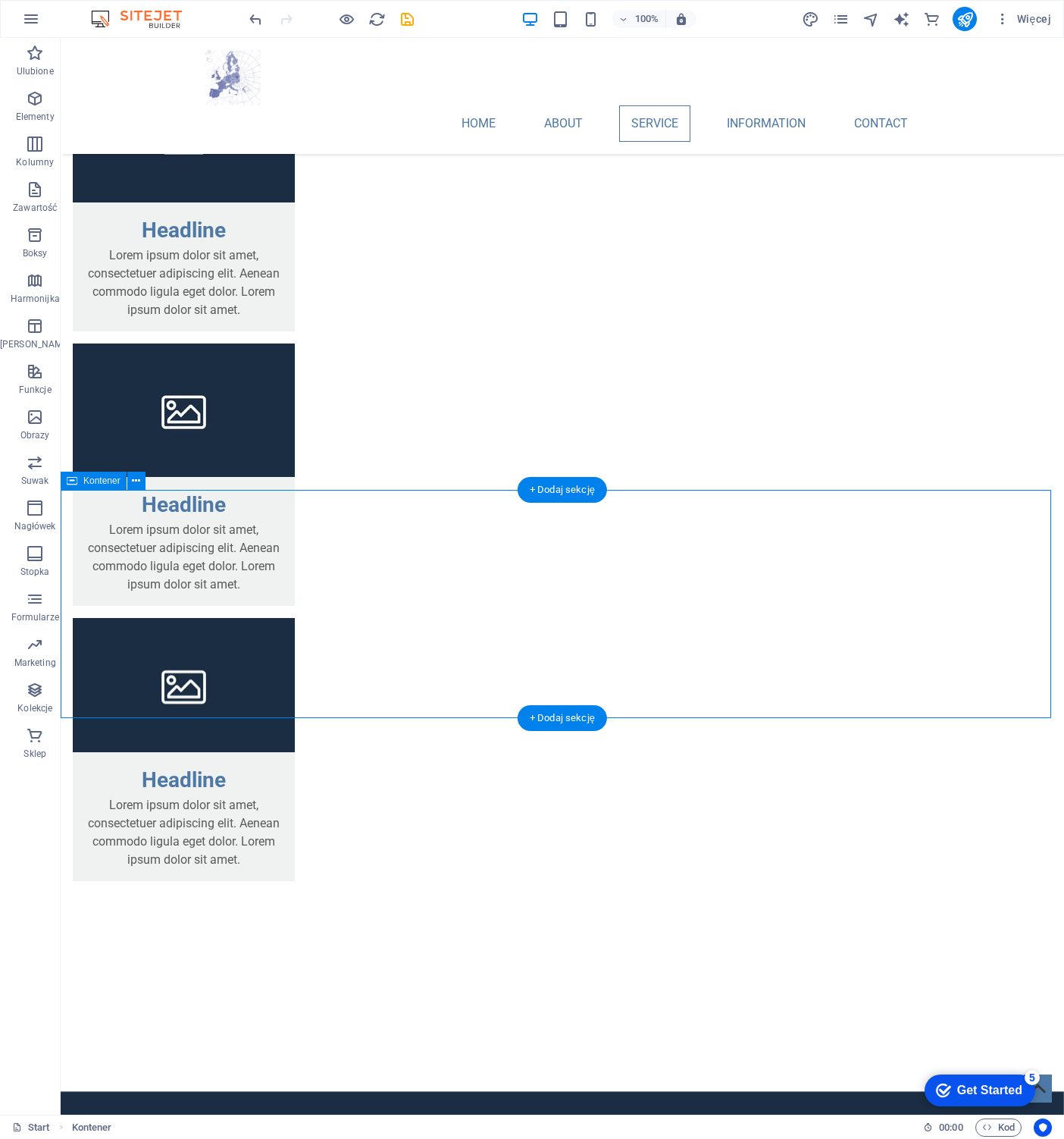
drag, startPoint x: 497, startPoint y: 580, endPoint x: 237, endPoint y: 586, distance: 260.1
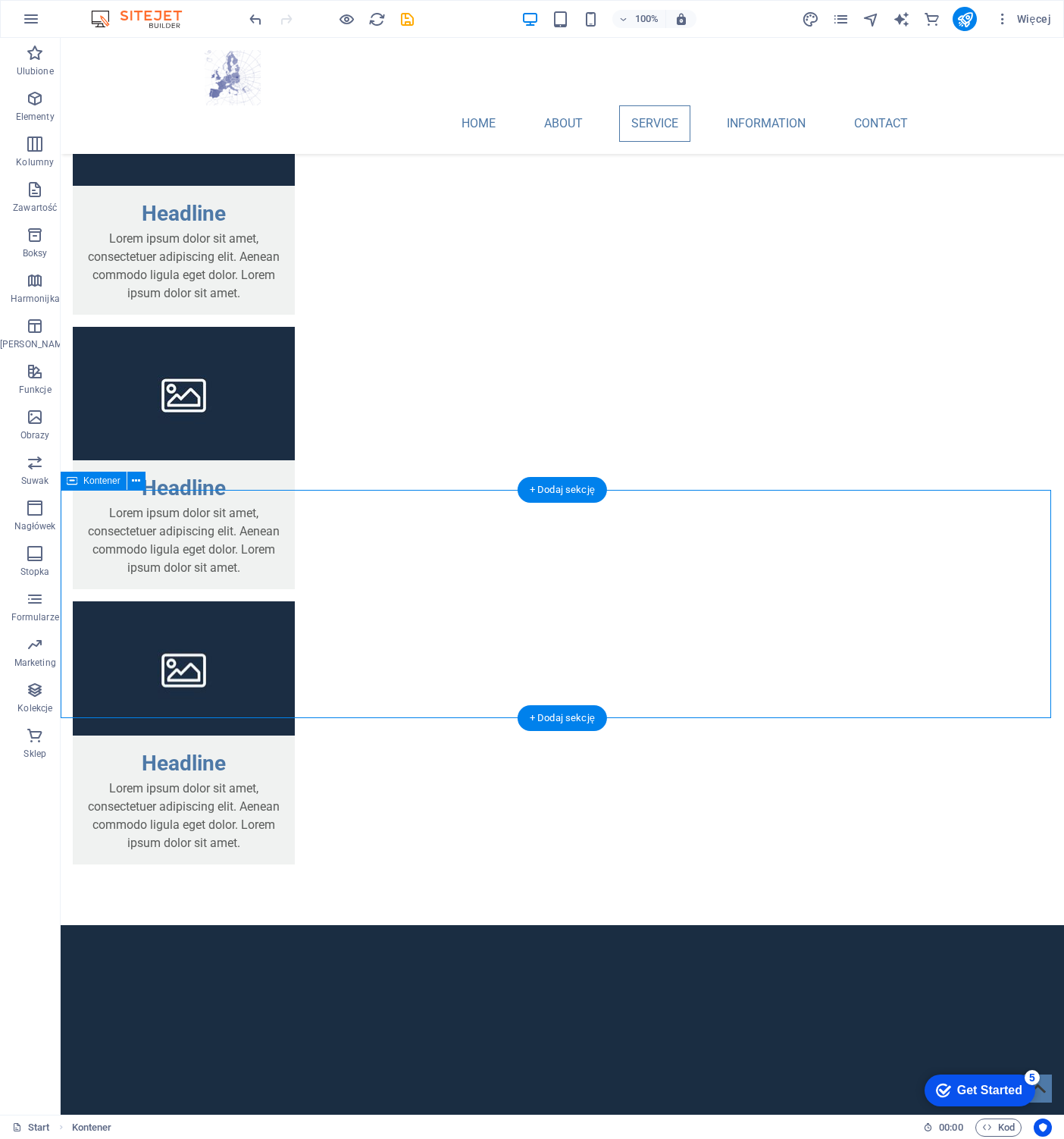
scroll to position [1736, 0]
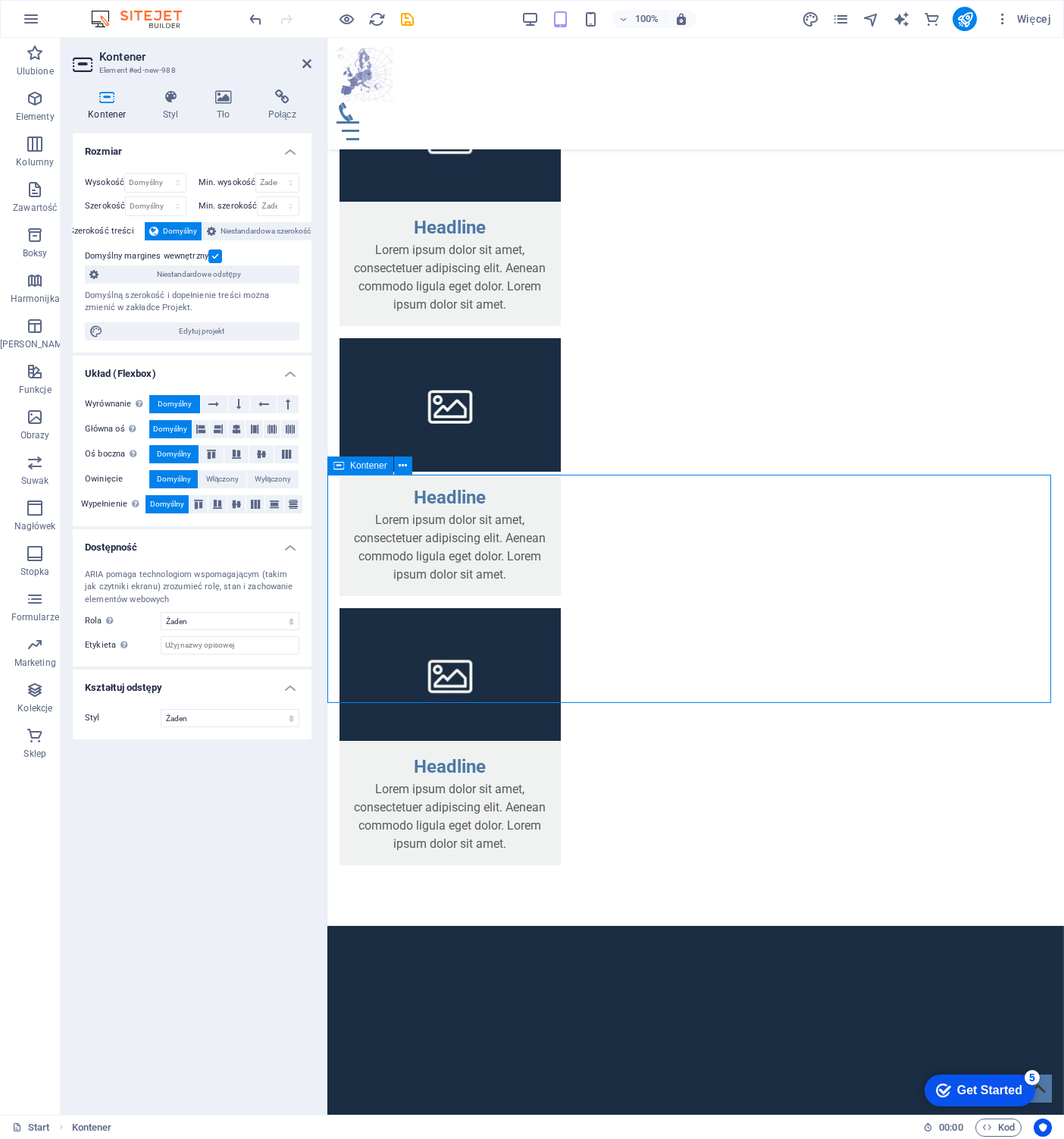
drag, startPoint x: 679, startPoint y: 576, endPoint x: 673, endPoint y: 588, distance: 13.4
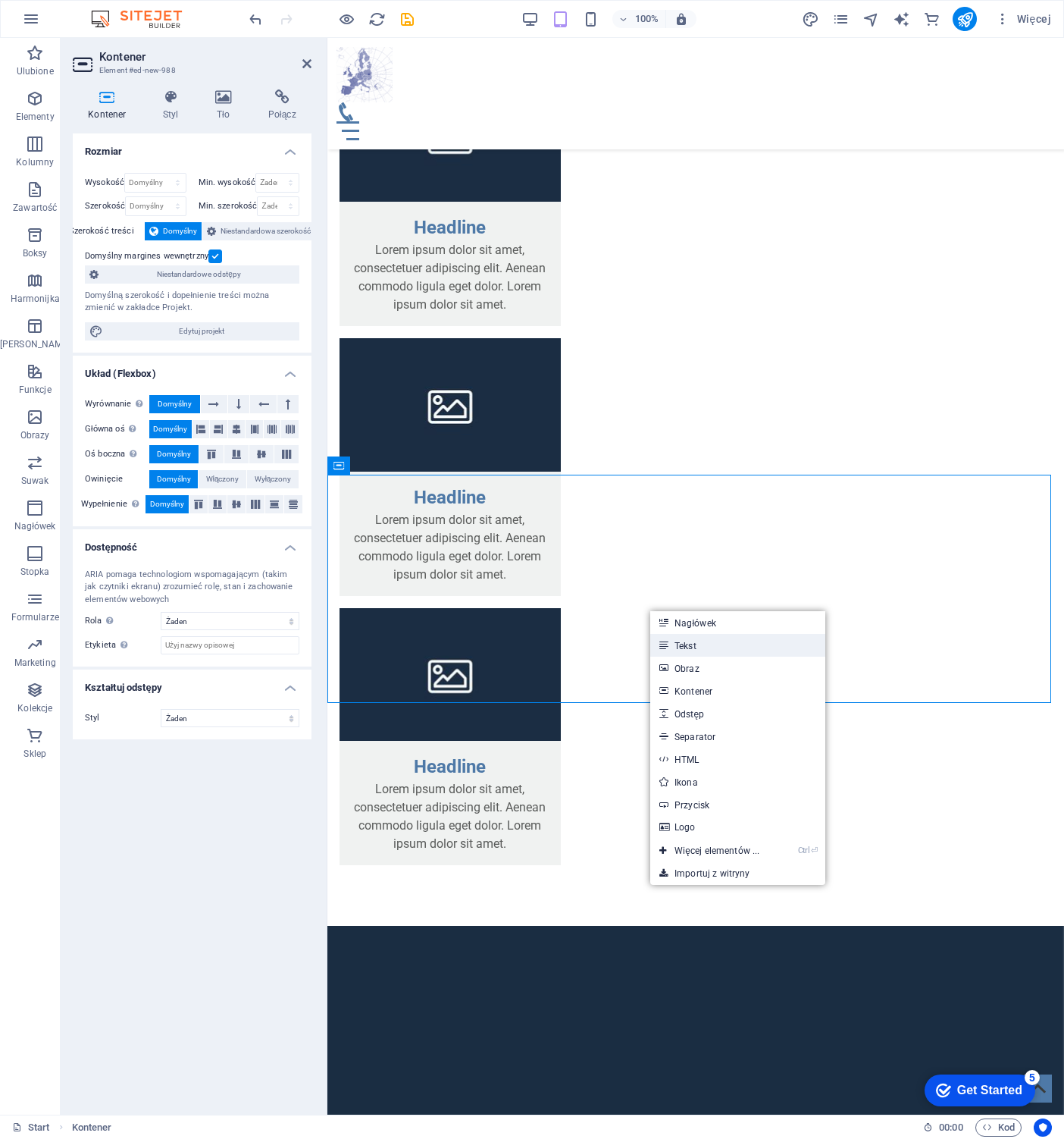
click at [681, 645] on link "Tekst" at bounding box center [738, 645] width 175 height 23
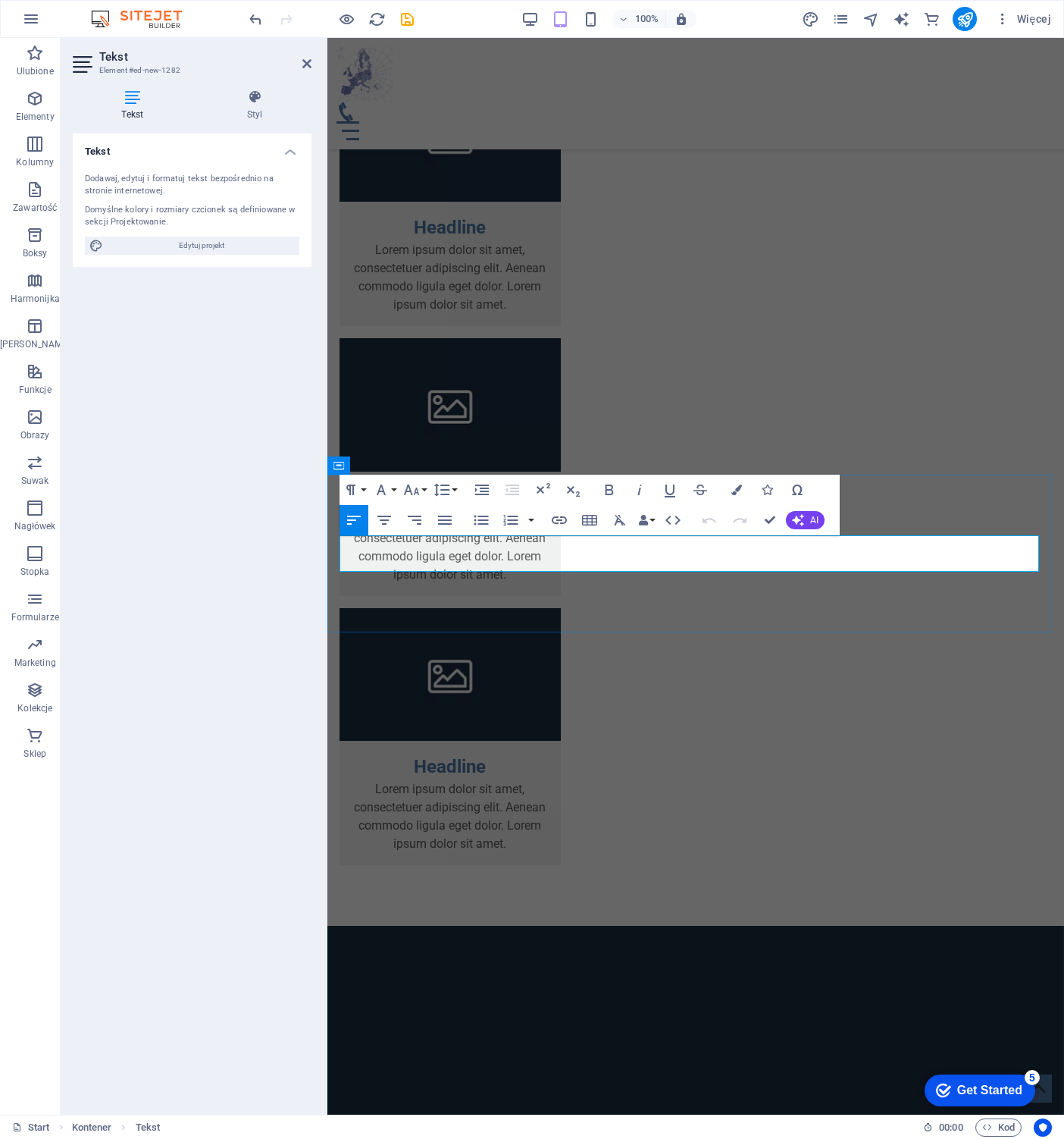
scroll to position [1112, 5]
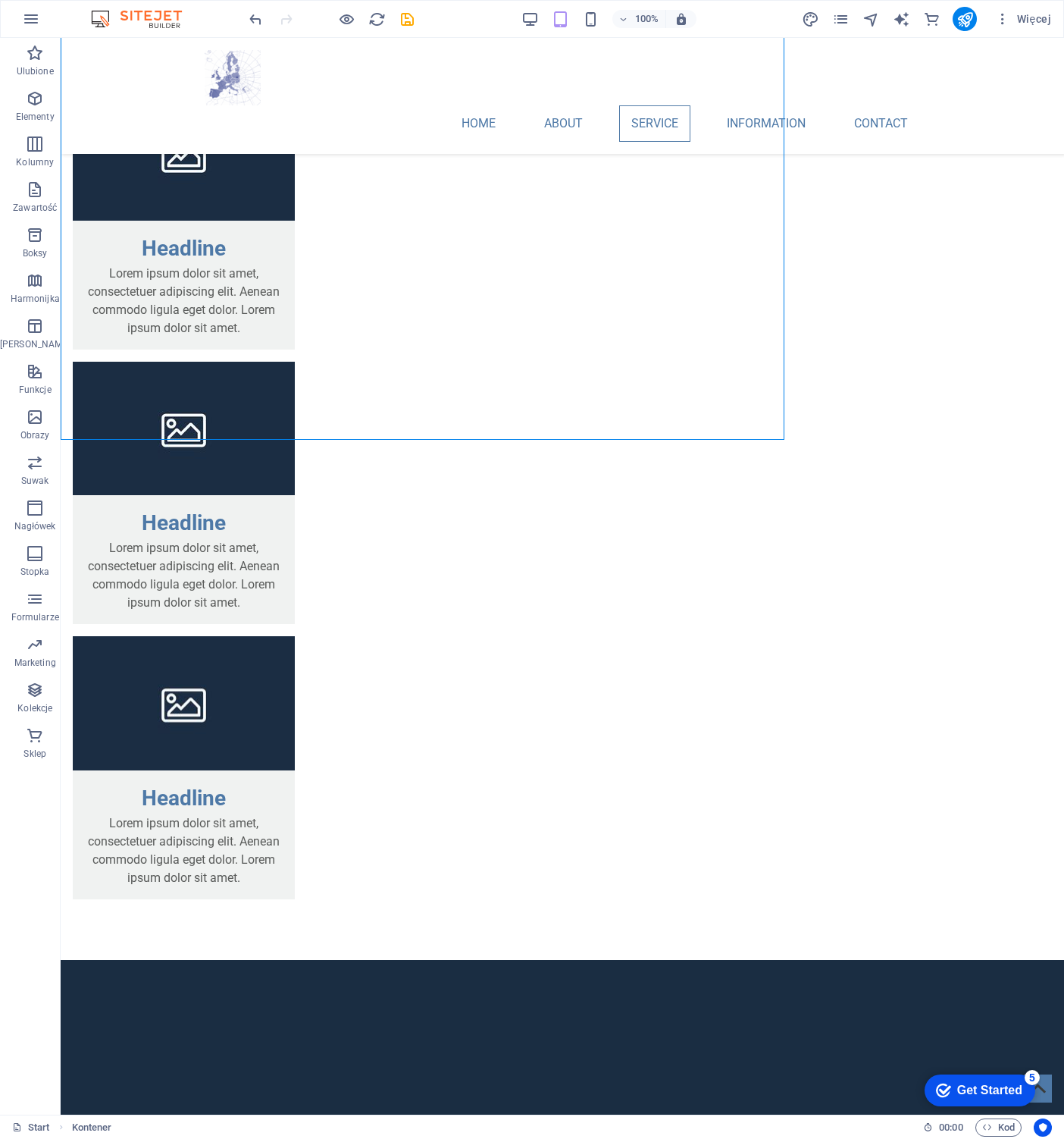
scroll to position [1771, 0]
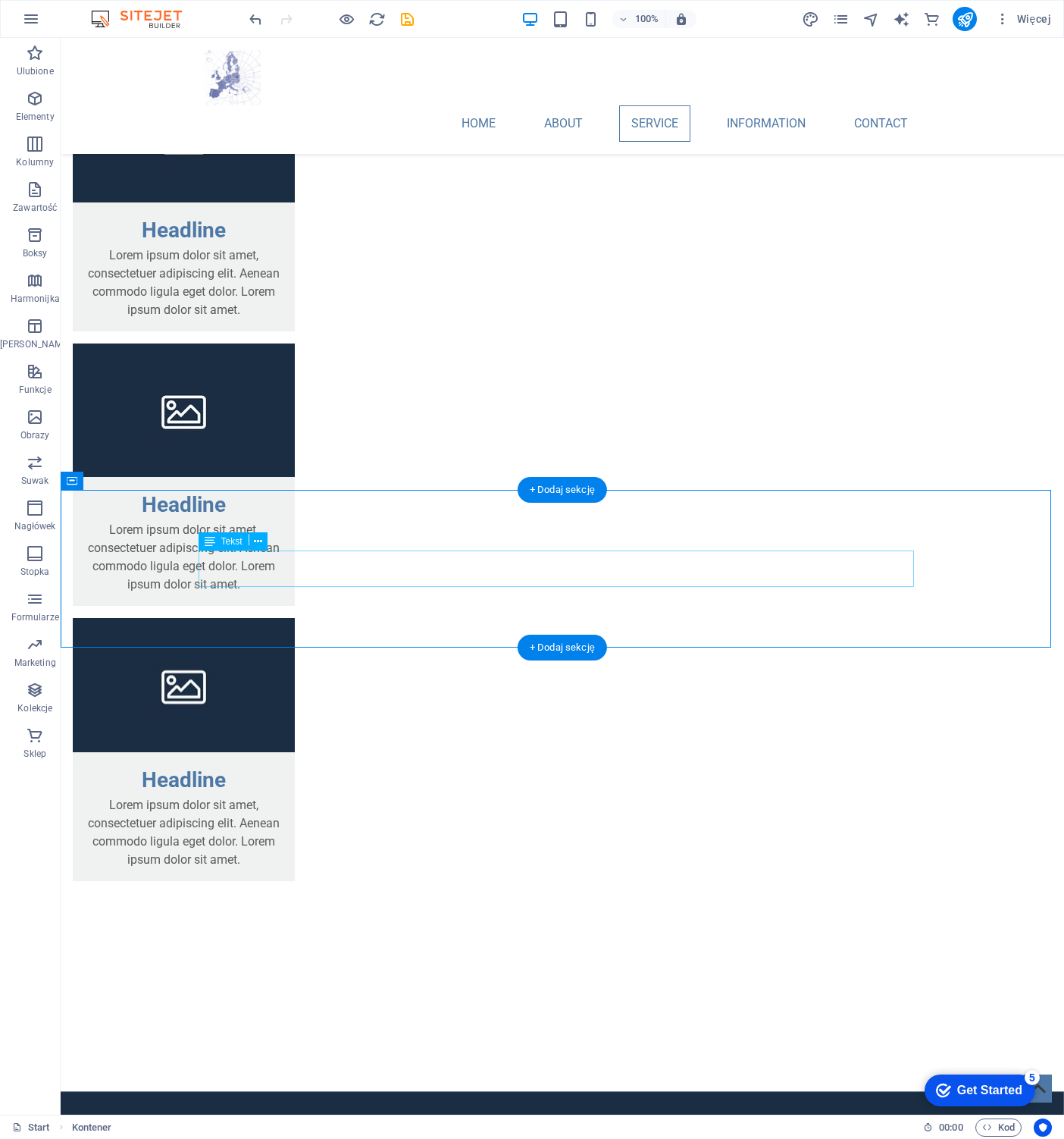
drag, startPoint x: 336, startPoint y: 556, endPoint x: 72, endPoint y: 557, distance: 264.0
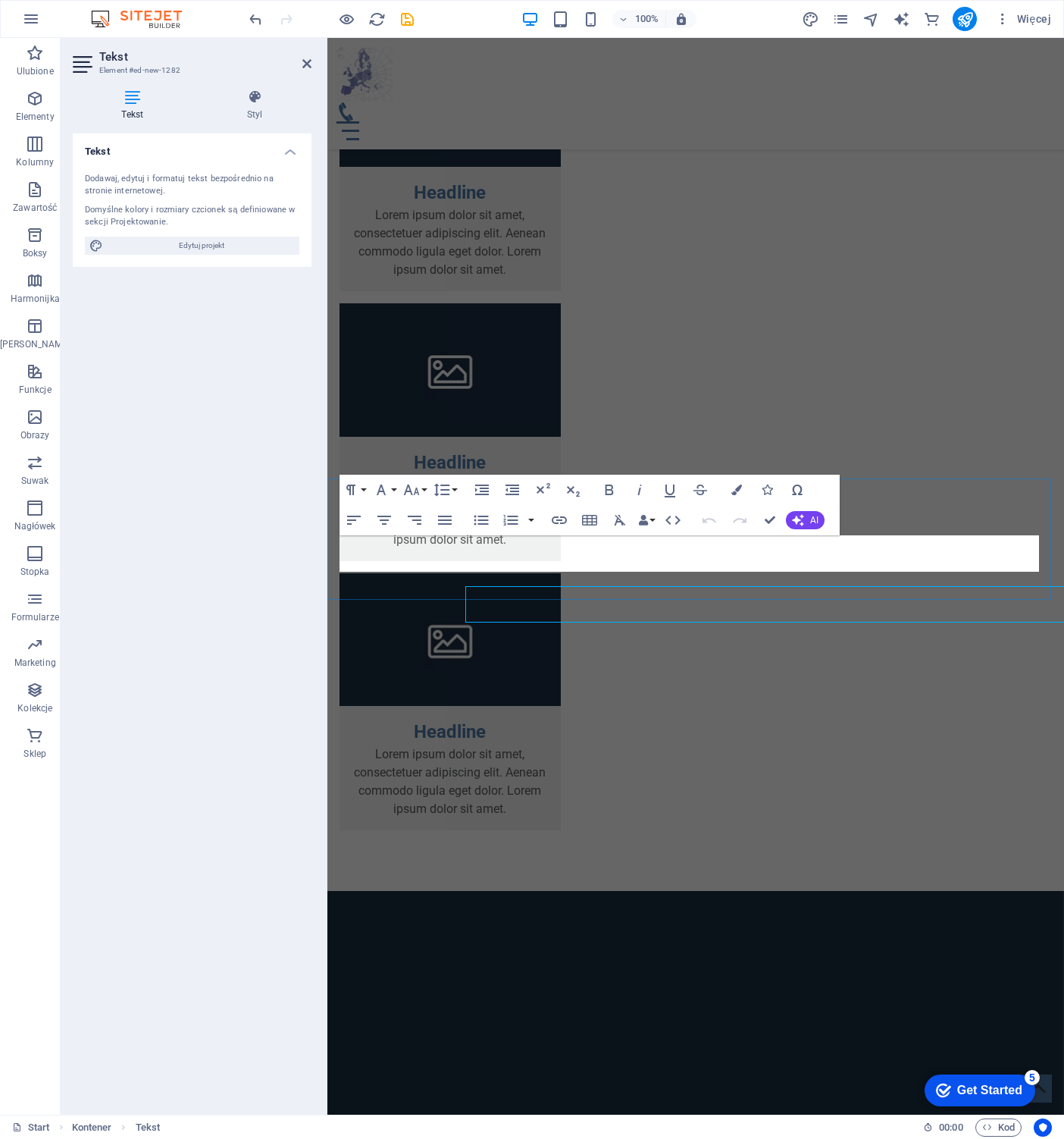
scroll to position [1736, 0]
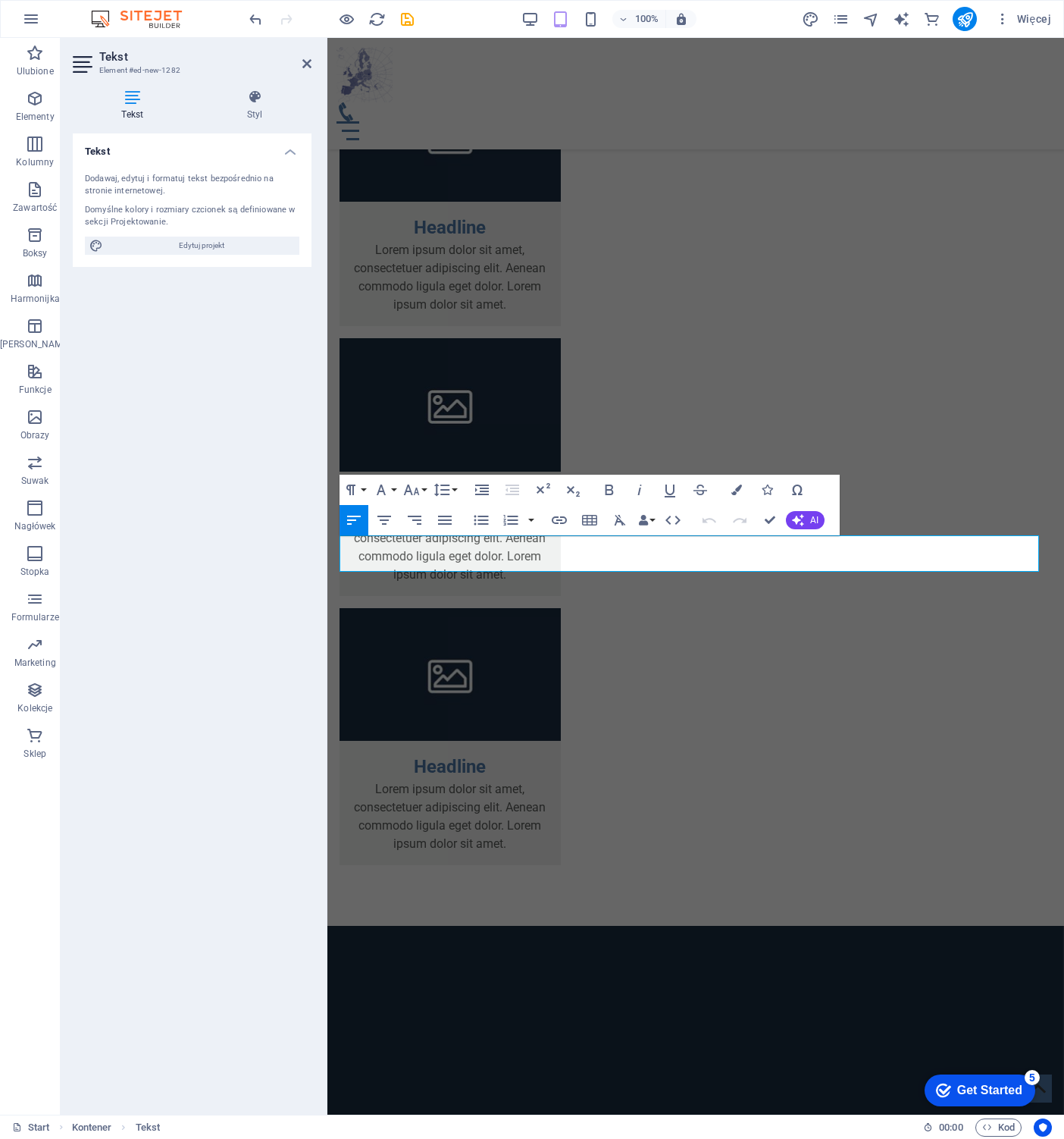
click at [214, 587] on div "Tekst Dodawaj, edytuj i formatuj tekst bezpośrednio na stronie internetowej. Do…" at bounding box center [192, 617] width 239 height 969
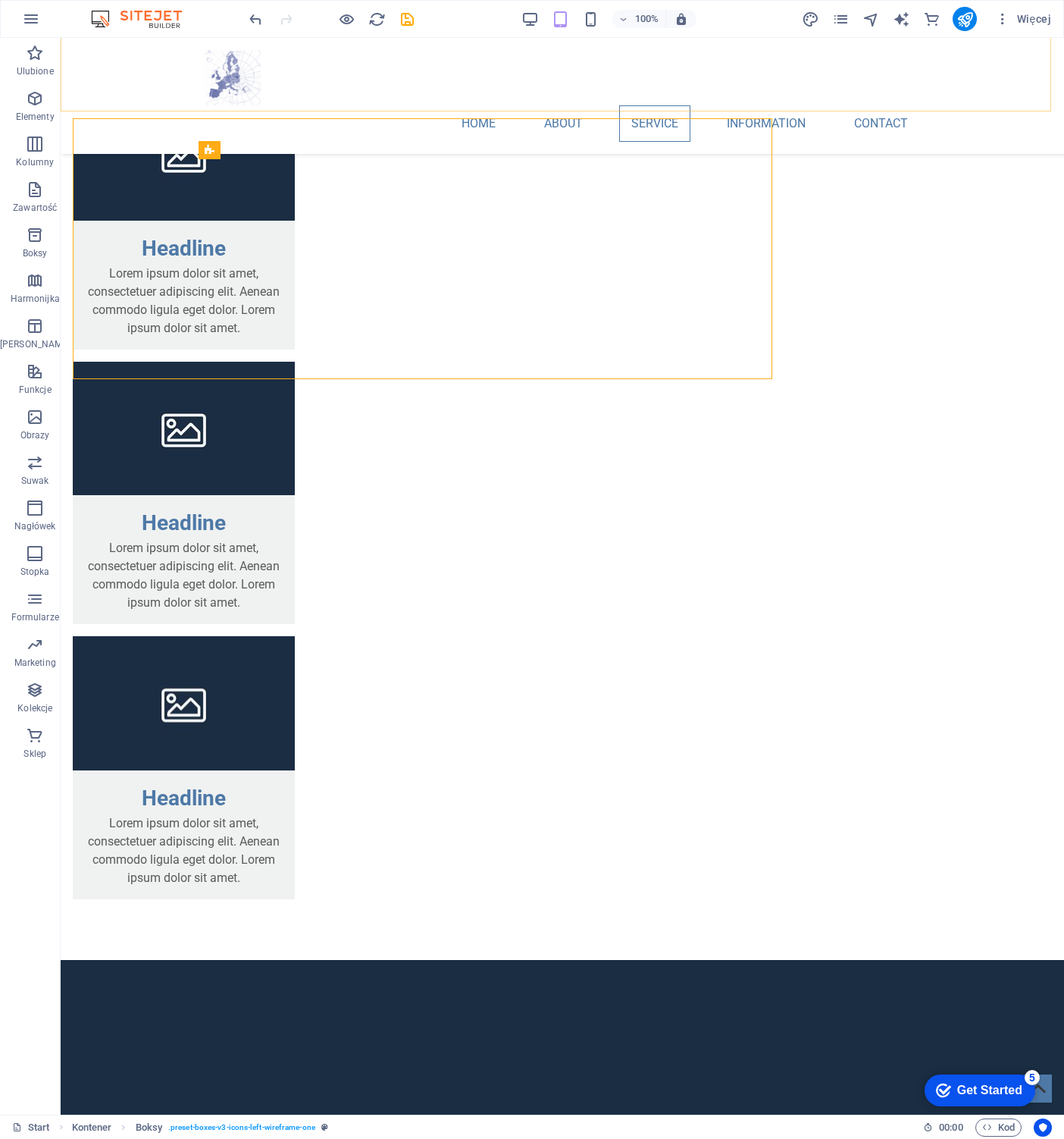
scroll to position [1771, 0]
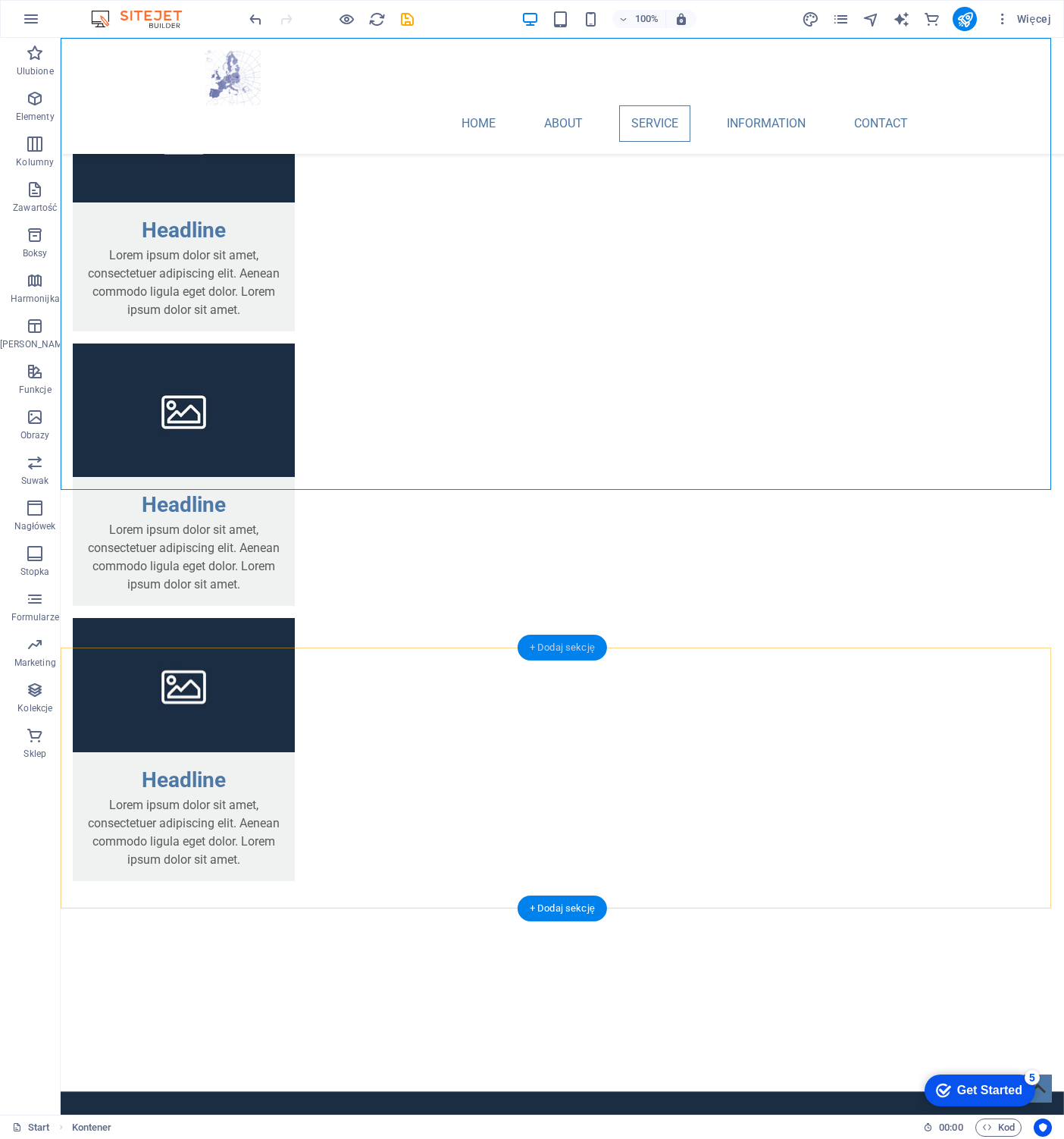
drag, startPoint x: 575, startPoint y: 648, endPoint x: 254, endPoint y: 611, distance: 323.1
click at [575, 648] on div "+ Dodaj sekcję" at bounding box center [562, 647] width 90 height 26
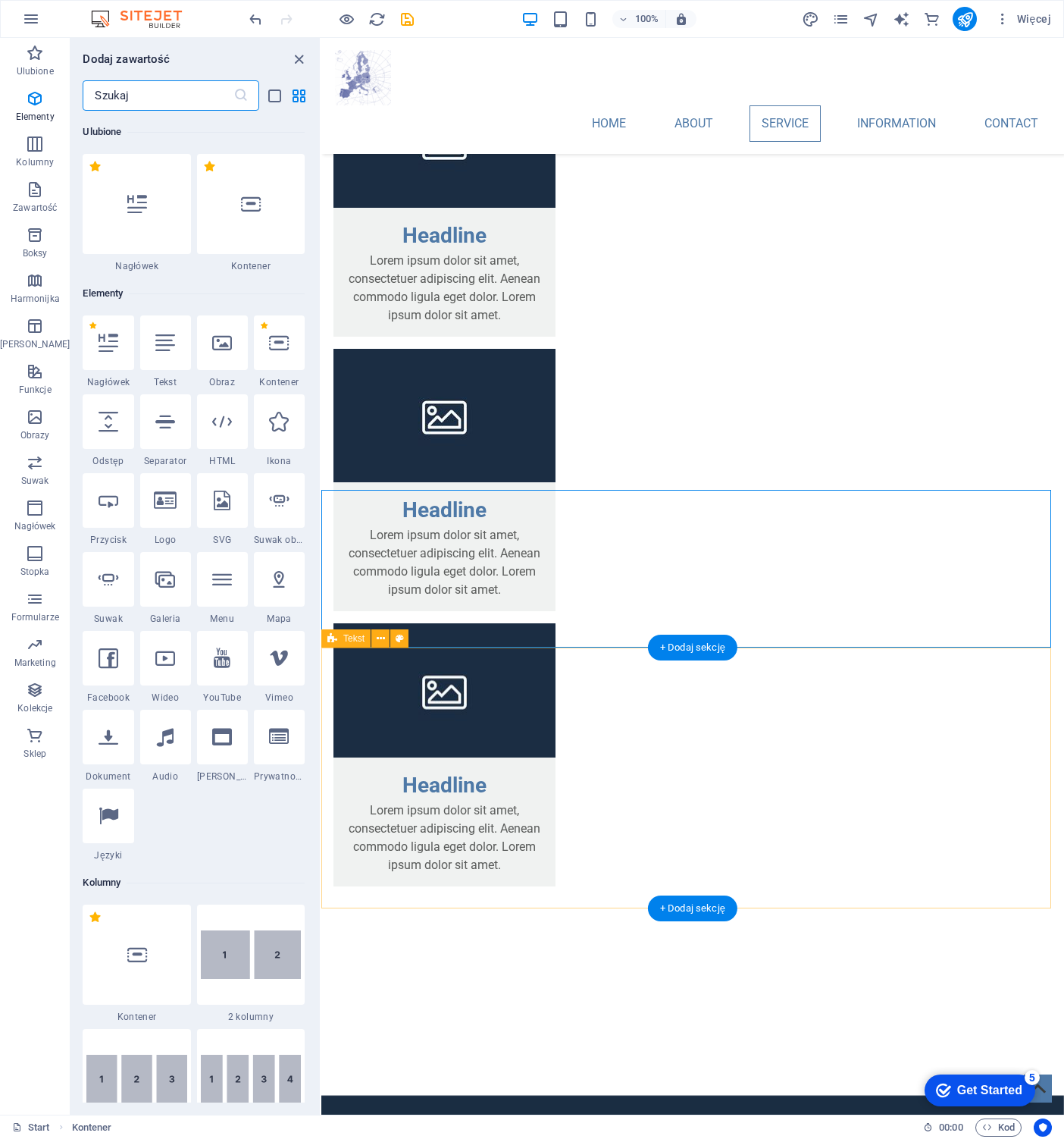
scroll to position [2651, 0]
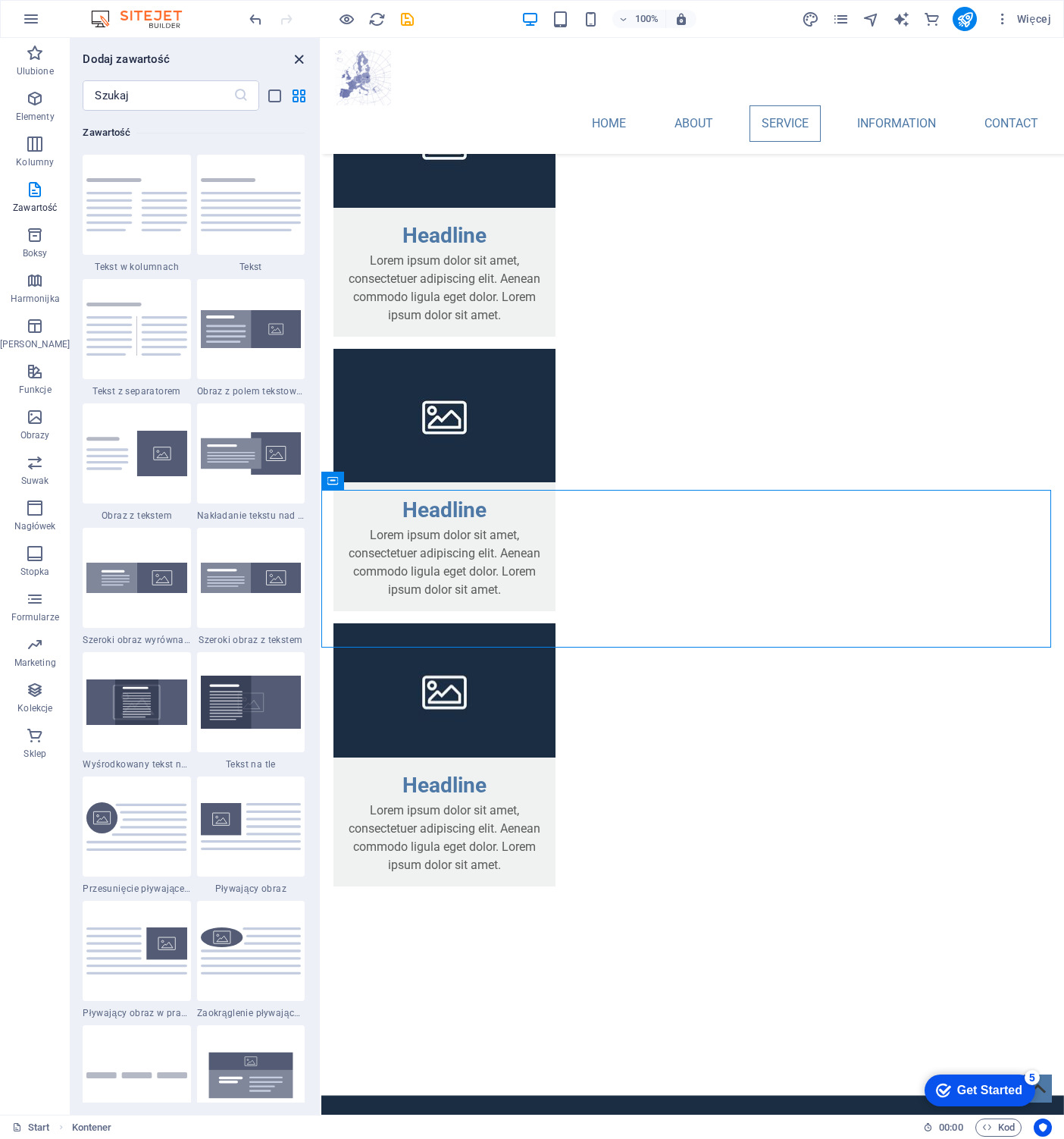
click at [301, 61] on icon "close panel" at bounding box center [300, 60] width 18 height 18
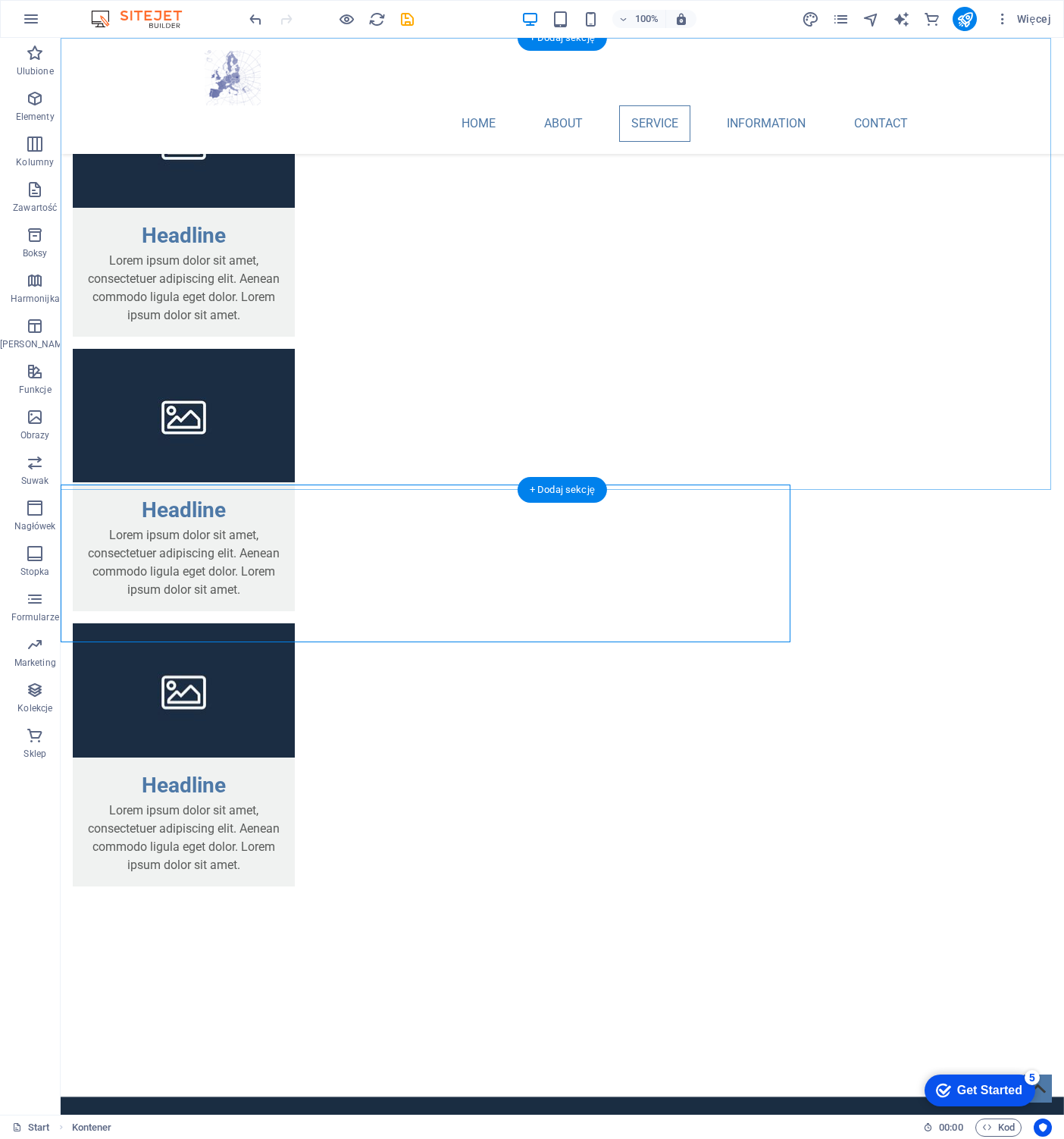
scroll to position [1771, 0]
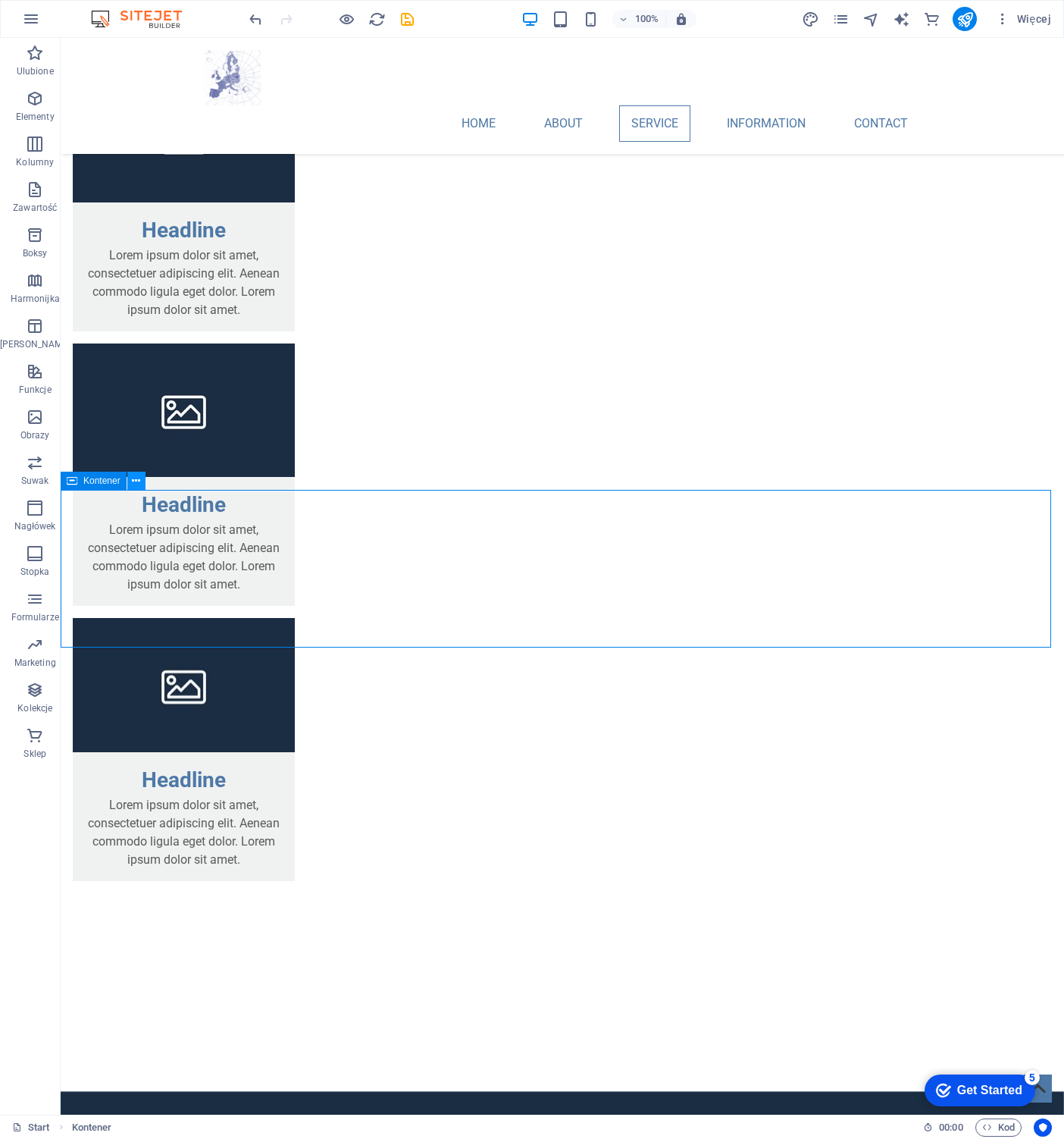
click at [133, 476] on icon at bounding box center [135, 481] width 8 height 16
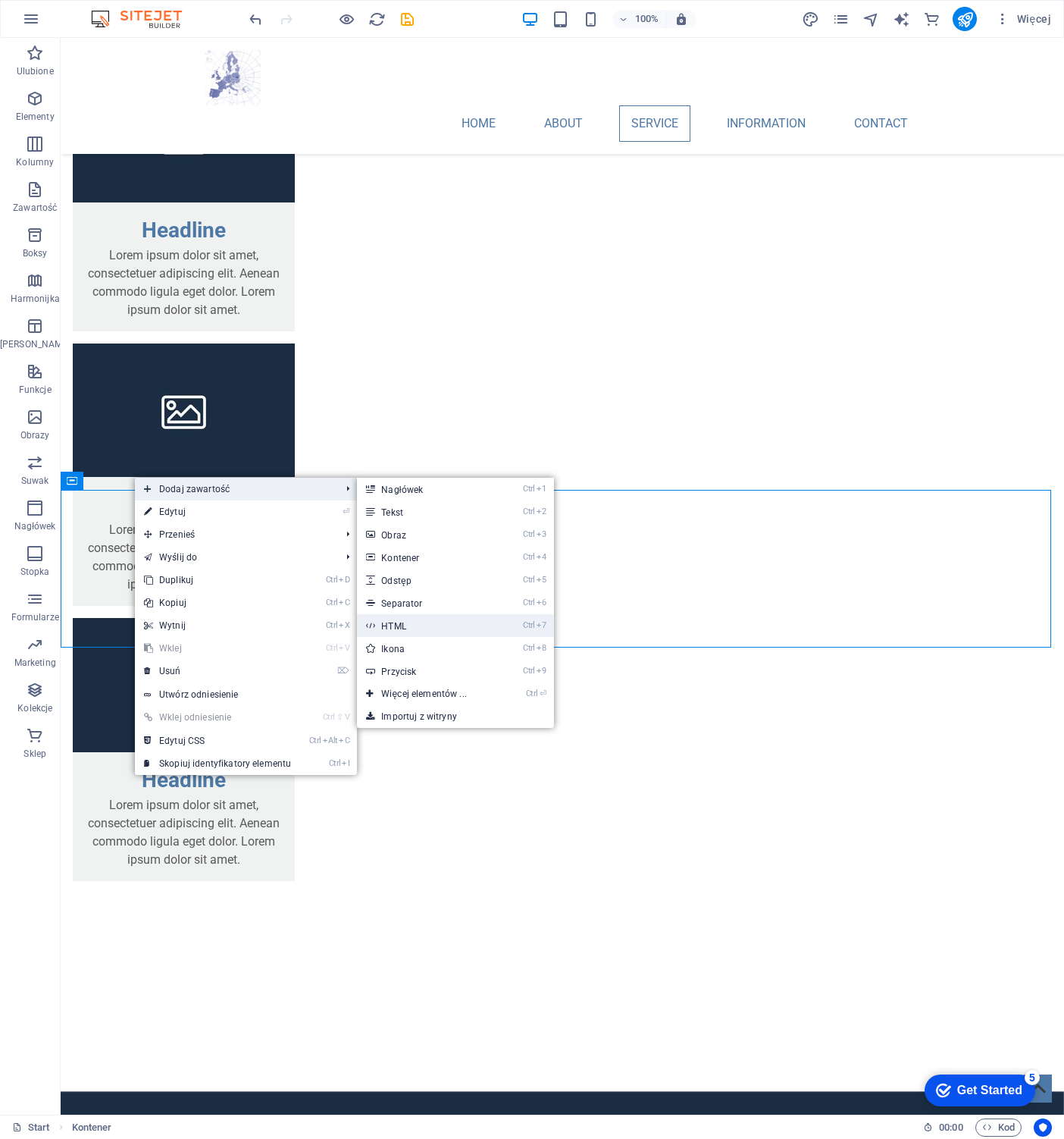
click at [424, 625] on link "Ctrl 7 HTML" at bounding box center [427, 625] width 139 height 23
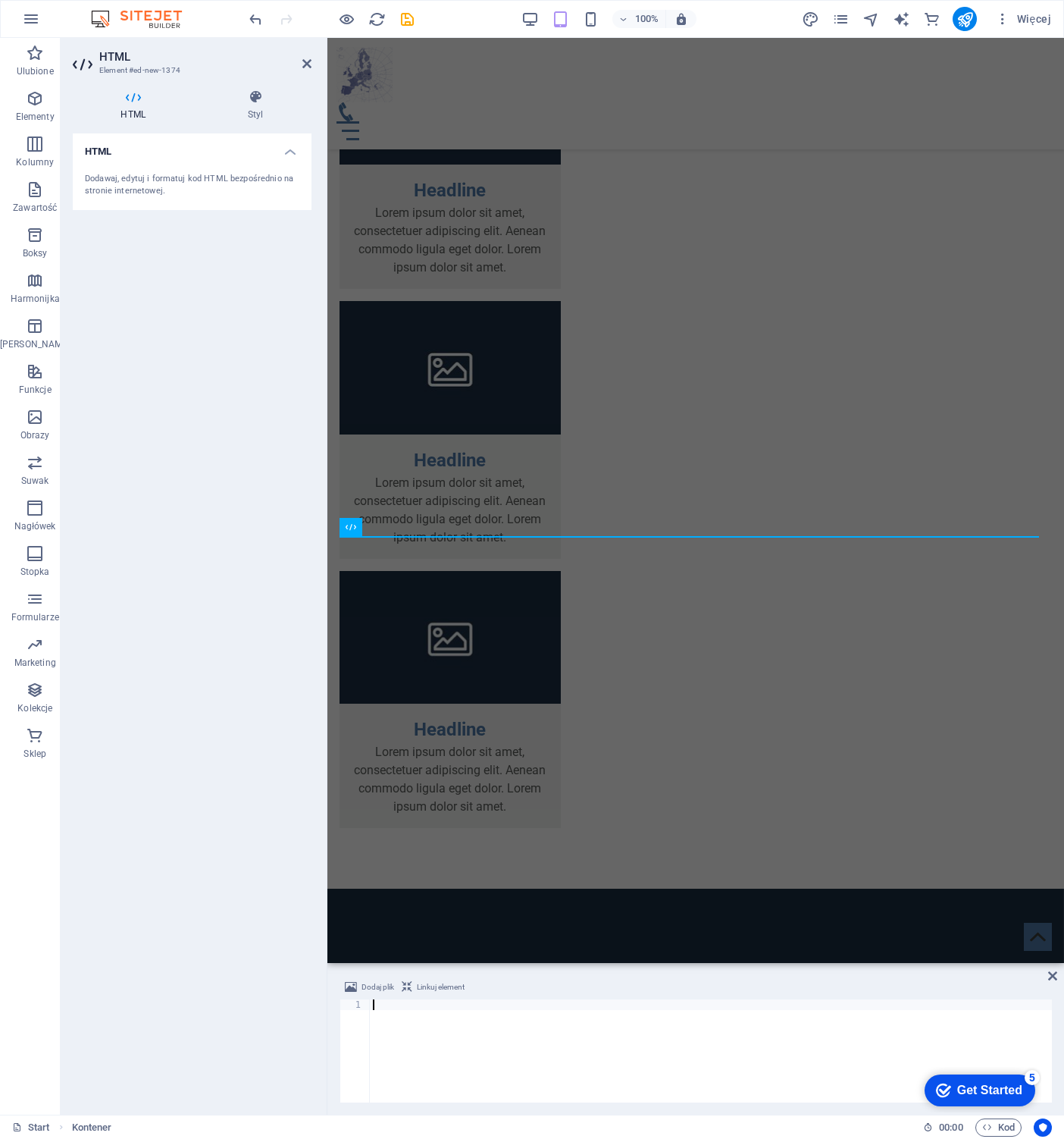
scroll to position [1734, 0]
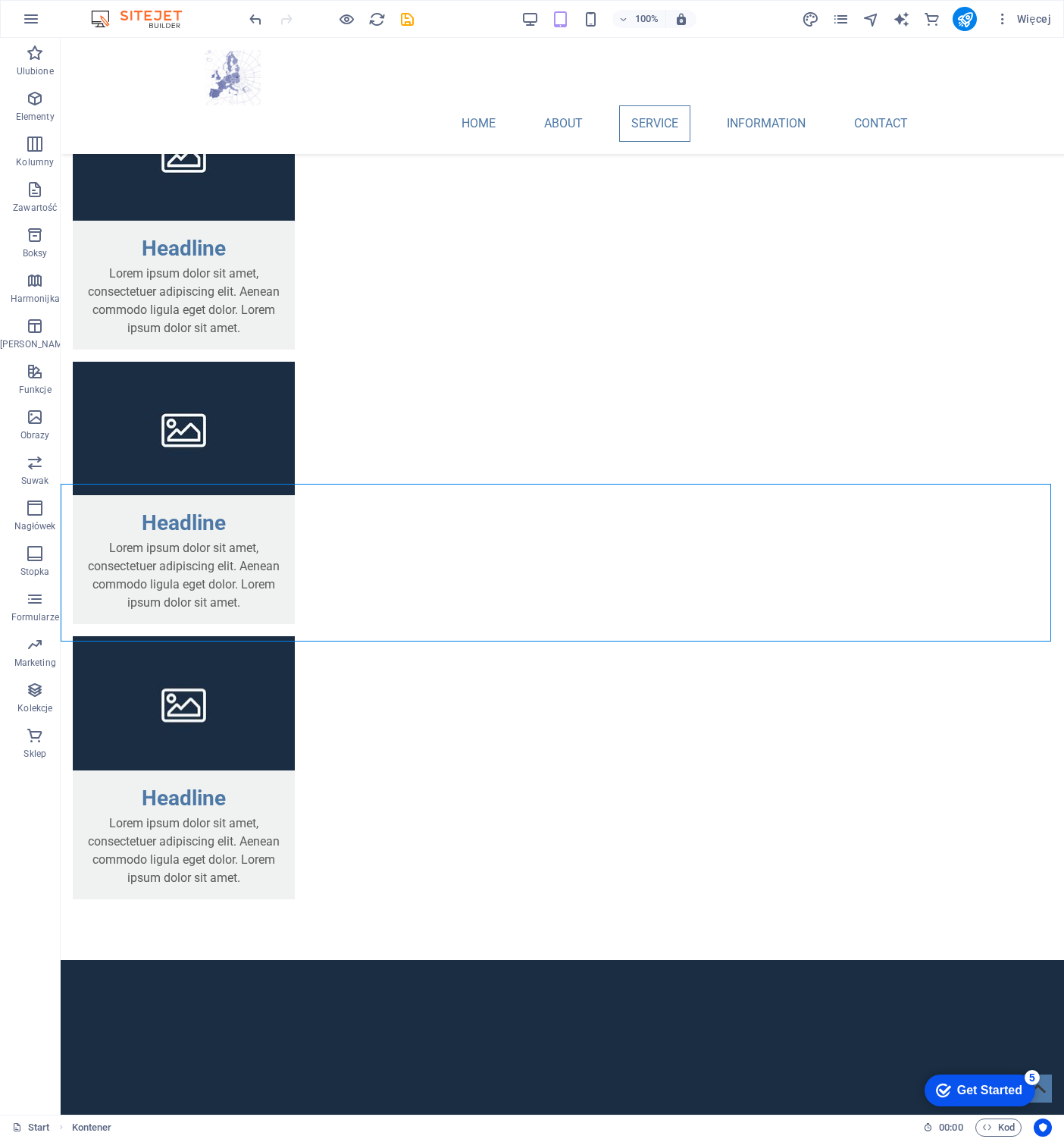
scroll to position [1771, 0]
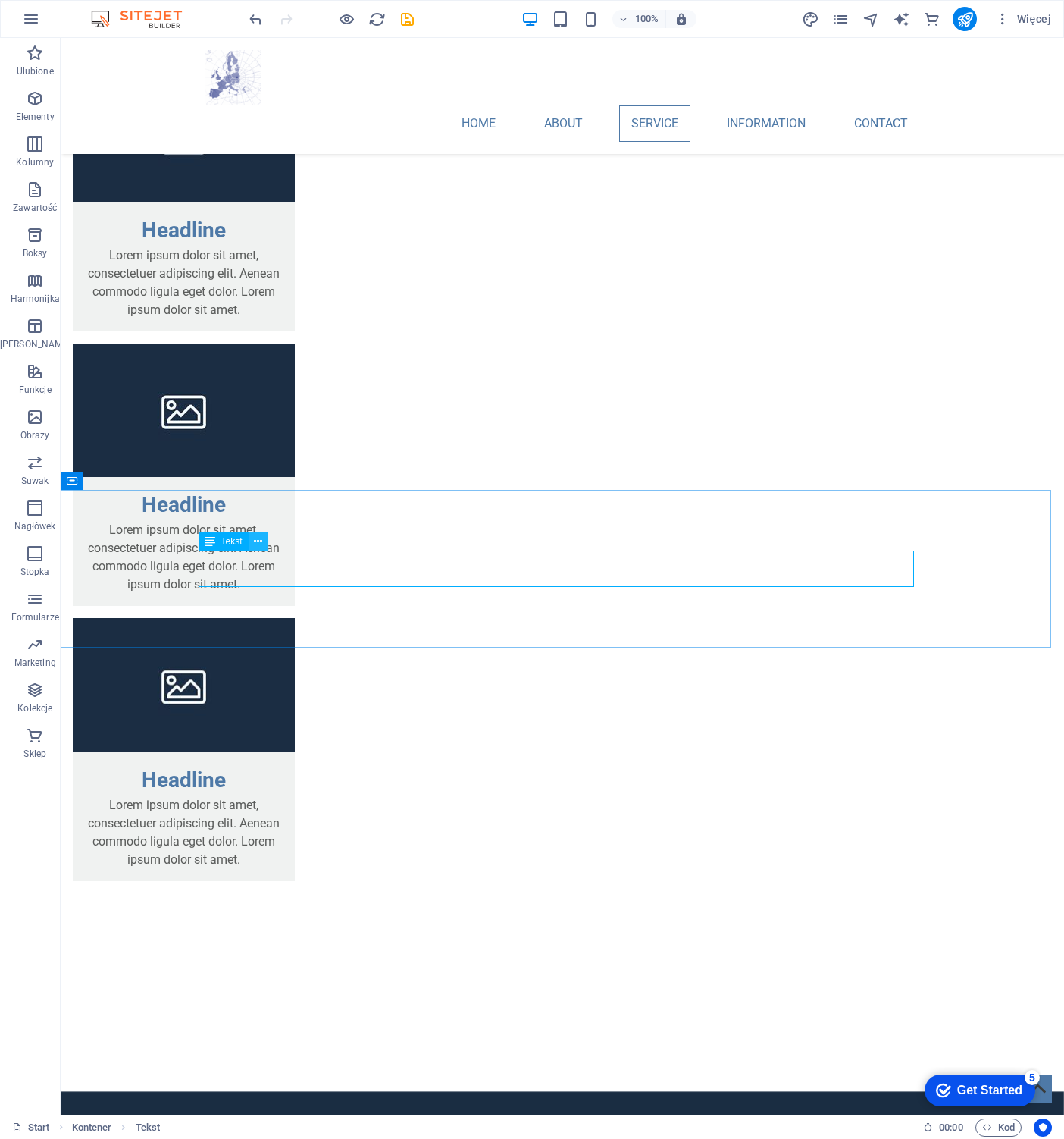
click at [261, 543] on icon at bounding box center [258, 542] width 8 height 16
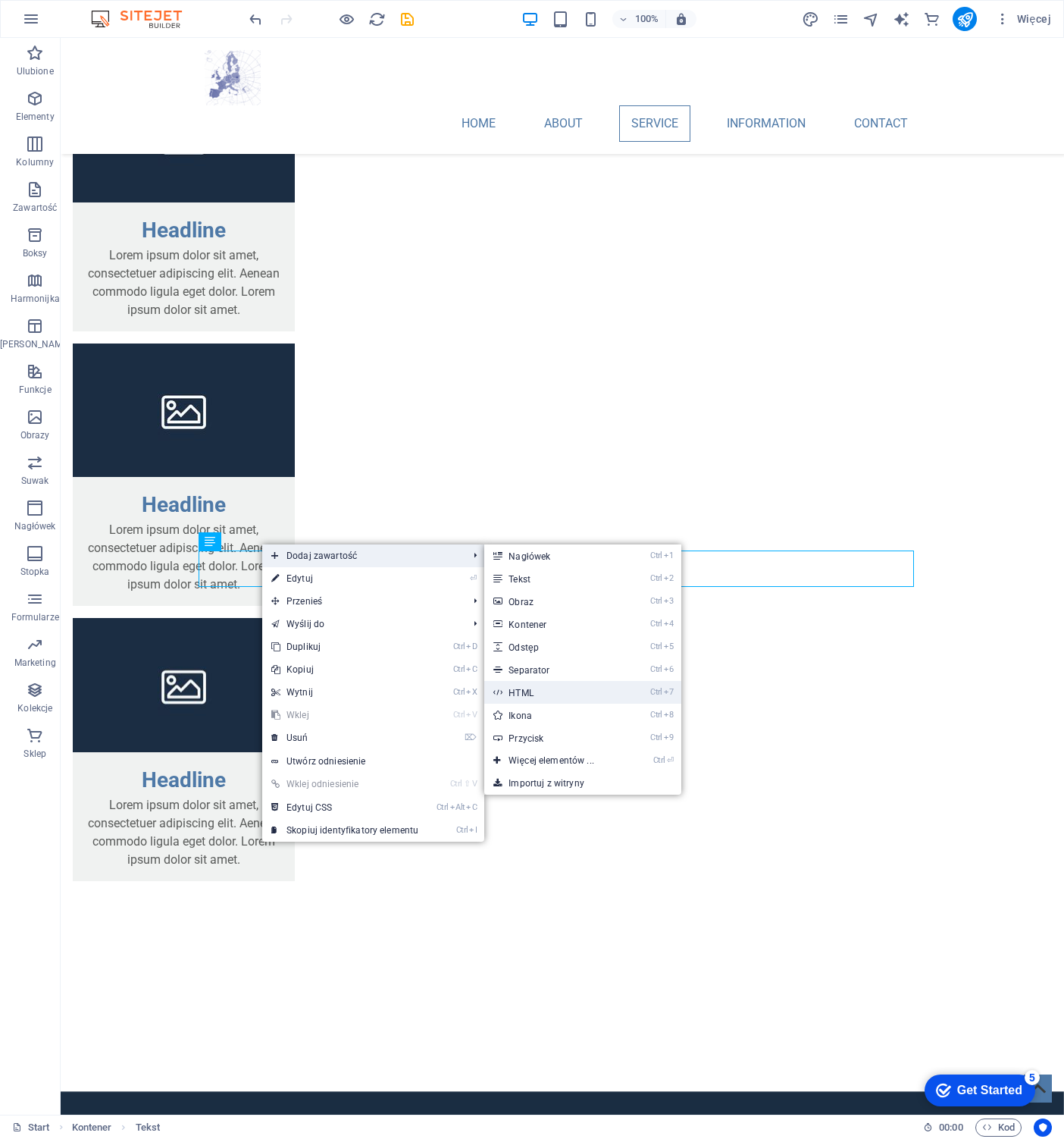
click at [526, 687] on link "Ctrl 7 HTML" at bounding box center [554, 692] width 139 height 23
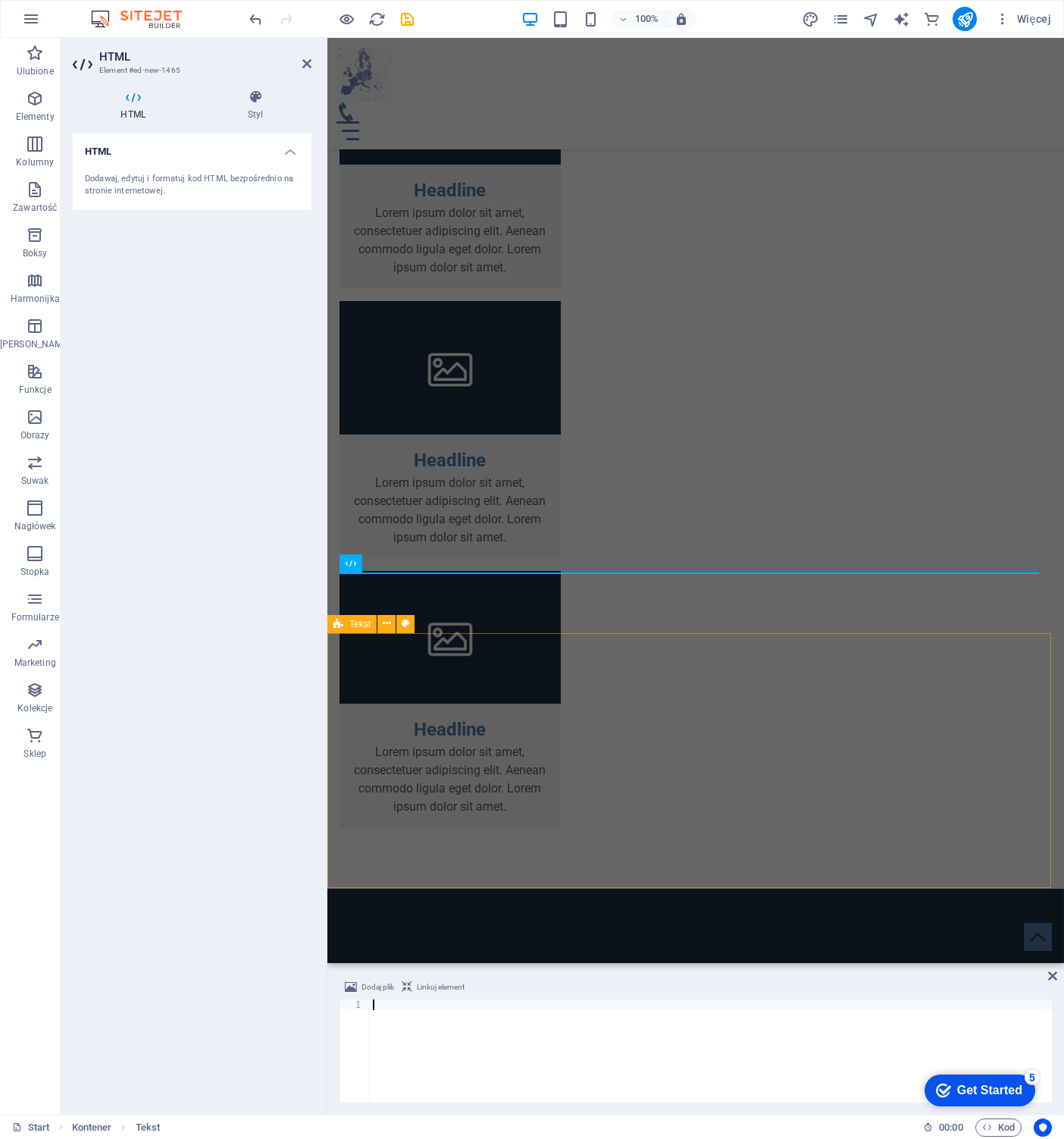
scroll to position [1734, 0]
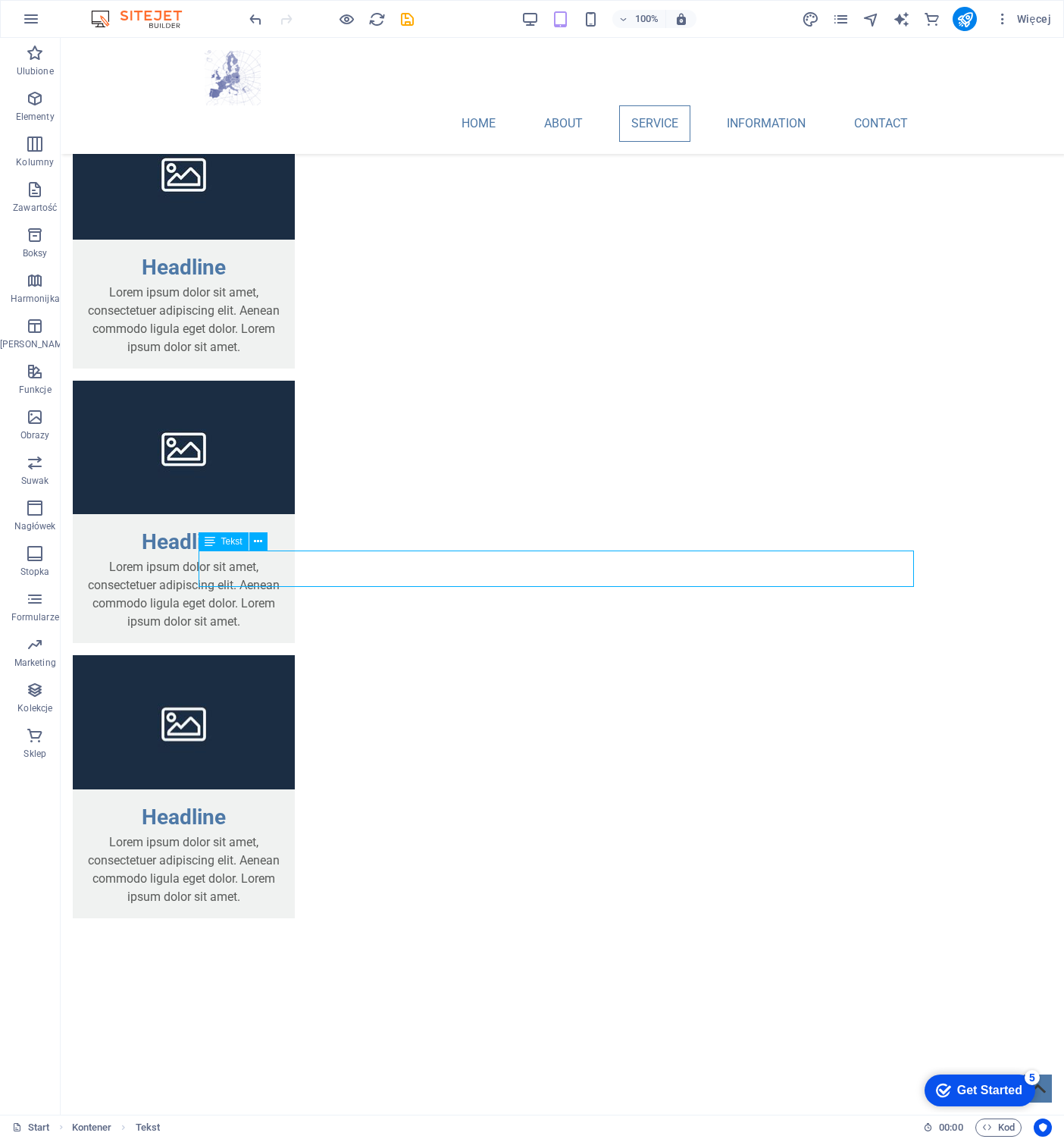
scroll to position [1771, 0]
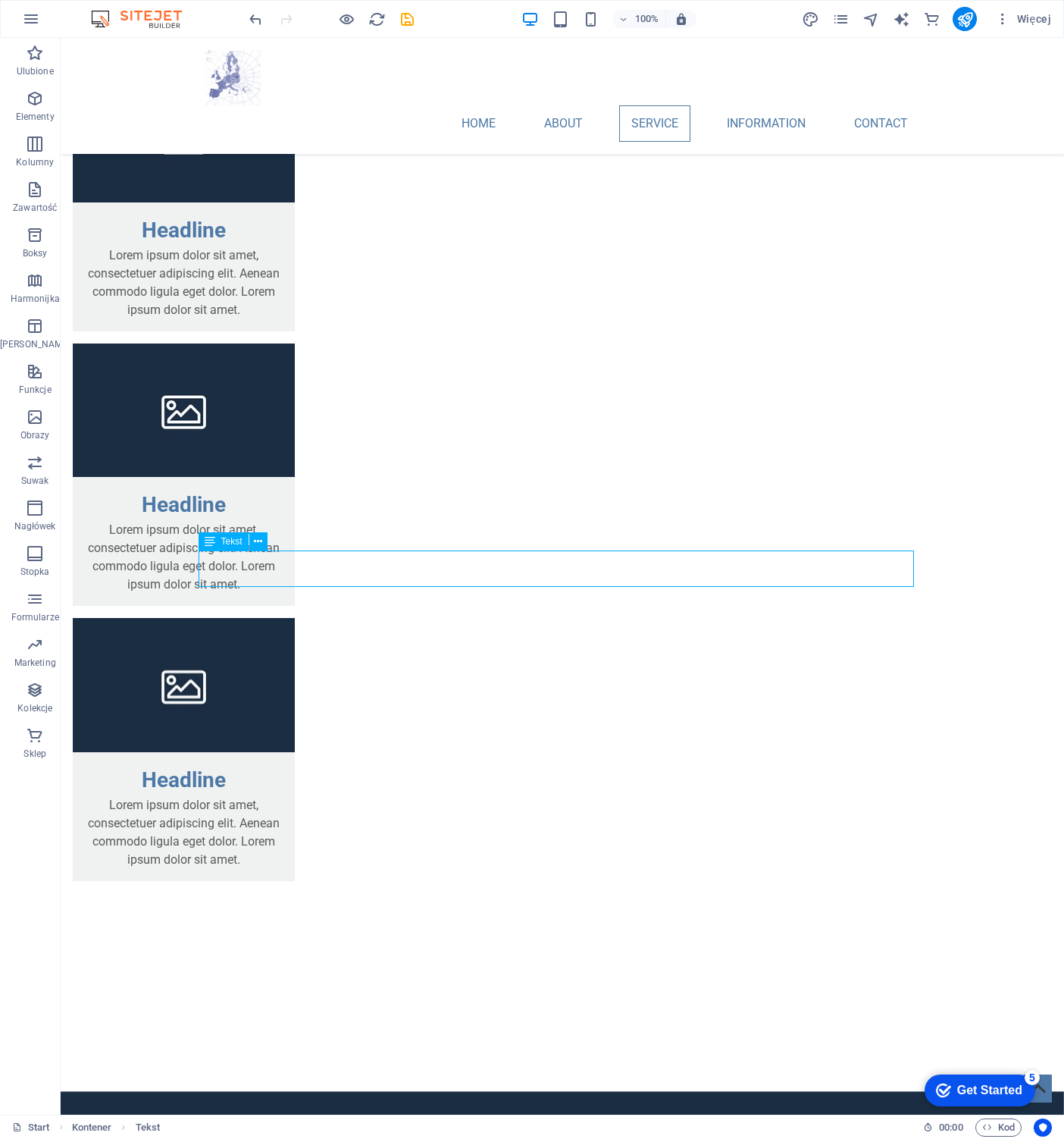
drag, startPoint x: 493, startPoint y: 559, endPoint x: 229, endPoint y: 561, distance: 264.0
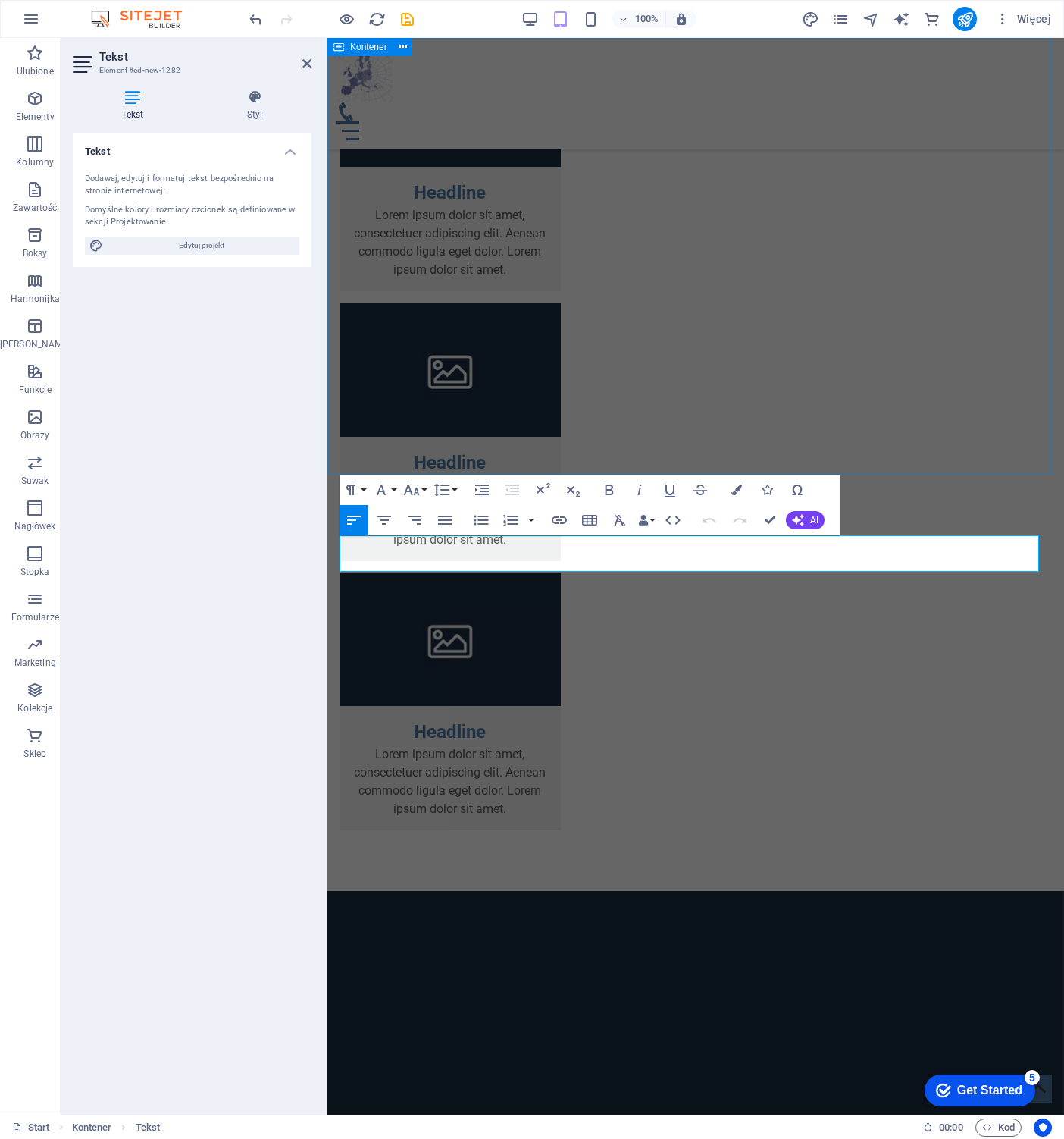
scroll to position [1736, 0]
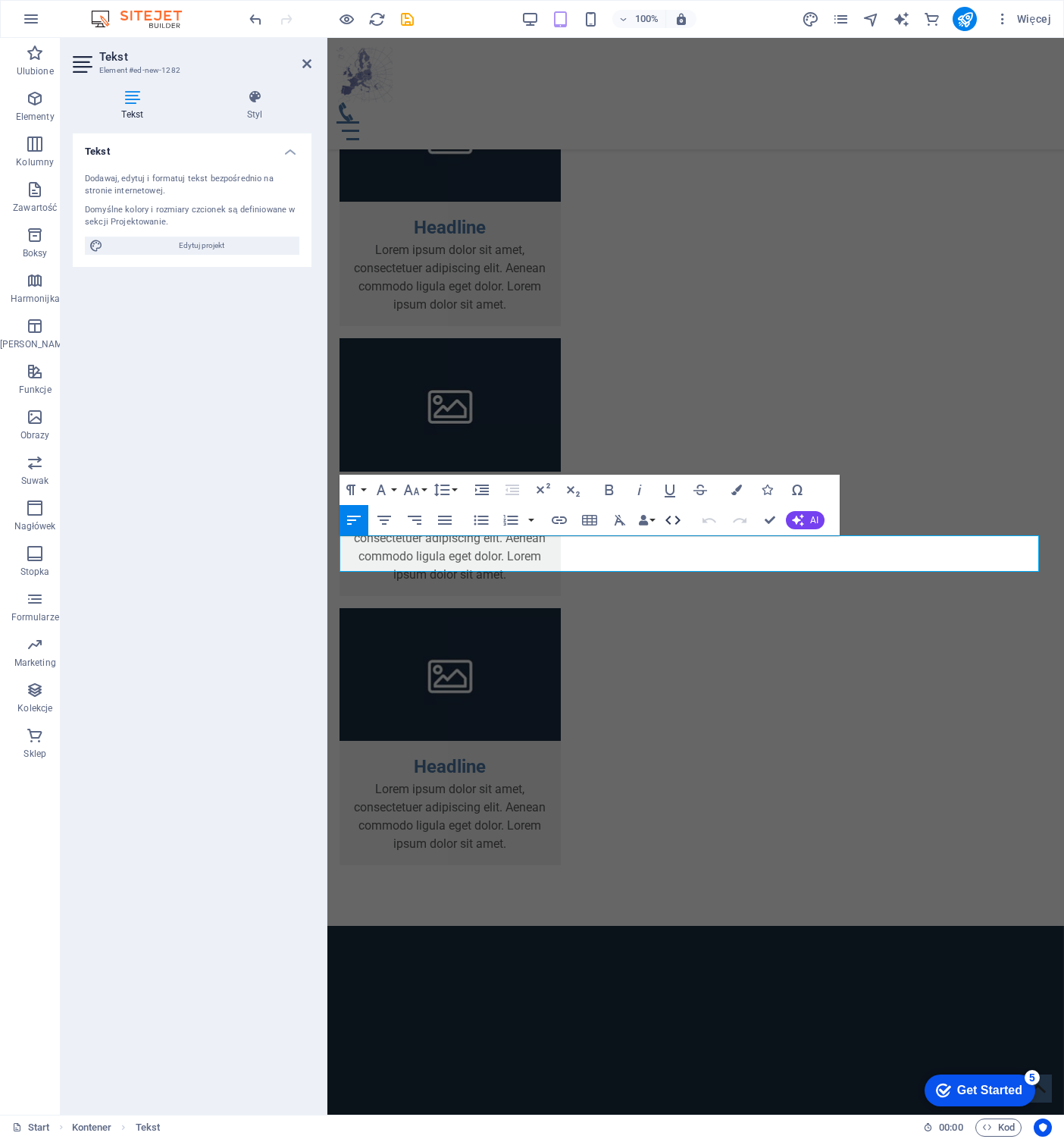
click at [675, 519] on icon "button" at bounding box center [673, 520] width 18 height 18
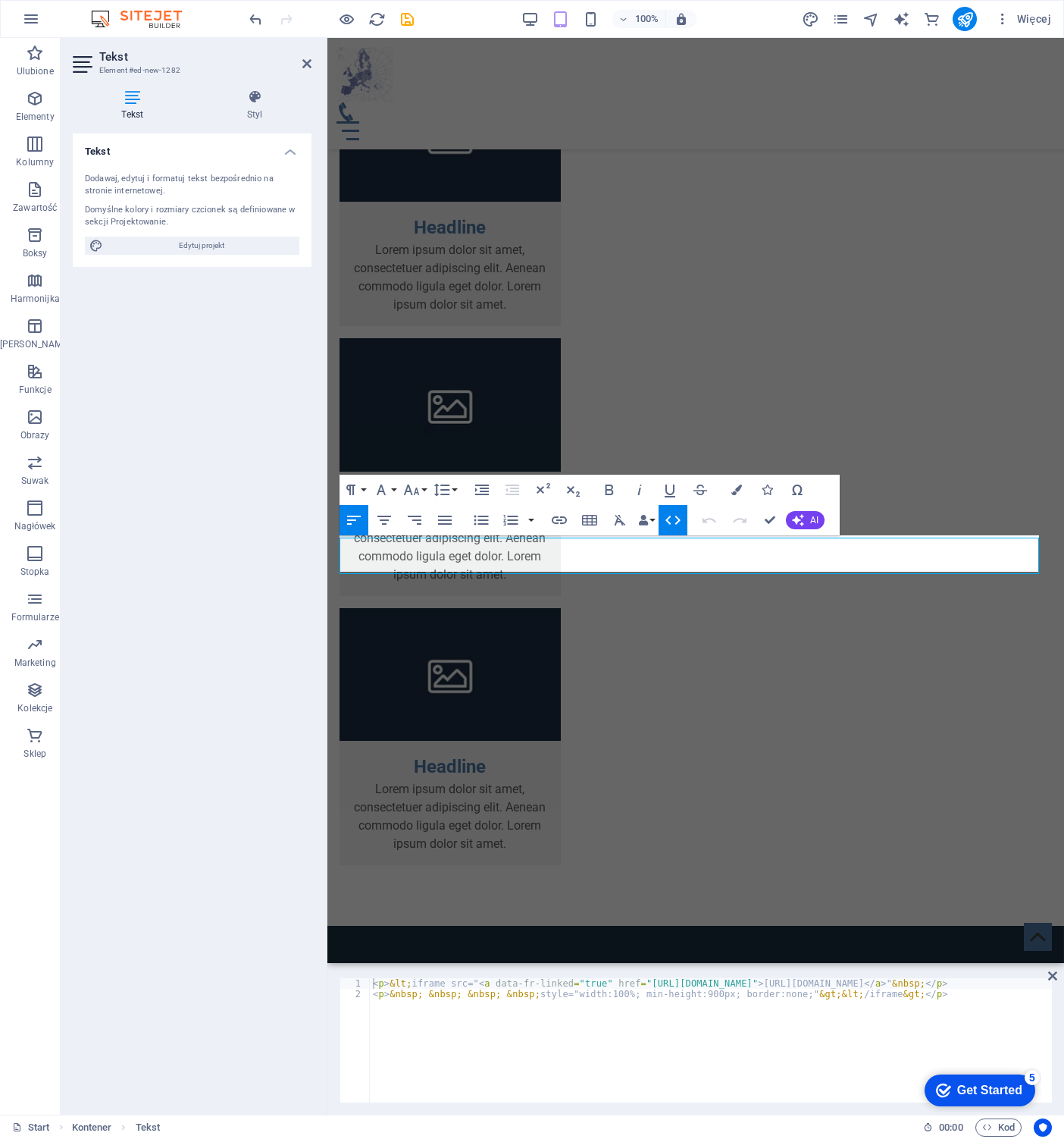
scroll to position [1734, 0]
click at [674, 524] on icon "button" at bounding box center [673, 520] width 18 height 18
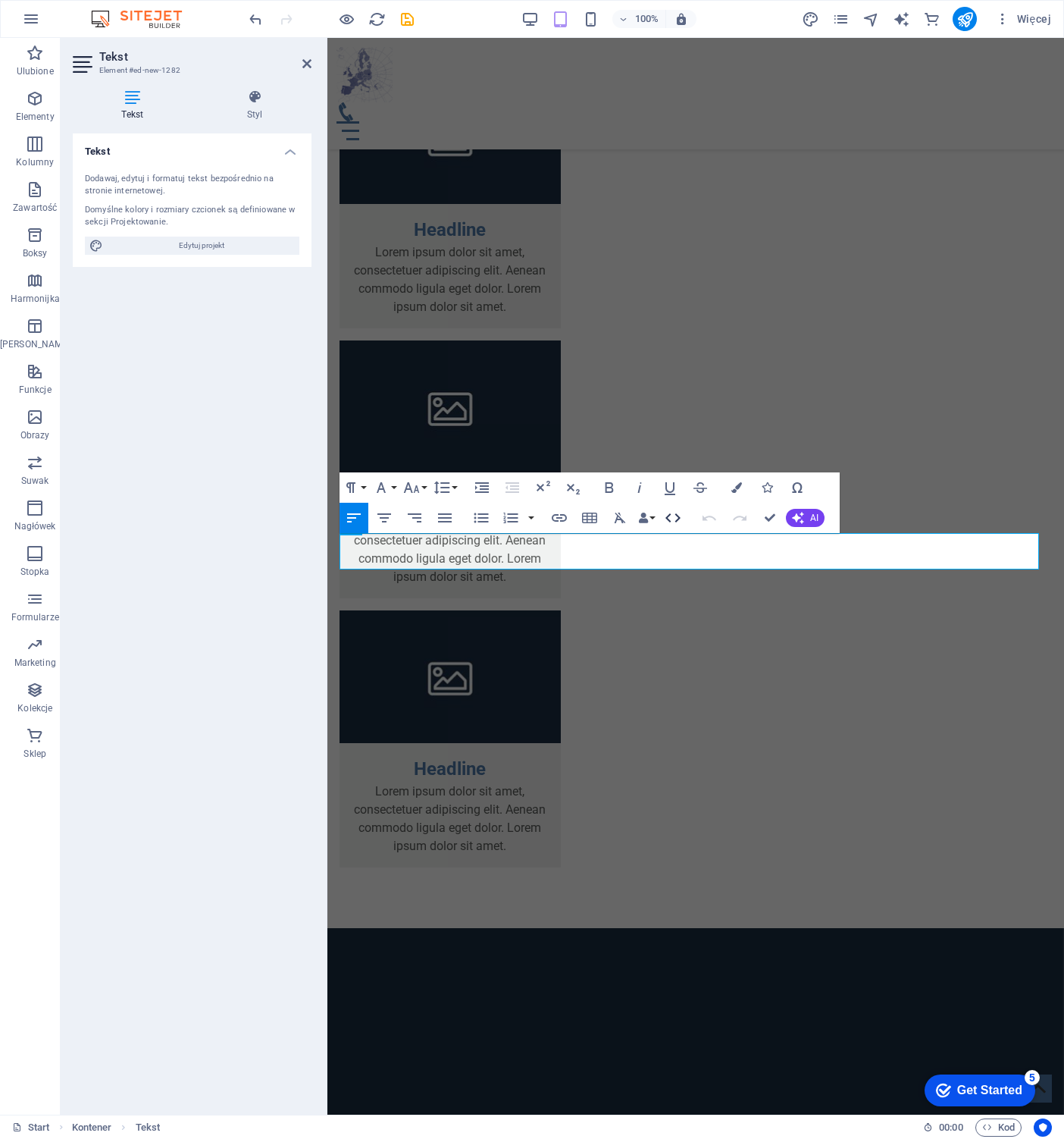
click at [674, 524] on icon "button" at bounding box center [673, 518] width 18 height 18
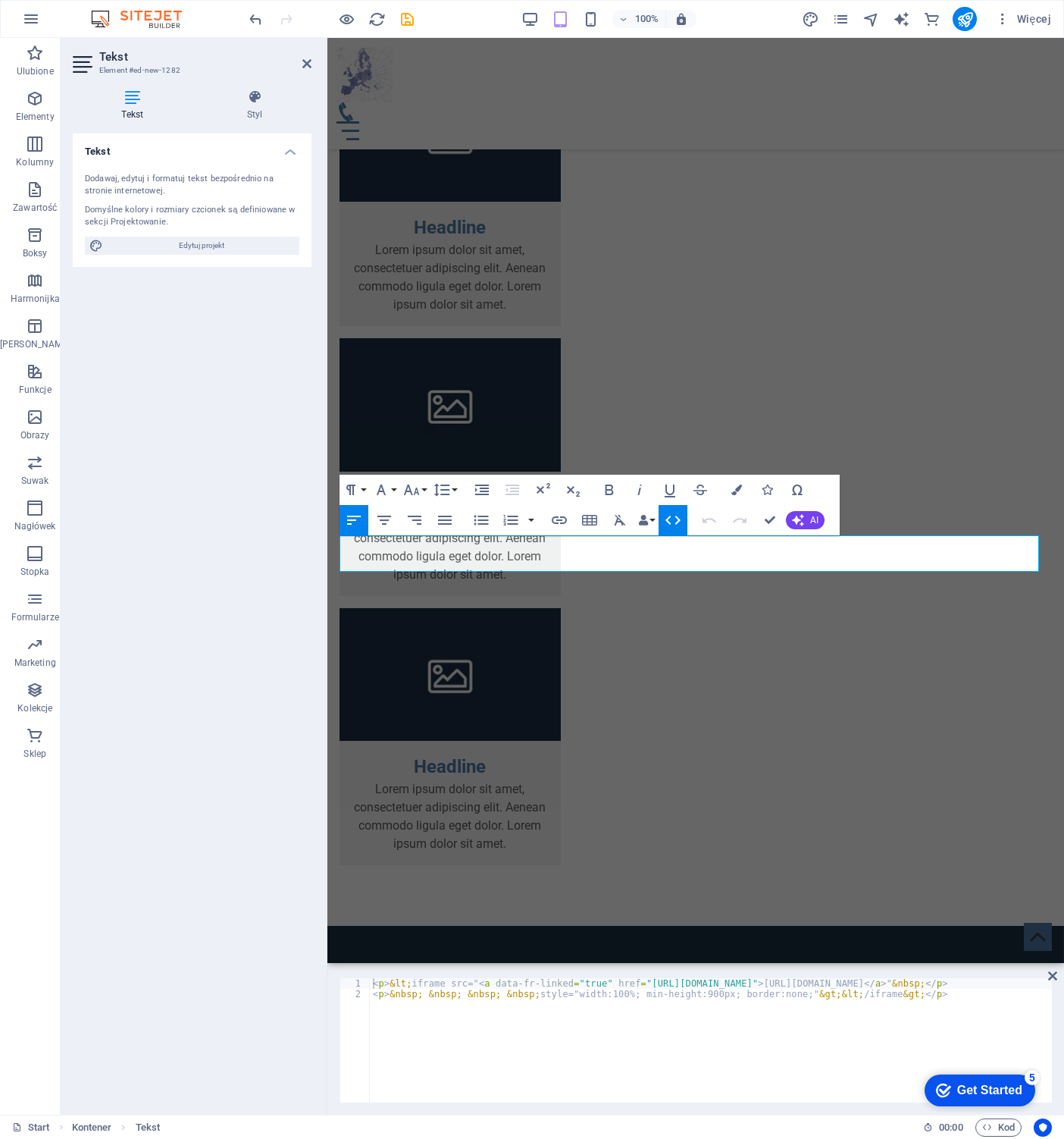
click at [670, 523] on icon "button" at bounding box center [672, 520] width 15 height 9
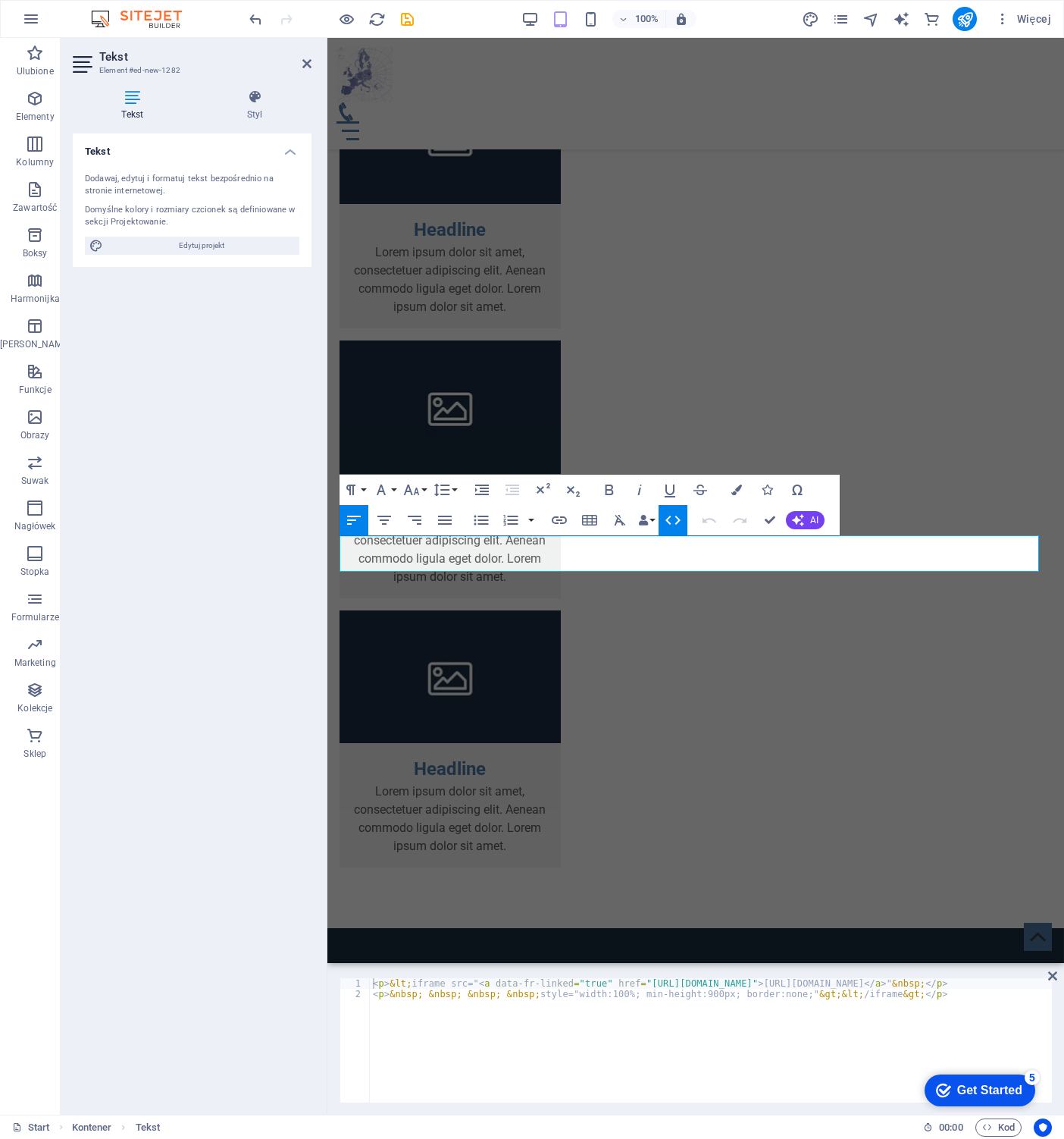
scroll to position [1736, 0]
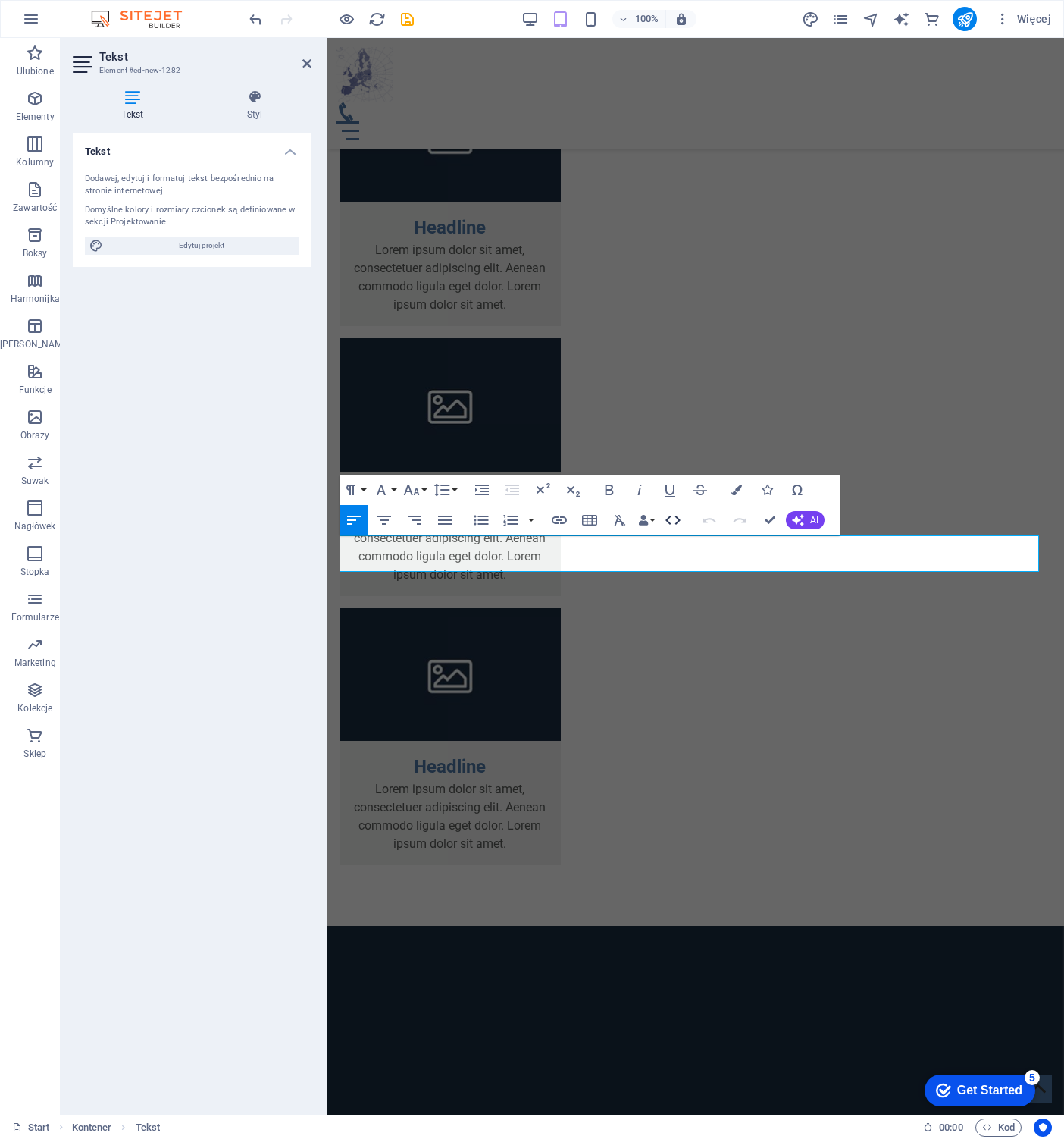
click at [670, 523] on icon "button" at bounding box center [672, 520] width 15 height 9
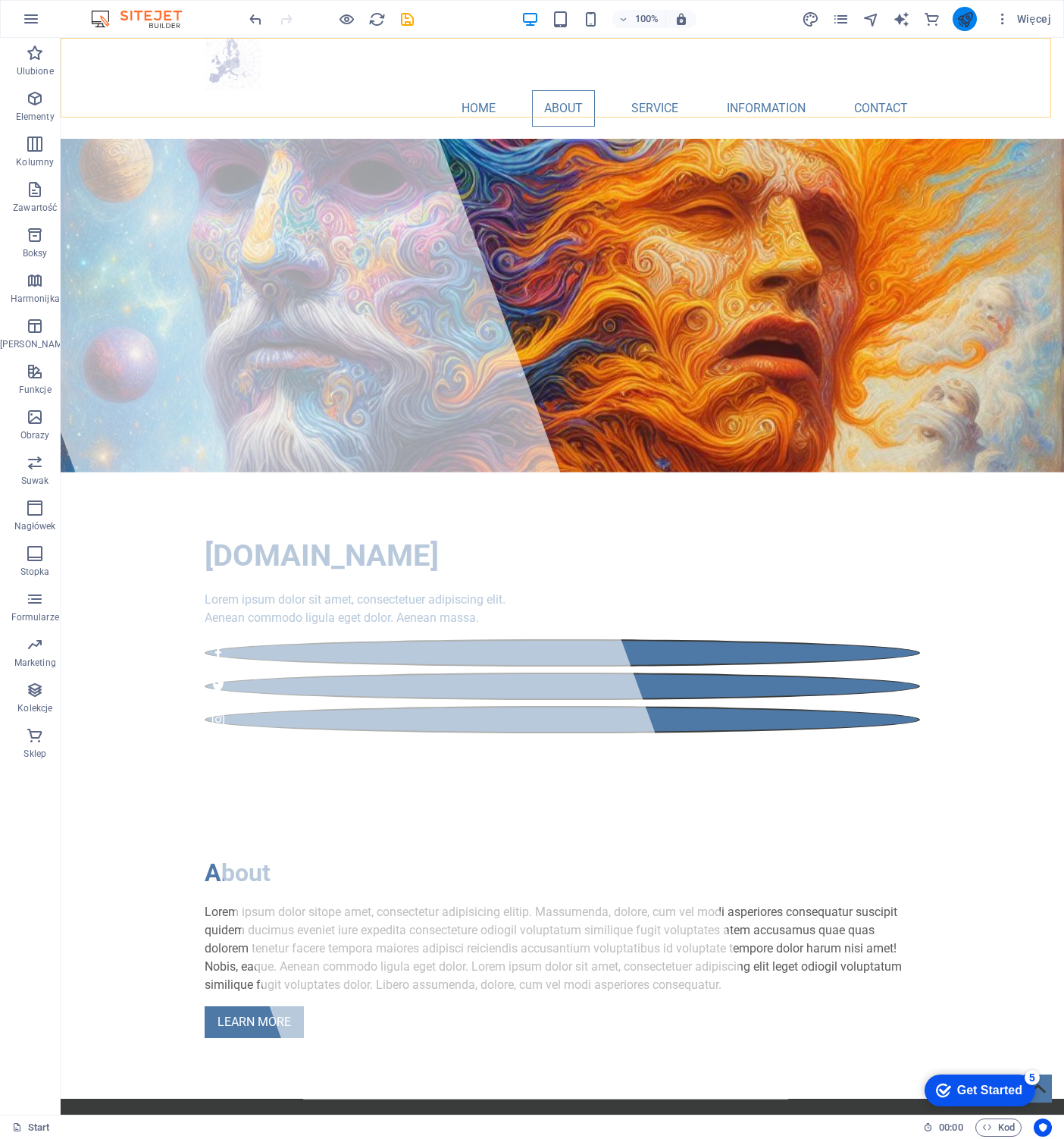
scroll to position [0, 0]
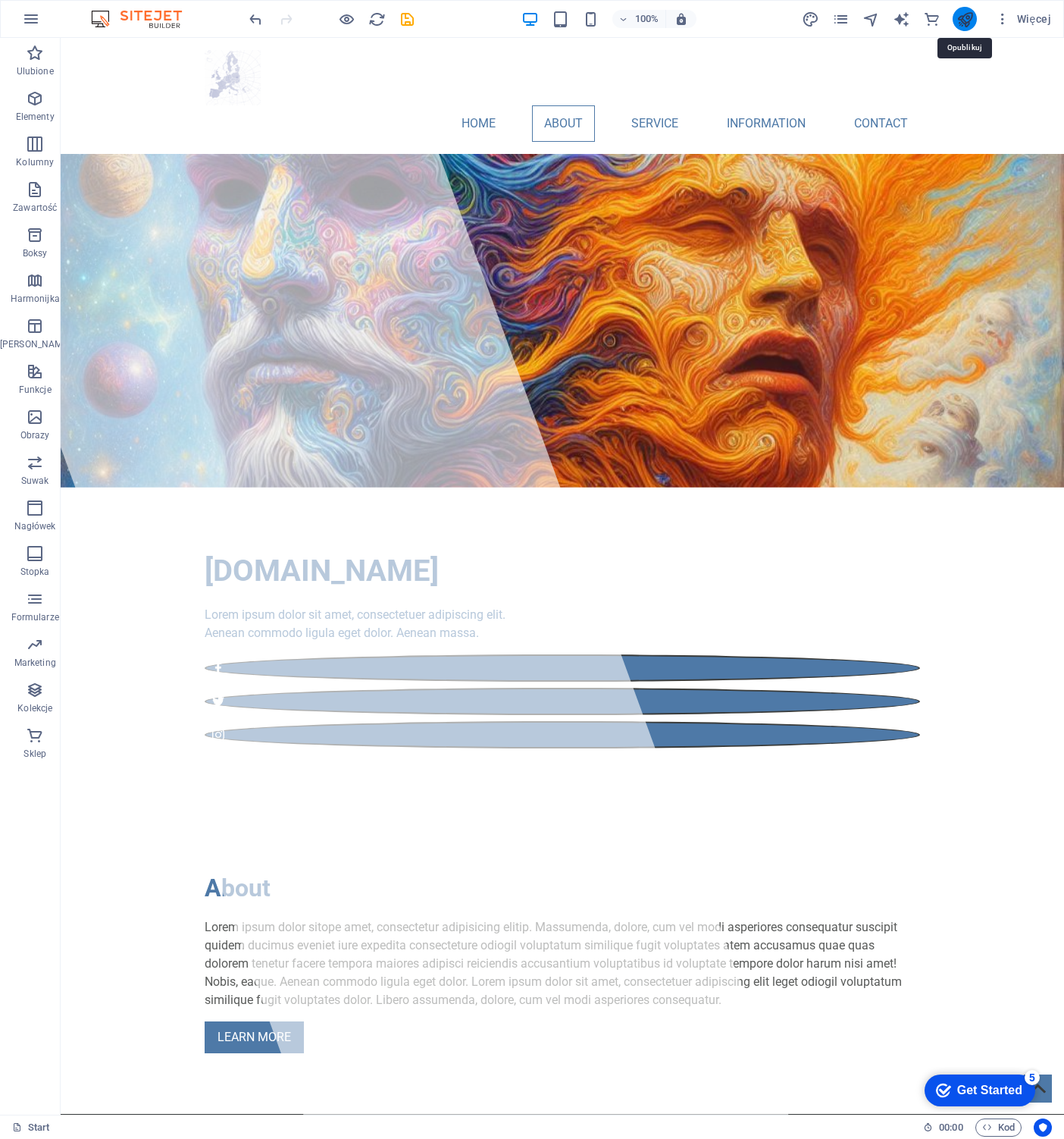
click at [963, 18] on icon "publish" at bounding box center [965, 20] width 18 height 18
